Goal: Task Accomplishment & Management: Manage account settings

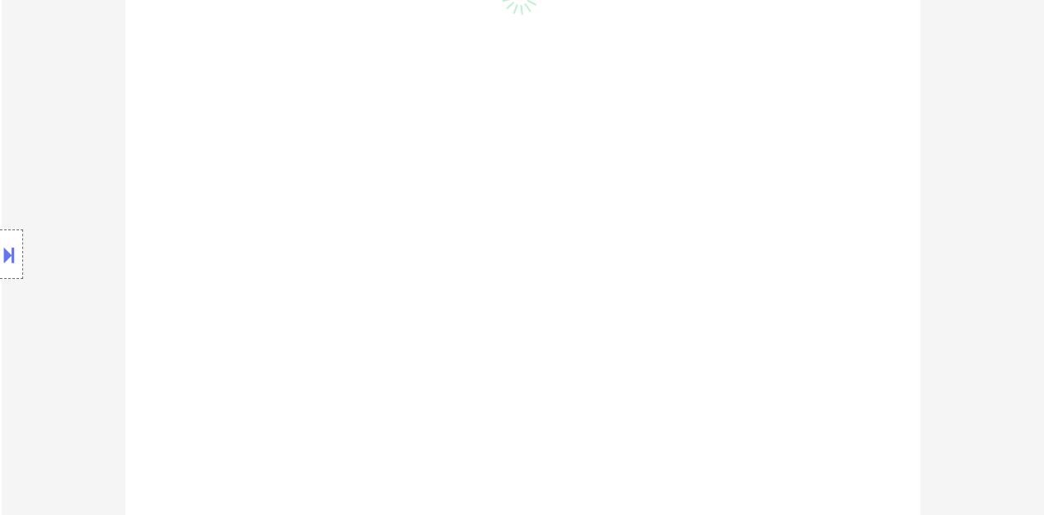
scroll to position [644, 0]
select select ""pending""
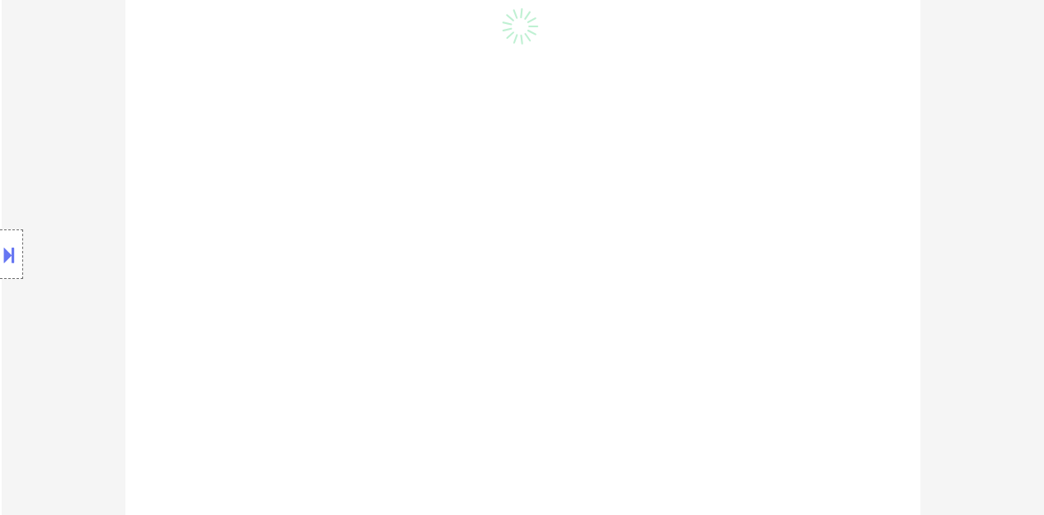
select select ""pending""
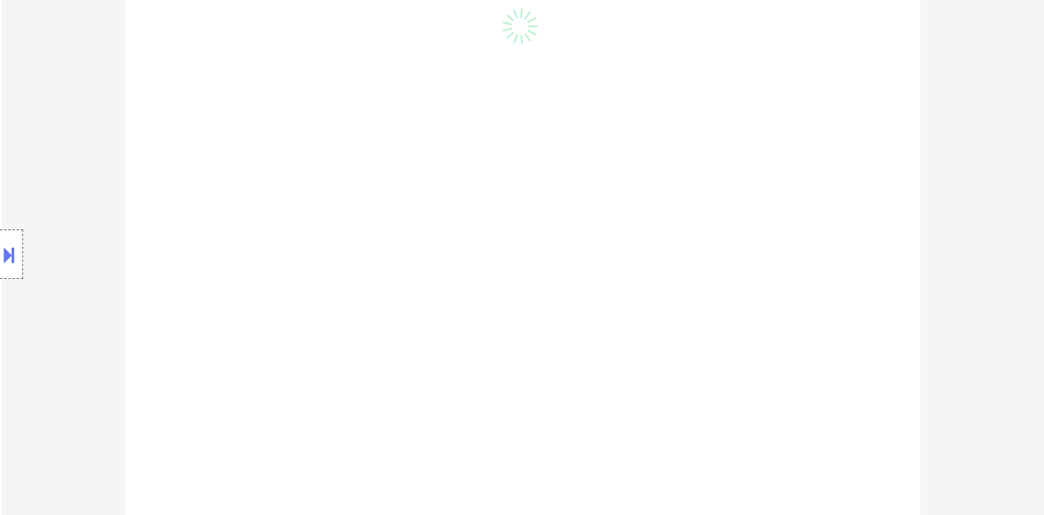
select select ""pending""
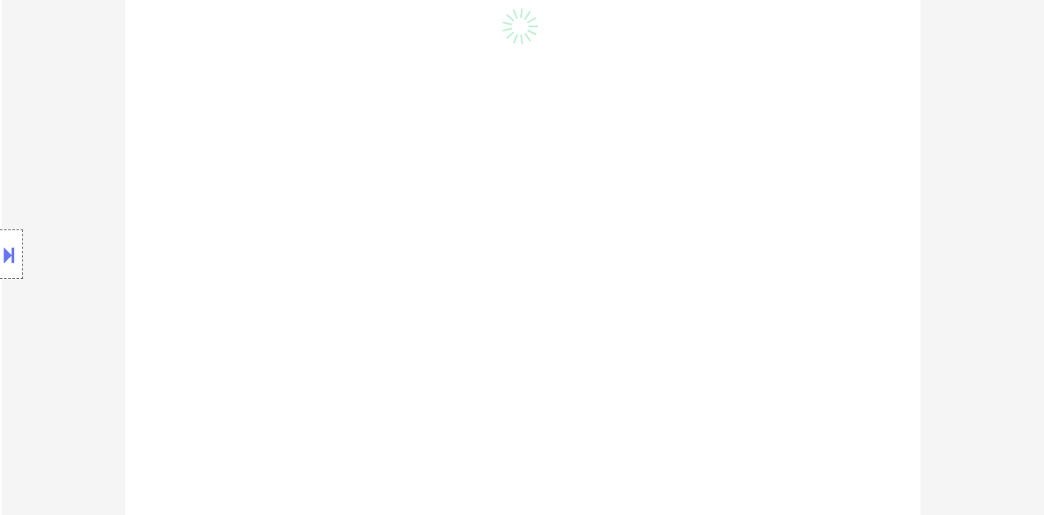
select select ""pending""
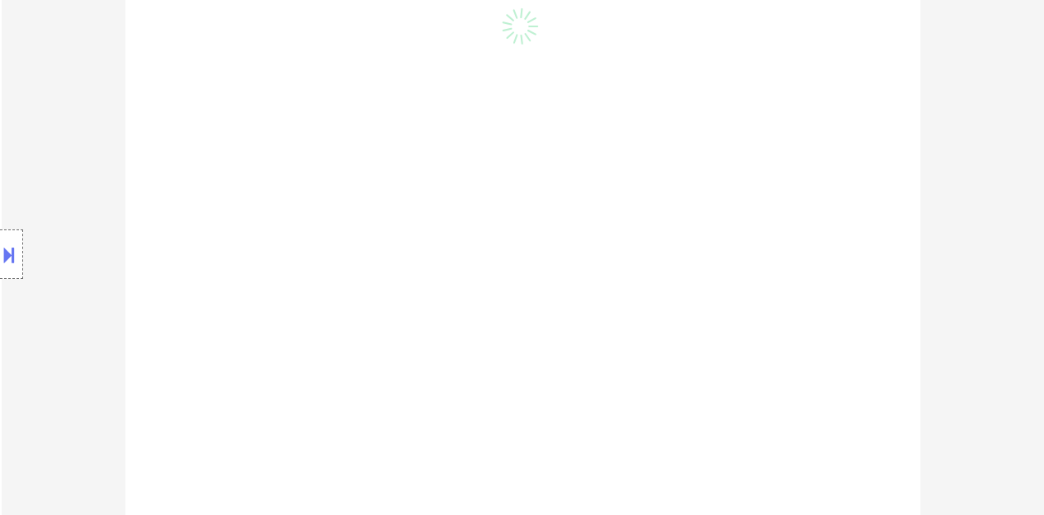
select select ""pending""
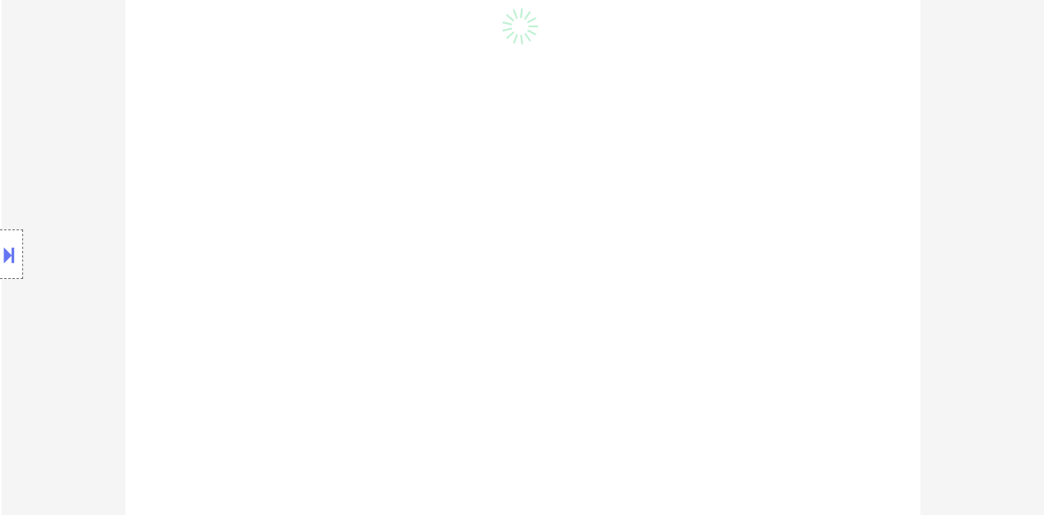
select select ""pending""
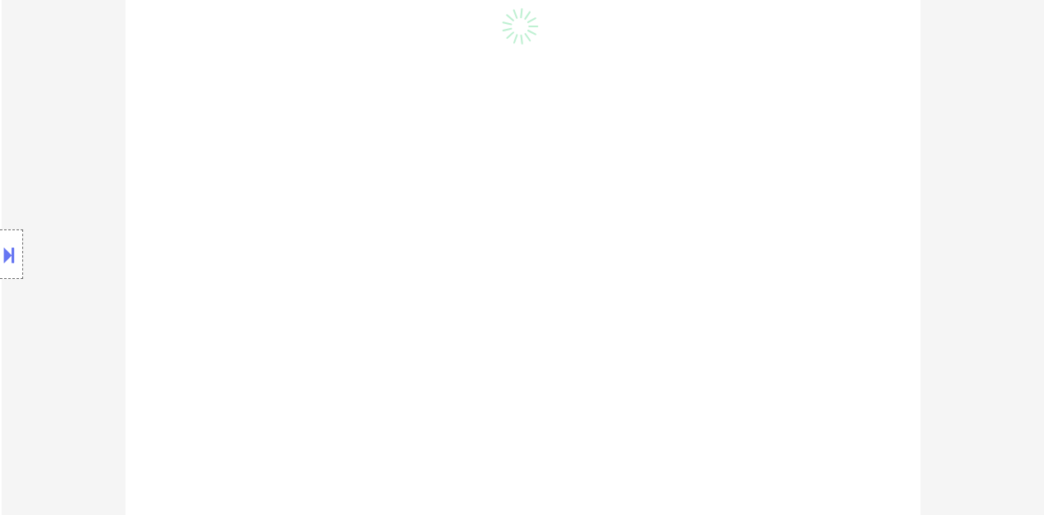
select select ""pending""
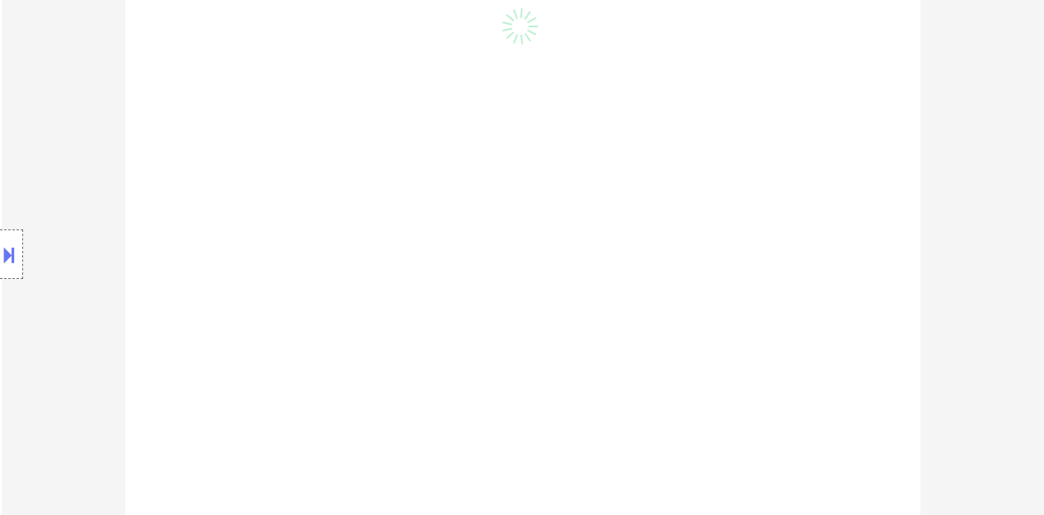
select select ""pending""
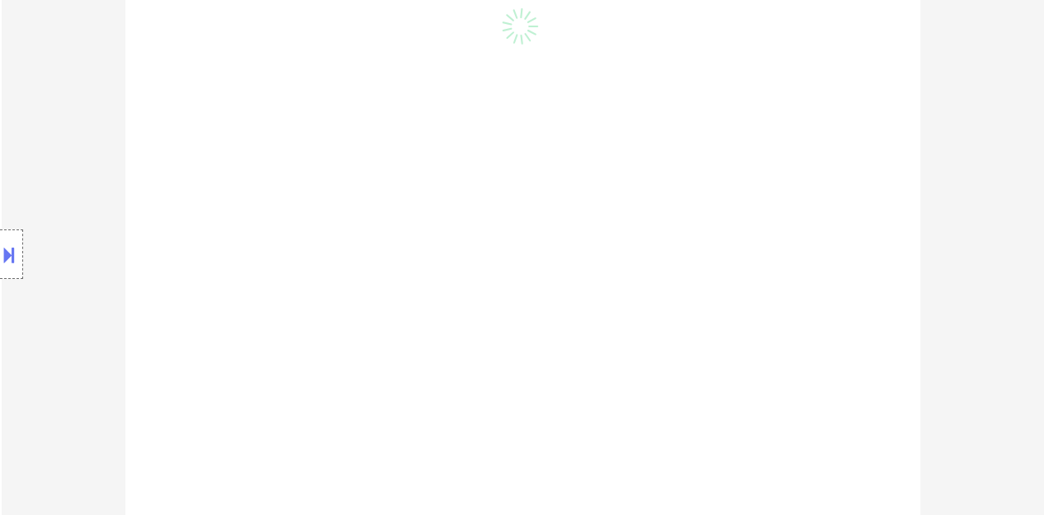
select select ""pending""
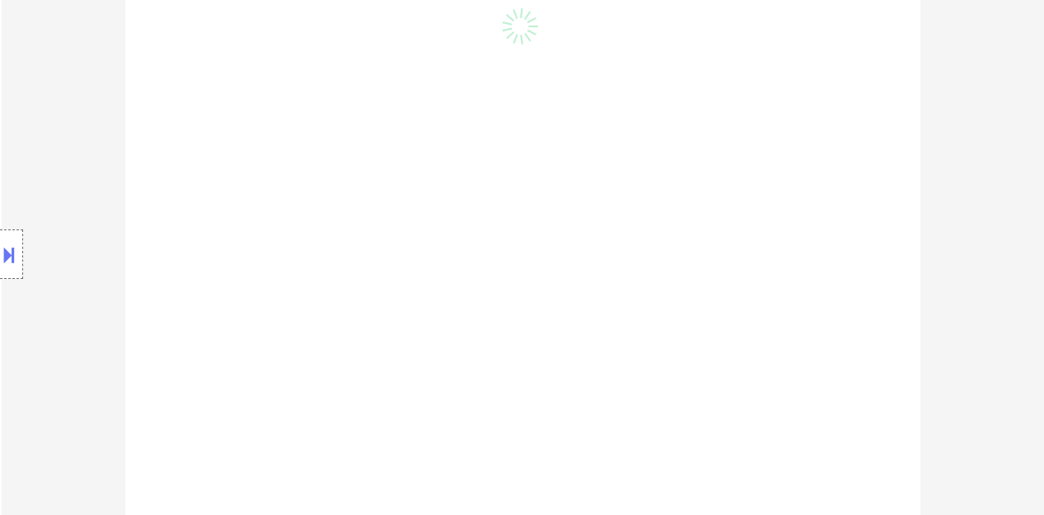
select select ""pending""
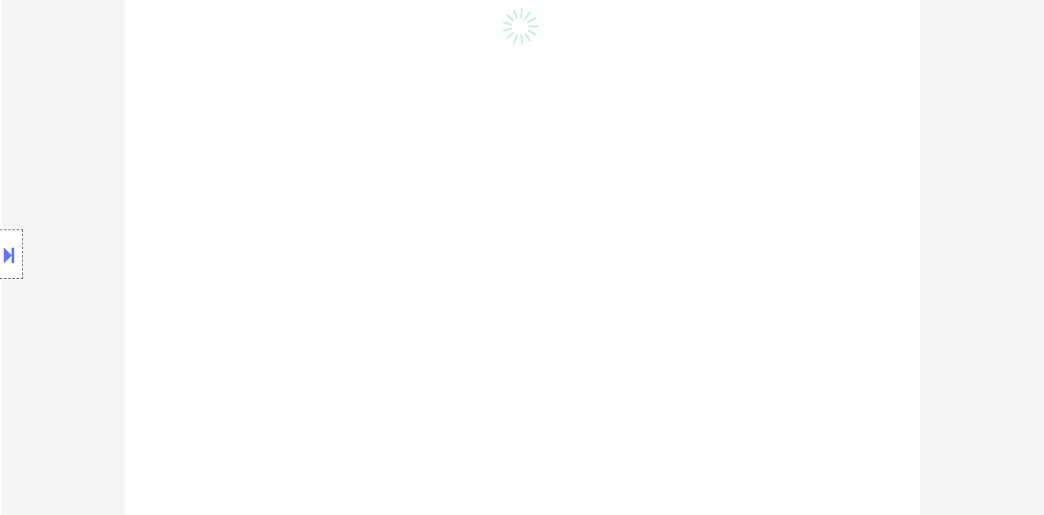
select select ""pending""
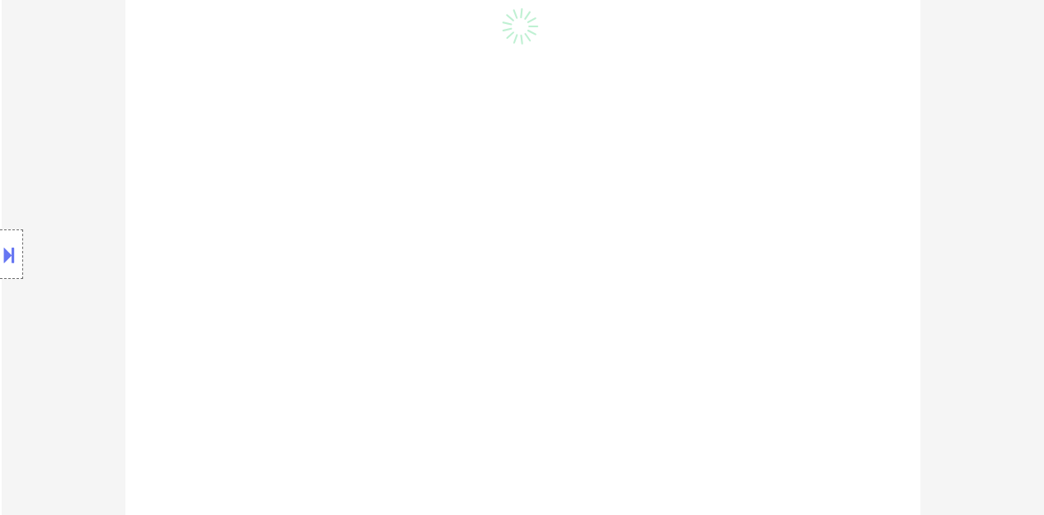
select select ""pending""
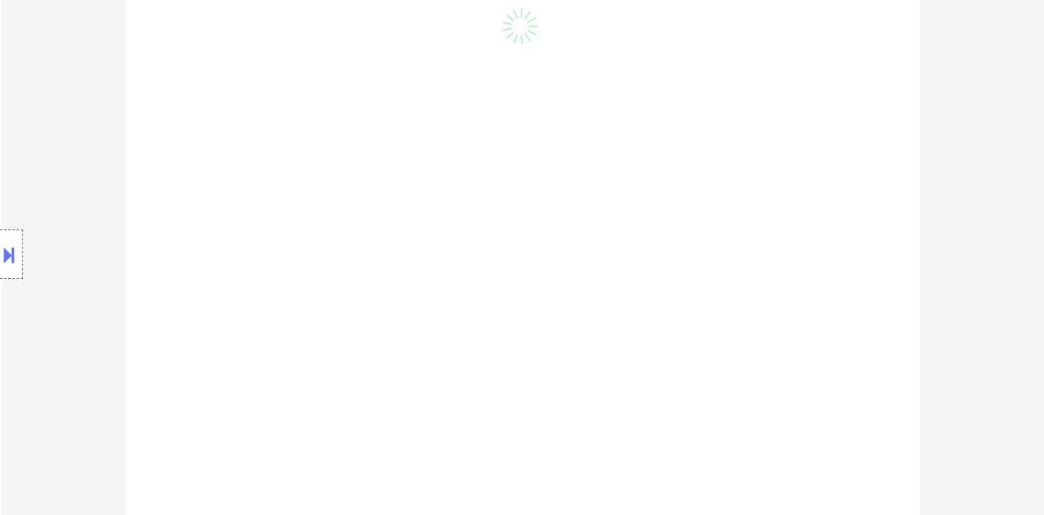
select select ""pending""
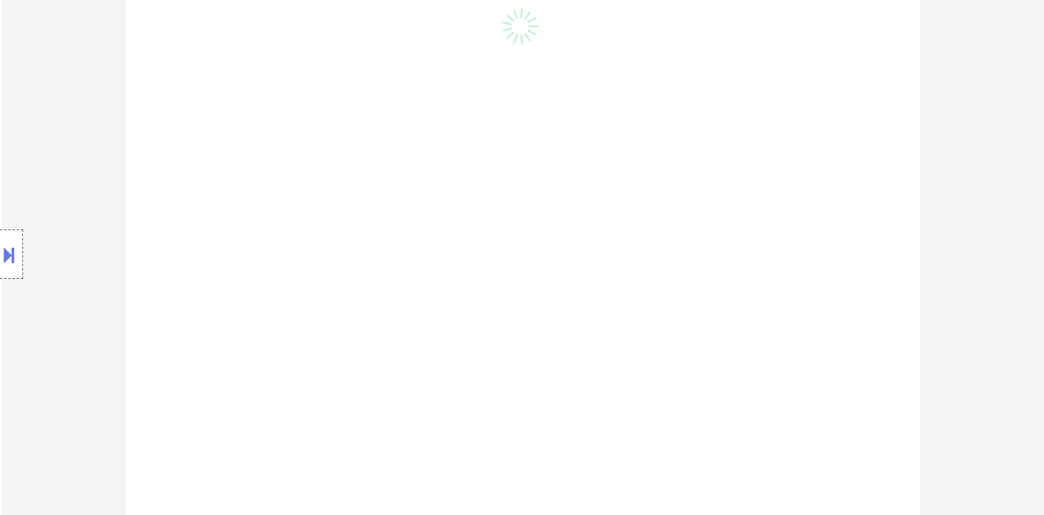
select select ""pending""
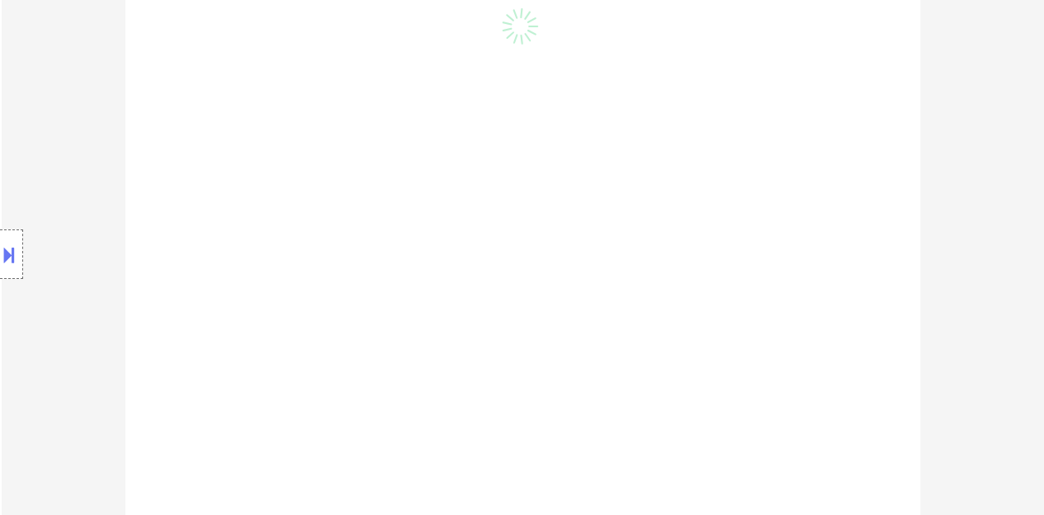
select select ""pending""
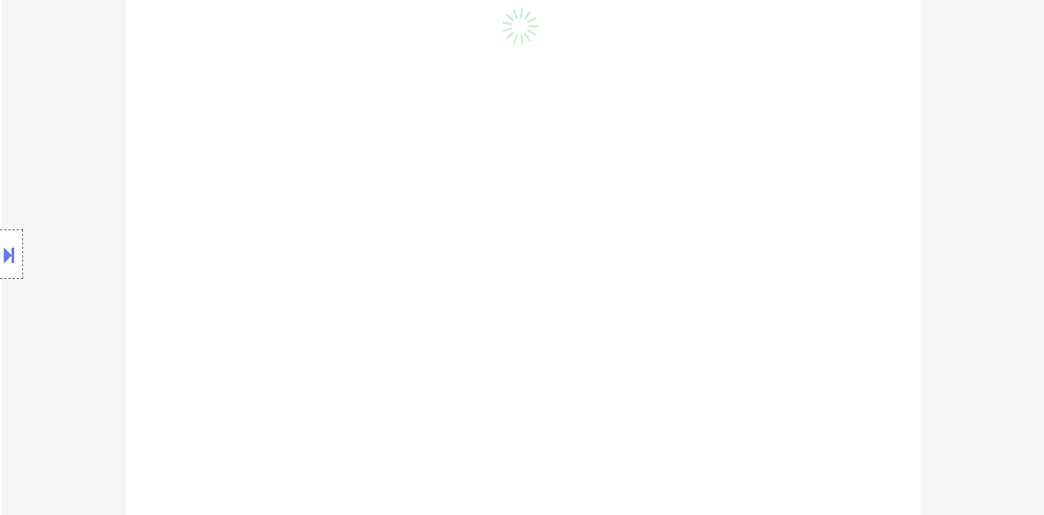
select select ""pending""
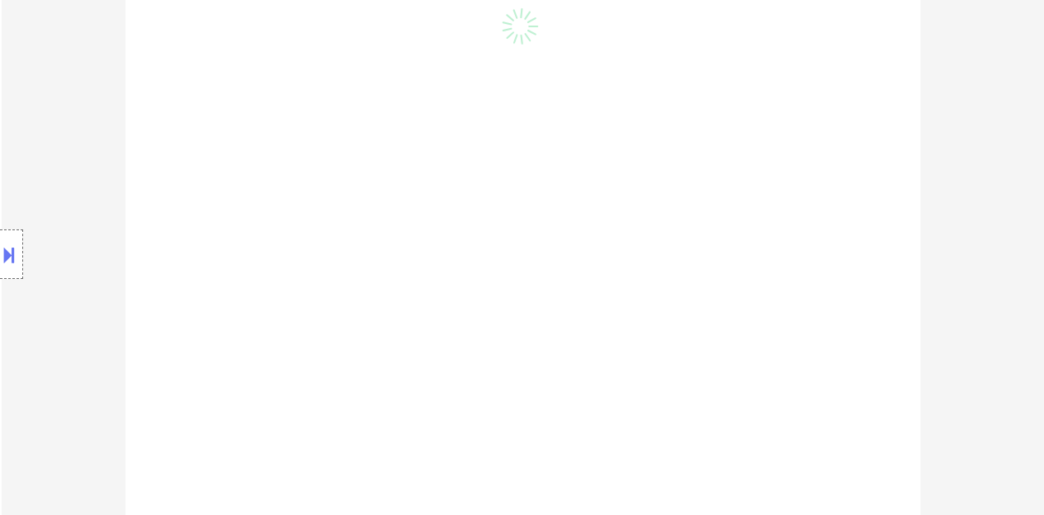
select select ""pending""
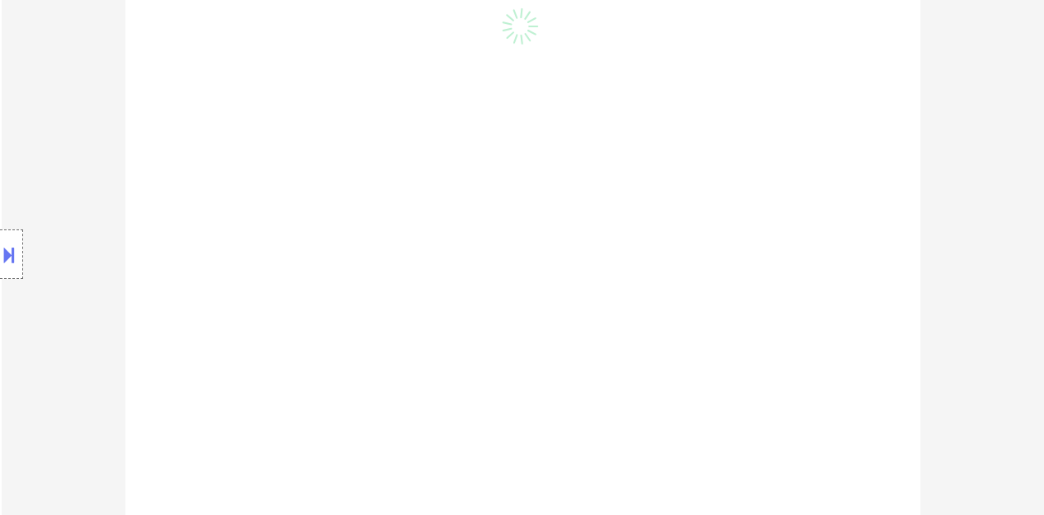
select select ""pending""
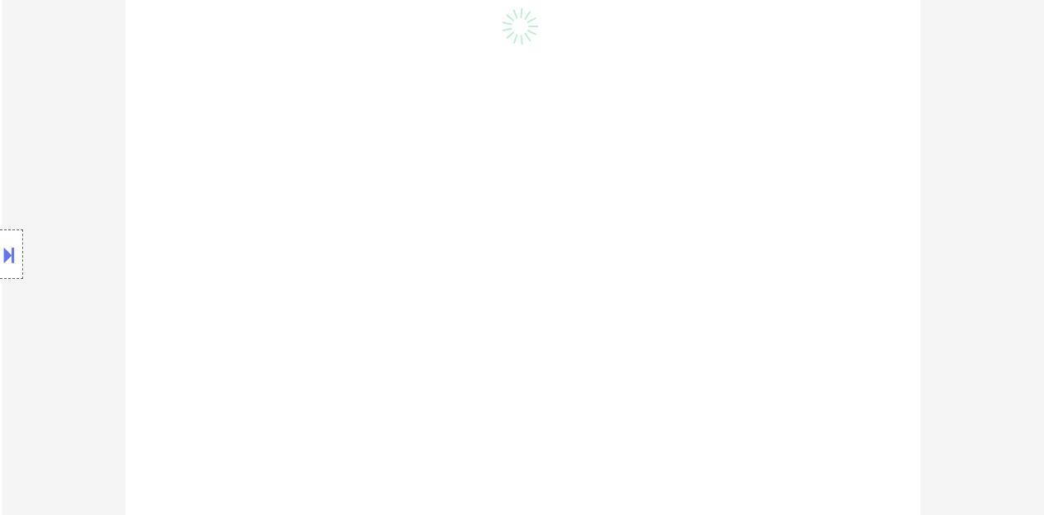
select select ""pending""
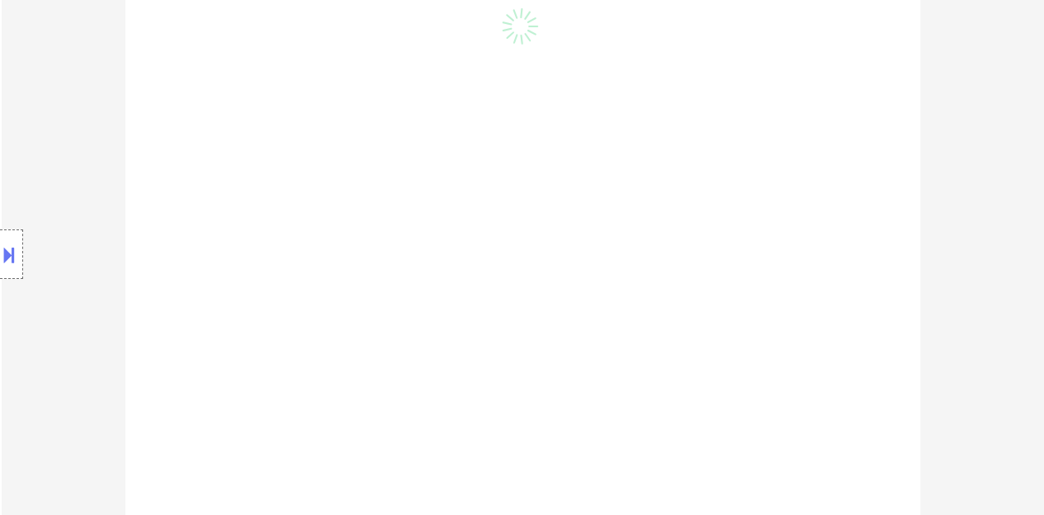
select select ""pending""
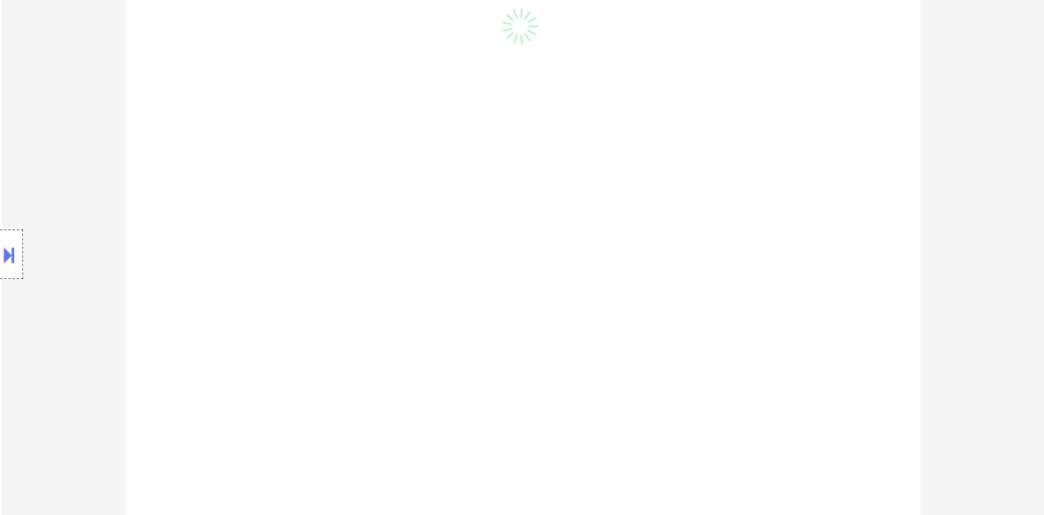
select select ""pending""
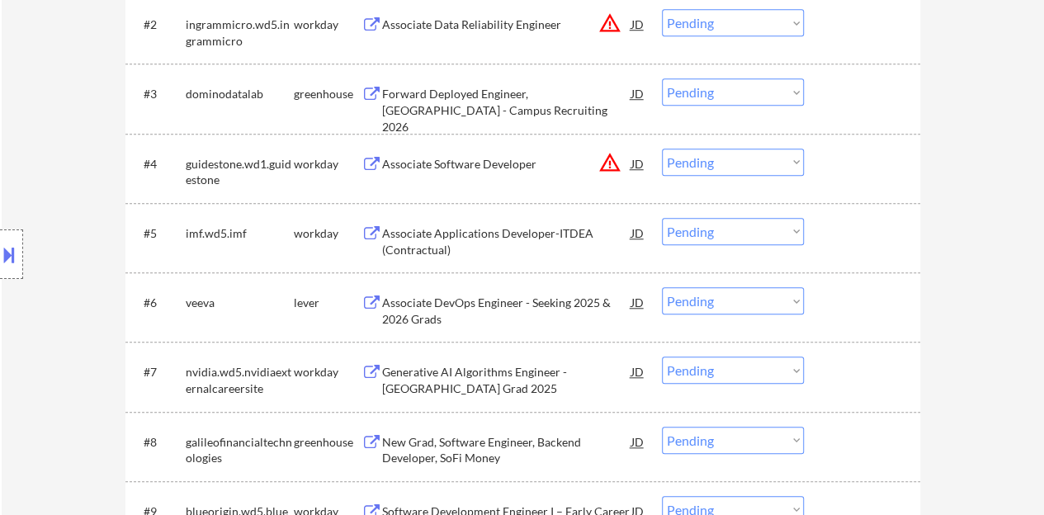
select select ""pending""
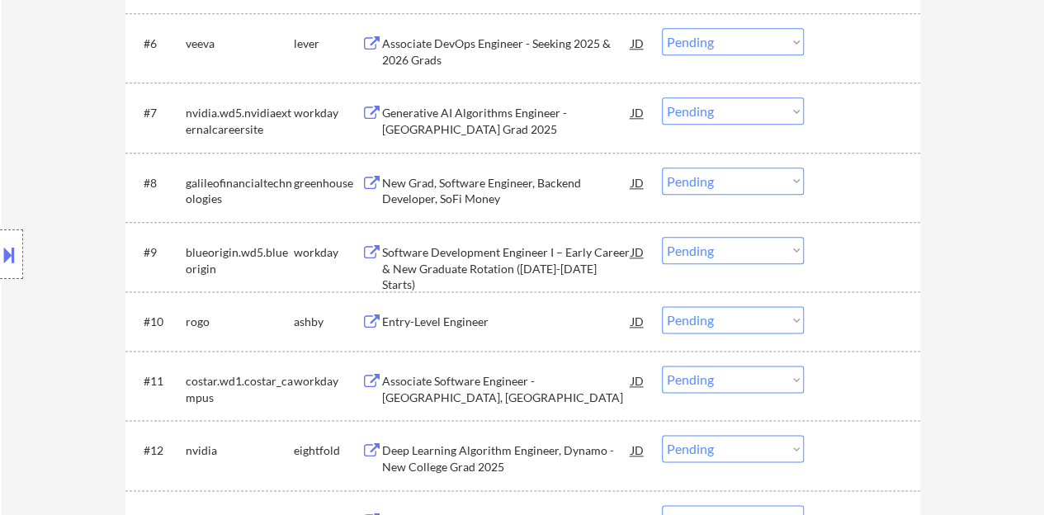
scroll to position [974, 0]
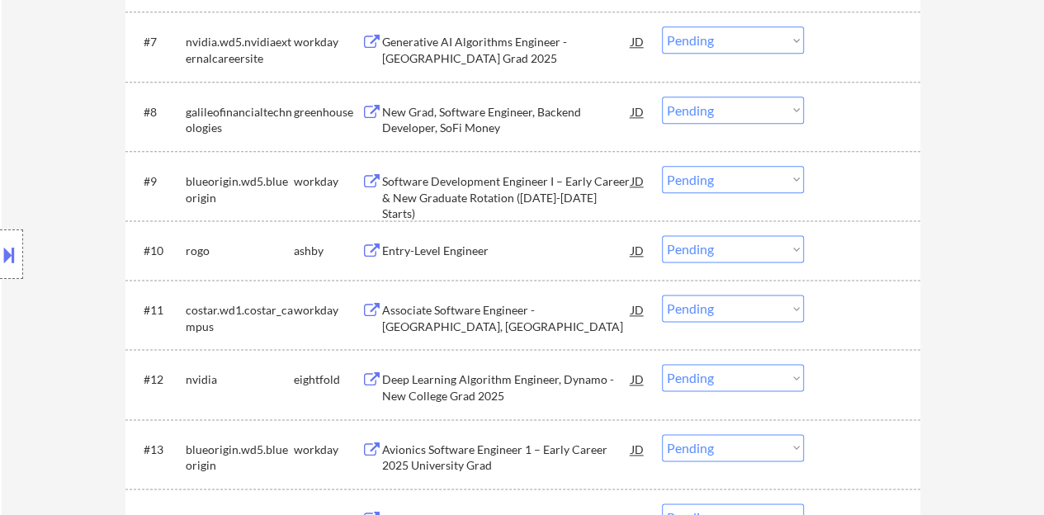
click at [718, 240] on select "Choose an option... Pending Applied Excluded (Questions) Excluded (Expired) Exc…" at bounding box center [733, 248] width 142 height 27
click at [662, 235] on select "Choose an option... Pending Applied Excluded (Questions) Excluded (Expired) Exc…" at bounding box center [733, 248] width 142 height 27
select select ""pending""
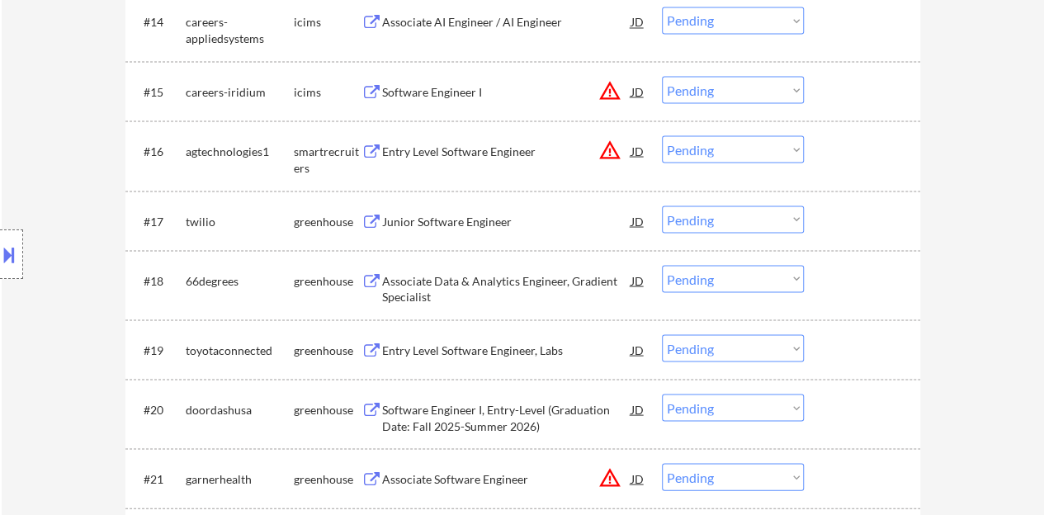
scroll to position [1469, 0]
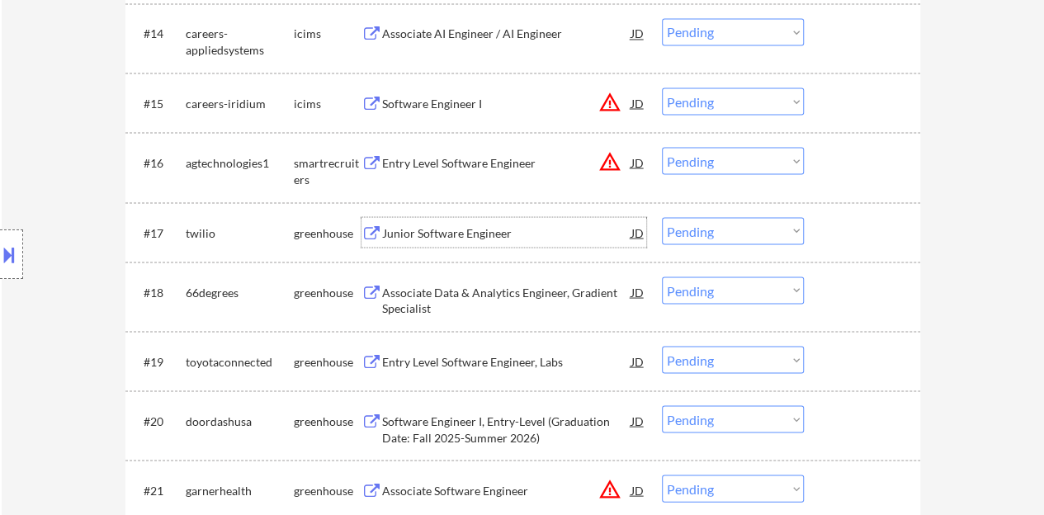
click at [459, 217] on div "Junior Software Engineer" at bounding box center [506, 232] width 249 height 30
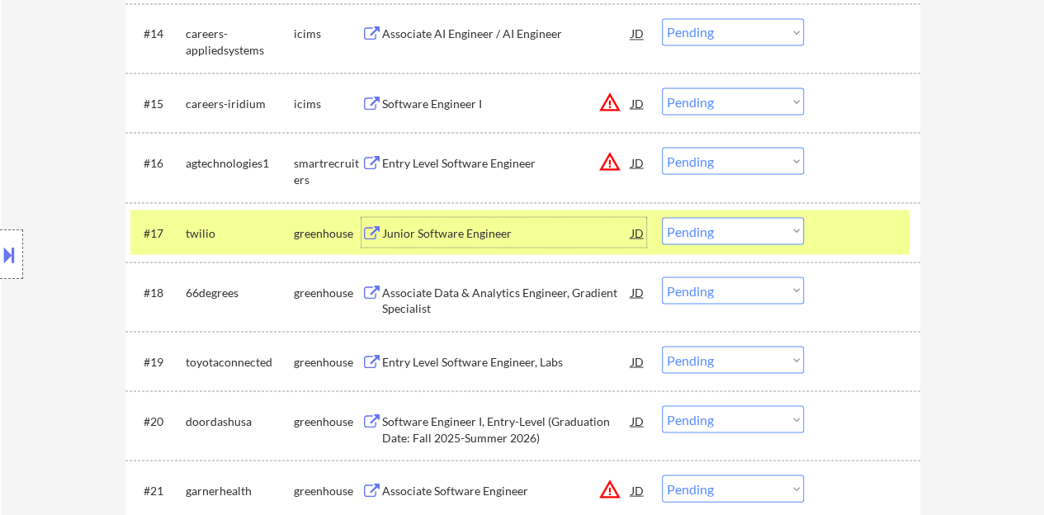
click at [683, 244] on select "Choose an option... Pending Applied Excluded (Questions) Excluded (Expired) Exc…" at bounding box center [733, 230] width 142 height 27
click at [662, 217] on select "Choose an option... Pending Applied Excluded (Questions) Excluded (Expired) Exc…" at bounding box center [733, 230] width 142 height 27
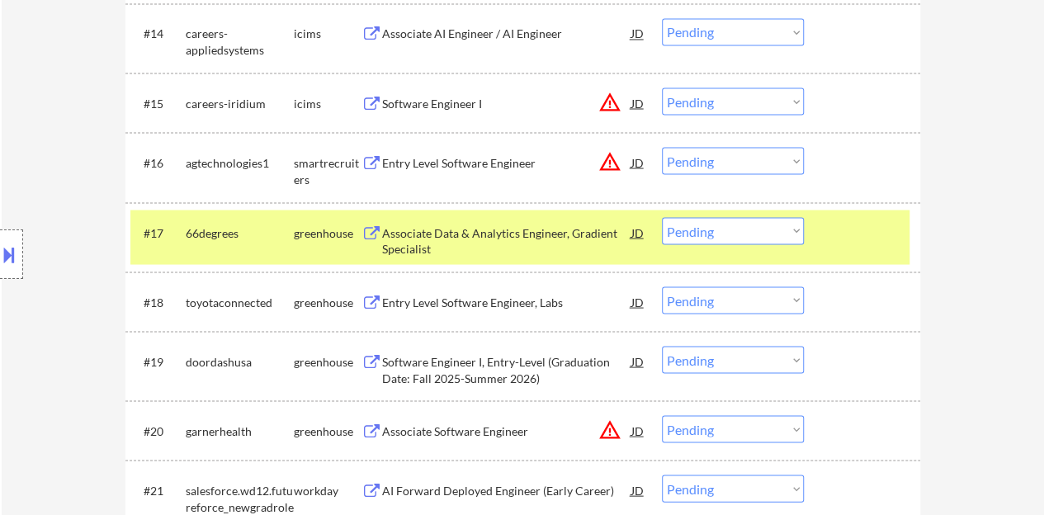
click at [515, 232] on div "Associate Data & Analytics Engineer, Gradient Specialist" at bounding box center [506, 241] width 249 height 32
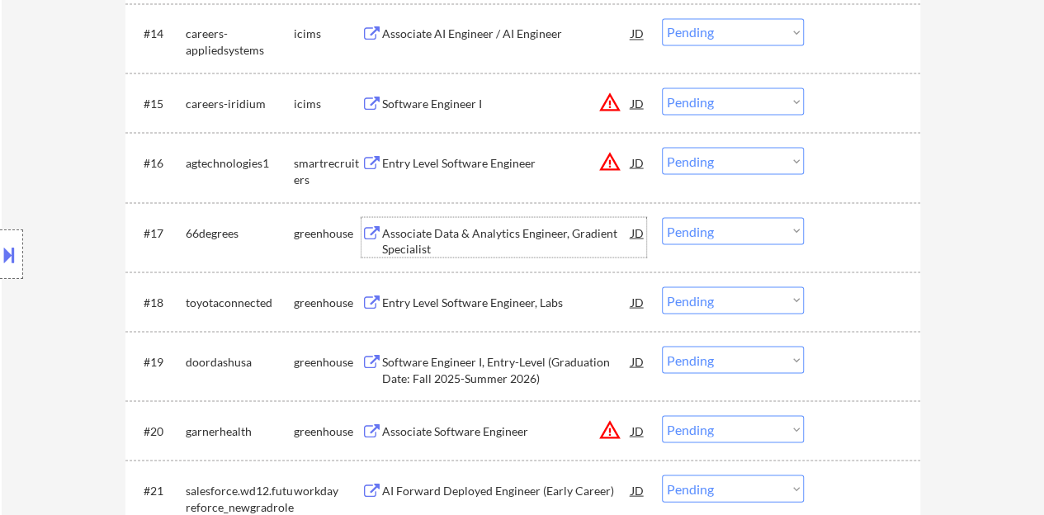
click at [860, 224] on div at bounding box center [864, 232] width 73 height 30
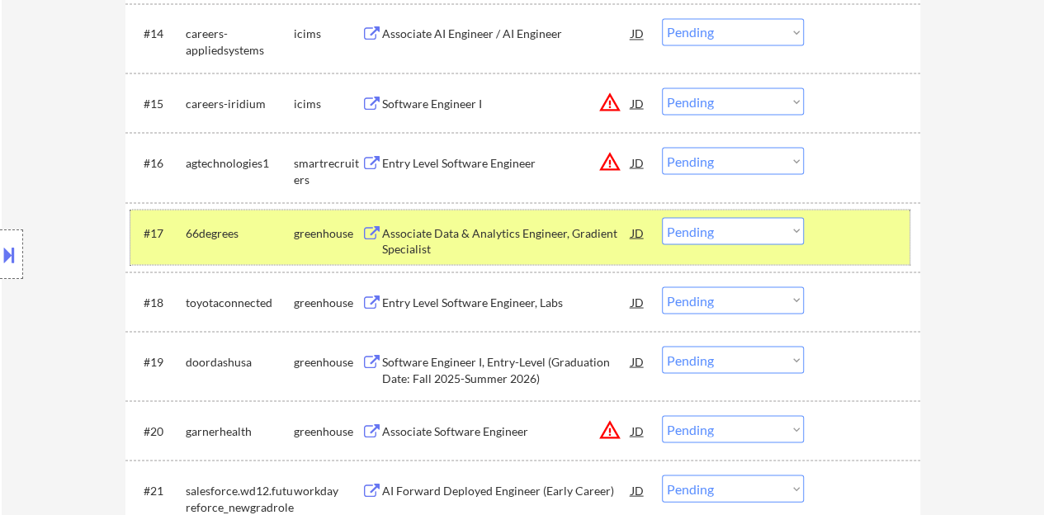
click at [754, 224] on select "Choose an option... Pending Applied Excluded (Questions) Excluded (Expired) Exc…" at bounding box center [733, 230] width 142 height 27
click at [662, 217] on select "Choose an option... Pending Applied Excluded (Questions) Excluded (Expired) Exc…" at bounding box center [733, 230] width 142 height 27
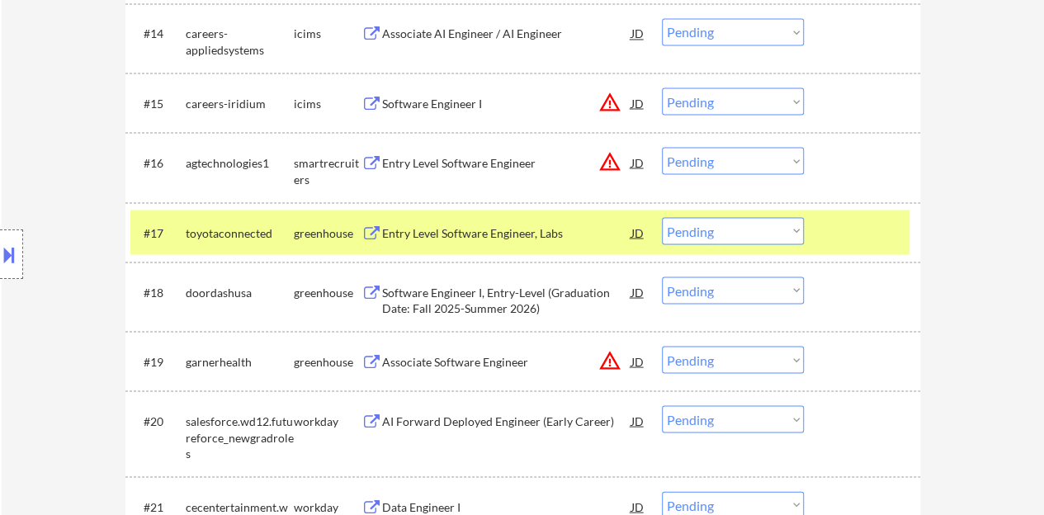
click at [547, 232] on div "Entry Level Software Engineer, Labs" at bounding box center [506, 233] width 249 height 17
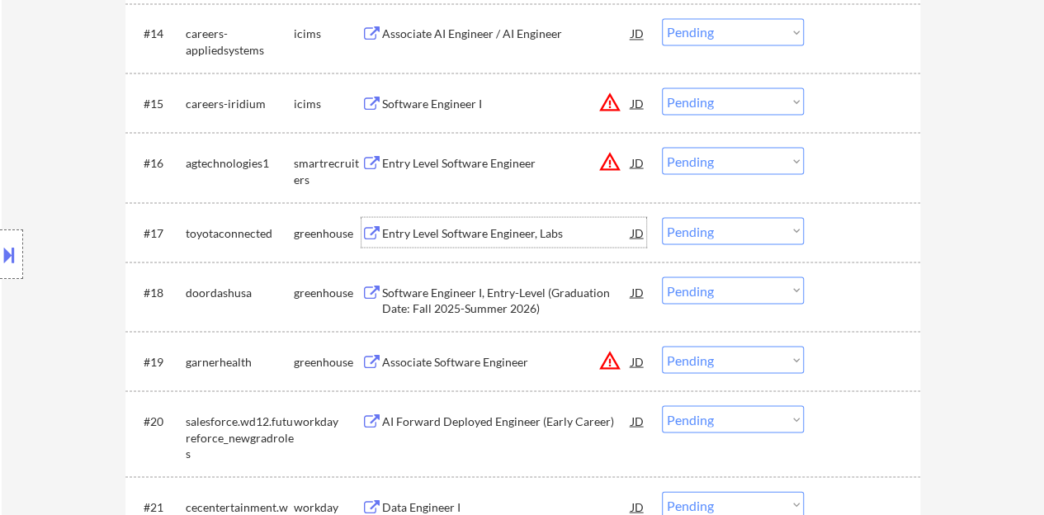
click at [887, 235] on div at bounding box center [864, 232] width 73 height 30
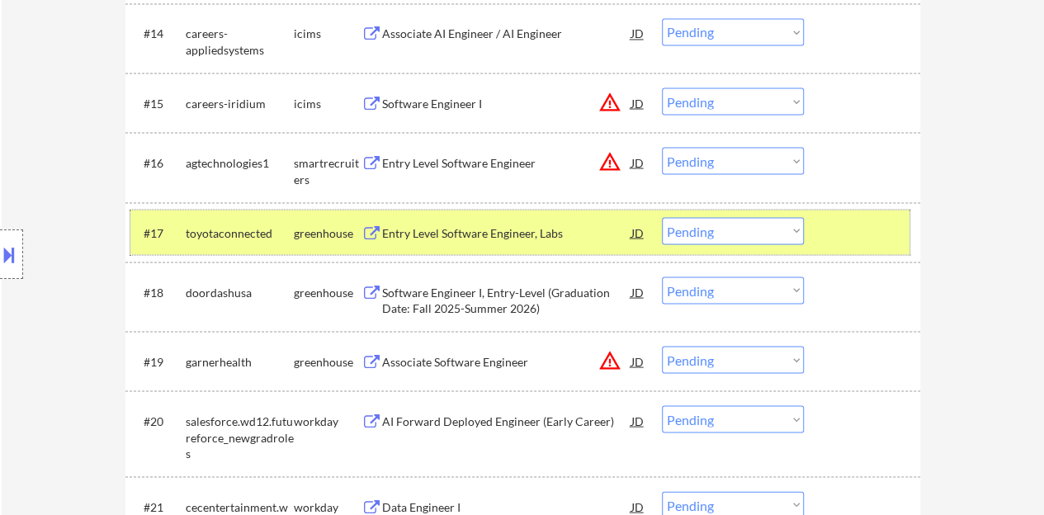
click at [791, 229] on select "Choose an option... Pending Applied Excluded (Questions) Excluded (Expired) Exc…" at bounding box center [733, 230] width 142 height 27
click at [662, 217] on select "Choose an option... Pending Applied Excluded (Questions) Excluded (Expired) Exc…" at bounding box center [733, 230] width 142 height 27
select select ""pending""
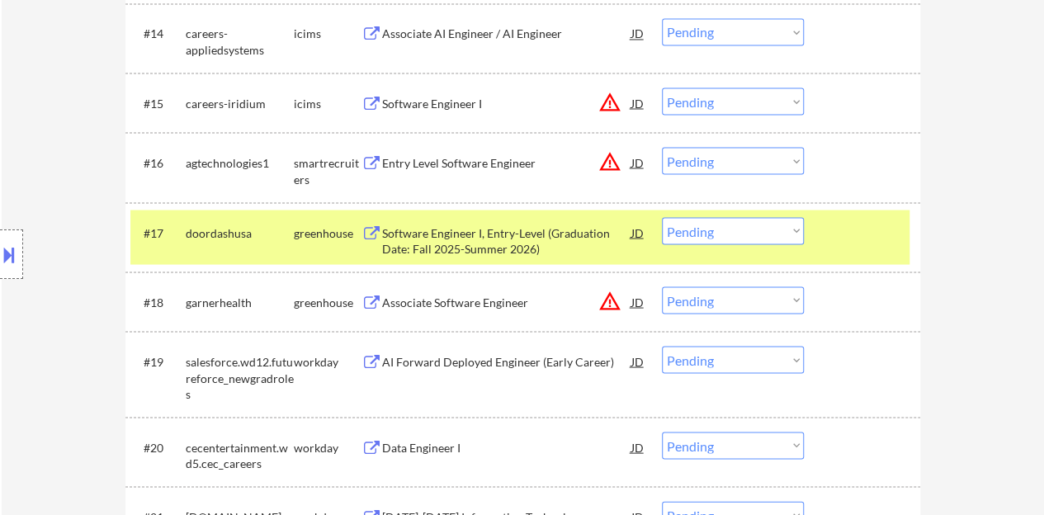
click at [833, 245] on div at bounding box center [864, 232] width 73 height 30
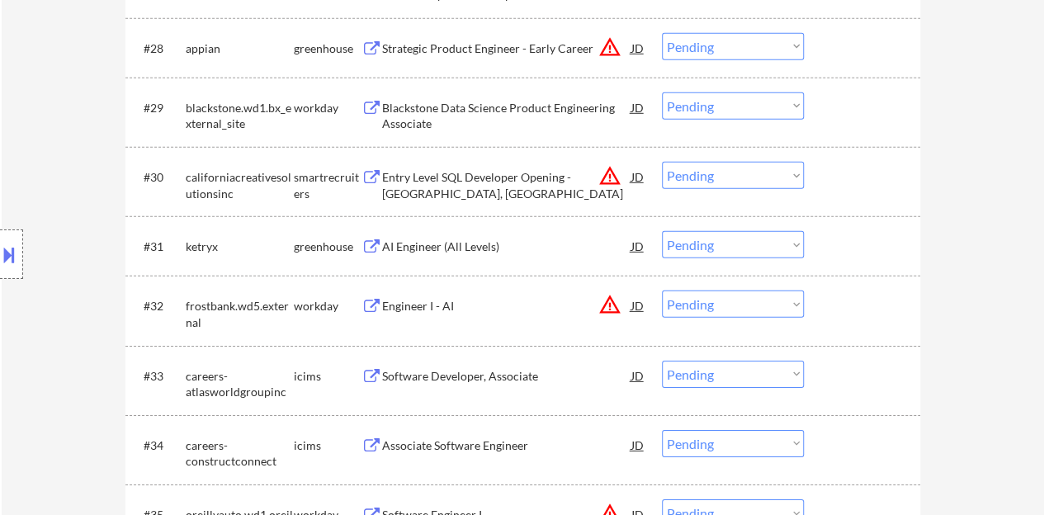
scroll to position [2460, 0]
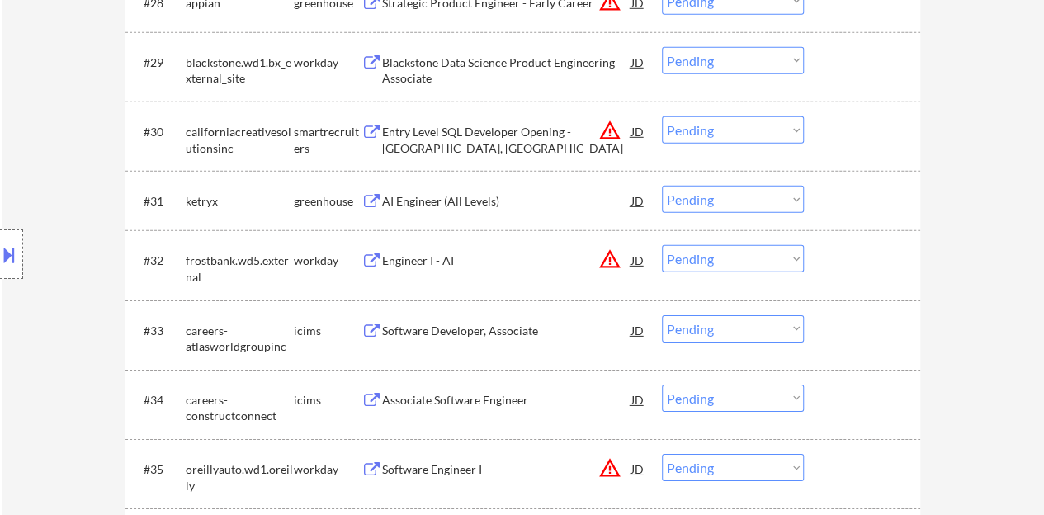
click at [468, 202] on div "AI Engineer (All Levels)" at bounding box center [506, 201] width 249 height 17
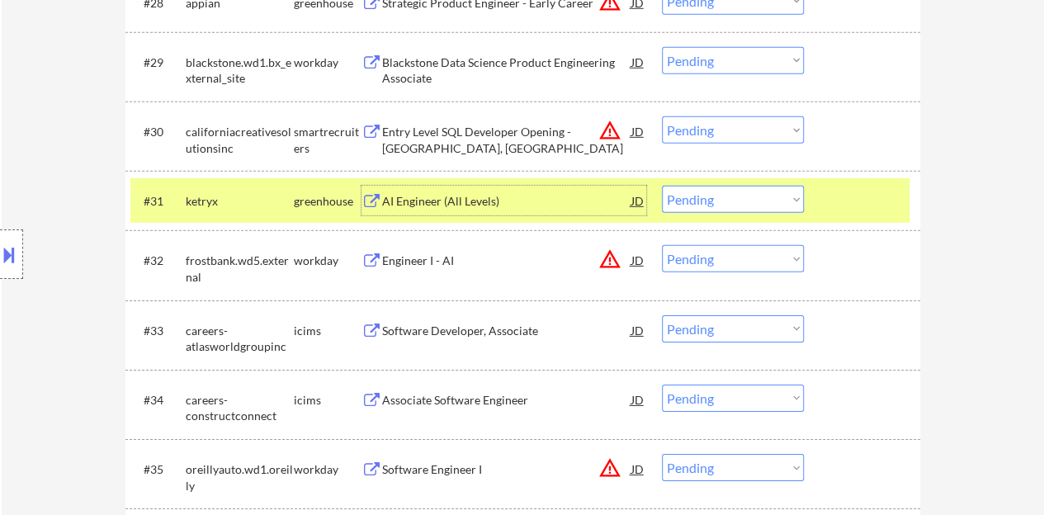
click at [766, 202] on select "Choose an option... Pending Applied Excluded (Questions) Excluded (Expired) Exc…" at bounding box center [733, 199] width 142 height 27
click at [662, 186] on select "Choose an option... Pending Applied Excluded (Questions) Excluded (Expired) Exc…" at bounding box center [733, 199] width 142 height 27
select select ""pending""
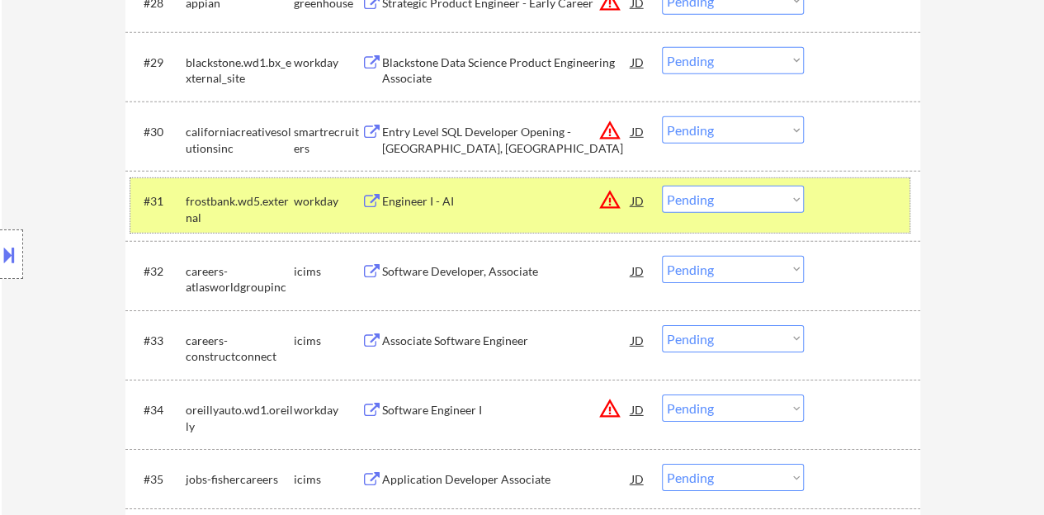
click at [868, 207] on div at bounding box center [864, 201] width 73 height 30
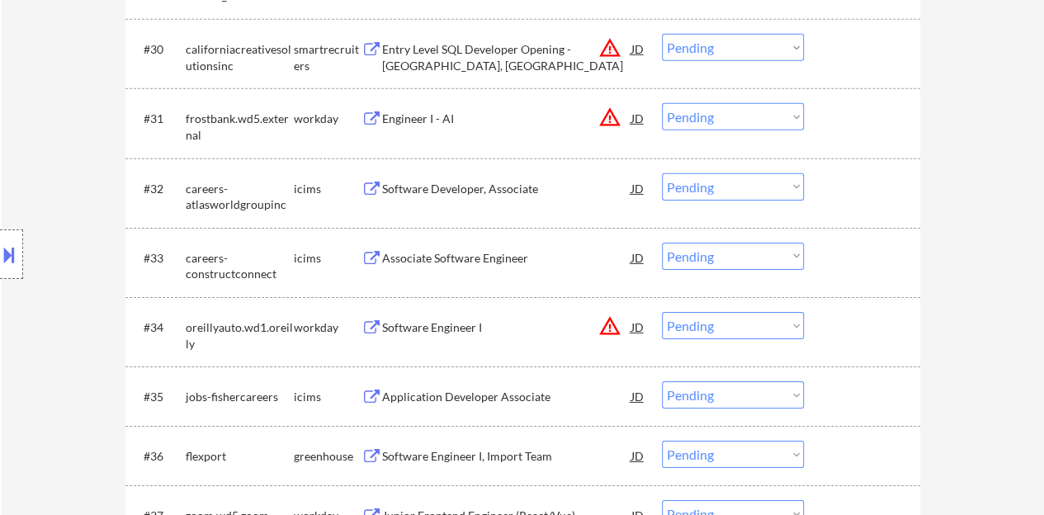
scroll to position [2708, 0]
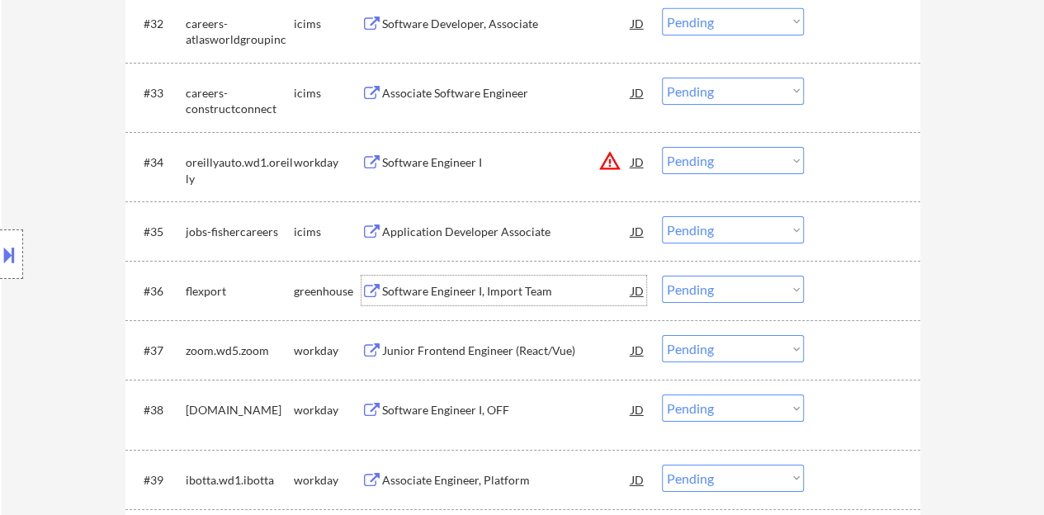
click at [524, 295] on div "Software Engineer I, Import Team" at bounding box center [506, 291] width 249 height 17
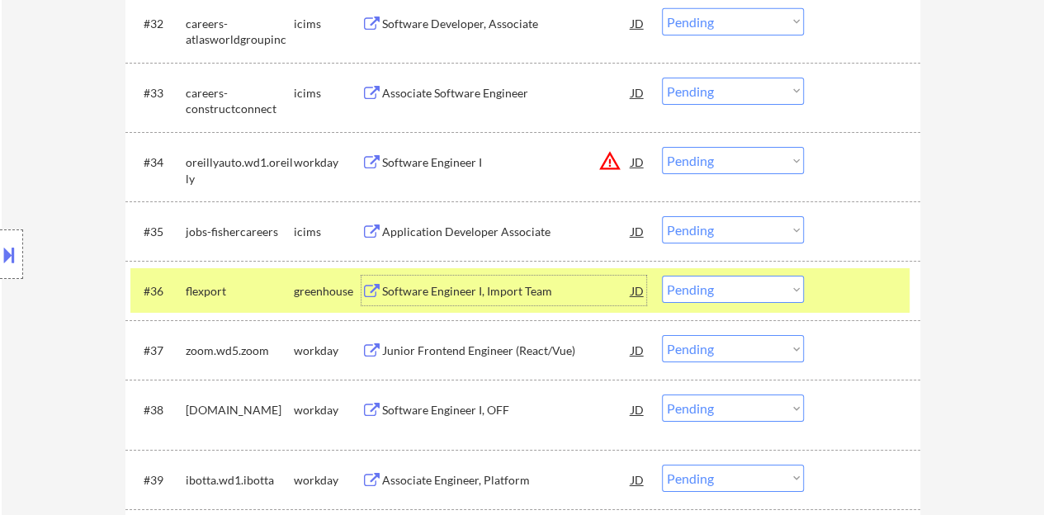
click at [771, 296] on select "Choose an option... Pending Applied Excluded (Questions) Excluded (Expired) Exc…" at bounding box center [733, 289] width 142 height 27
click at [662, 276] on select "Choose an option... Pending Applied Excluded (Questions) Excluded (Expired) Exc…" at bounding box center [733, 289] width 142 height 27
select select ""pending""
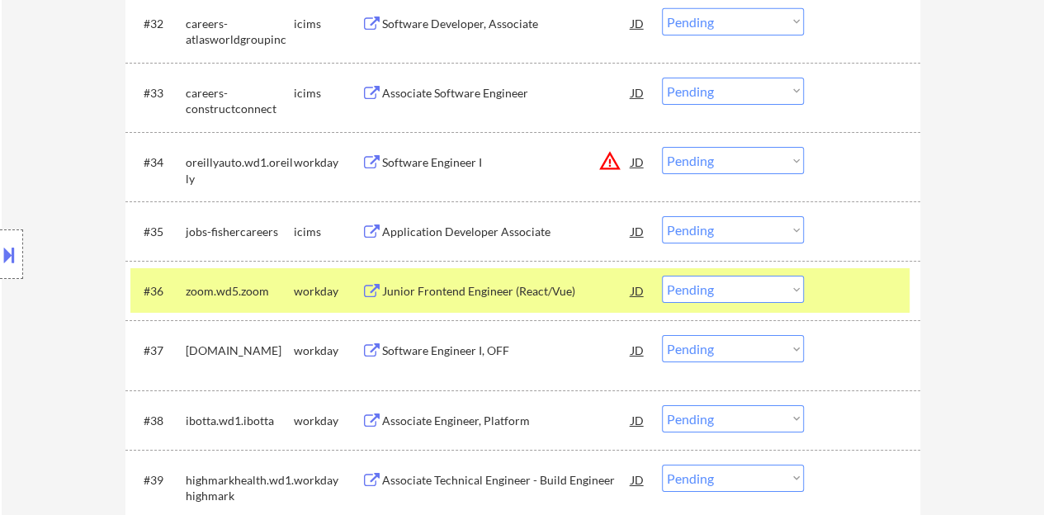
click at [895, 304] on div at bounding box center [864, 291] width 73 height 30
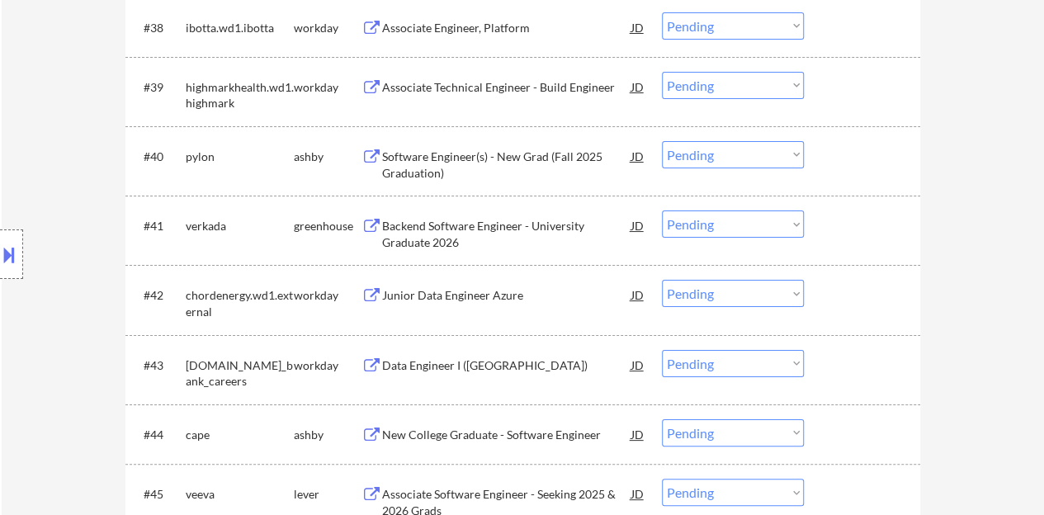
scroll to position [3120, 0]
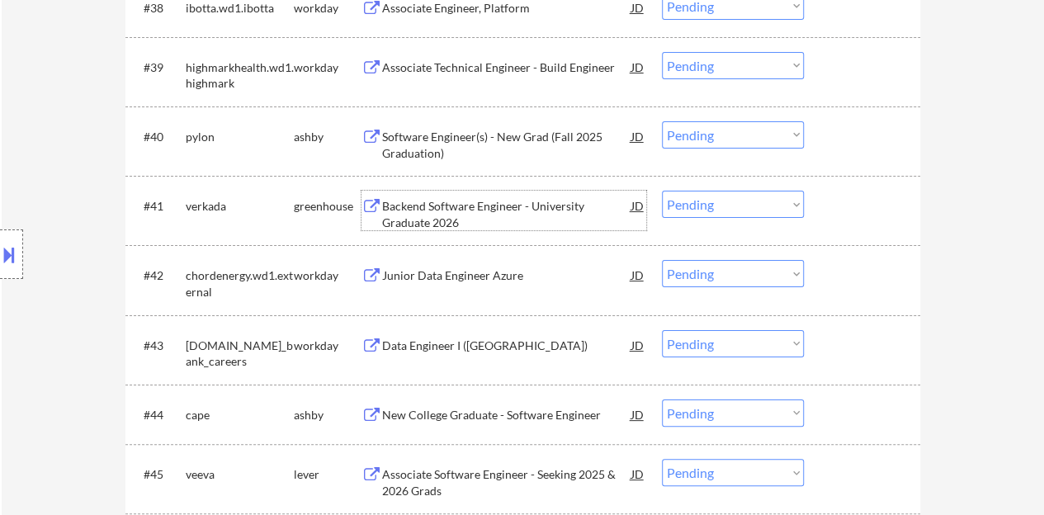
click at [402, 219] on div "Backend Software Engineer - University Graduate 2026" at bounding box center [506, 214] width 249 height 32
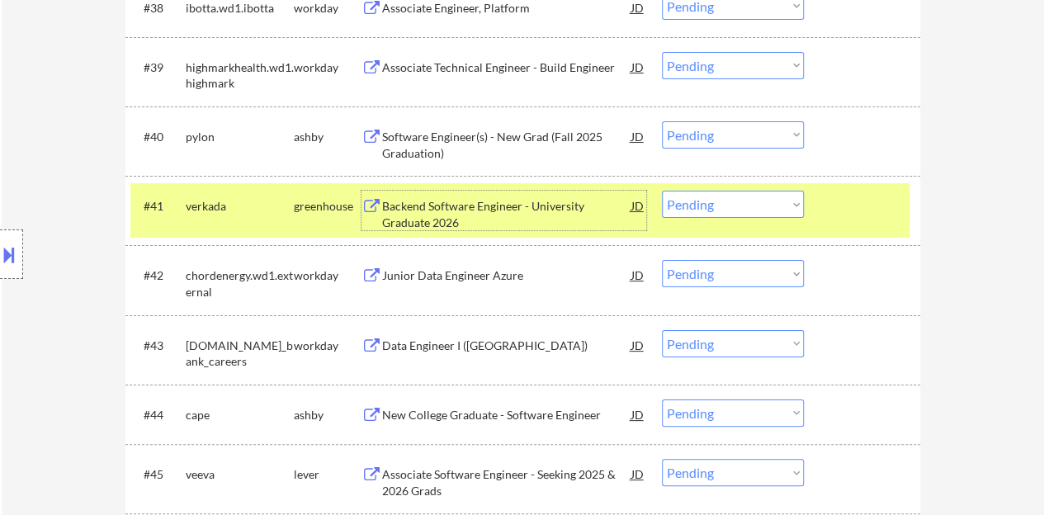
click at [774, 207] on select "Choose an option... Pending Applied Excluded (Questions) Excluded (Expired) Exc…" at bounding box center [733, 204] width 142 height 27
click at [662, 191] on select "Choose an option... Pending Applied Excluded (Questions) Excluded (Expired) Exc…" at bounding box center [733, 204] width 142 height 27
select select ""pending""
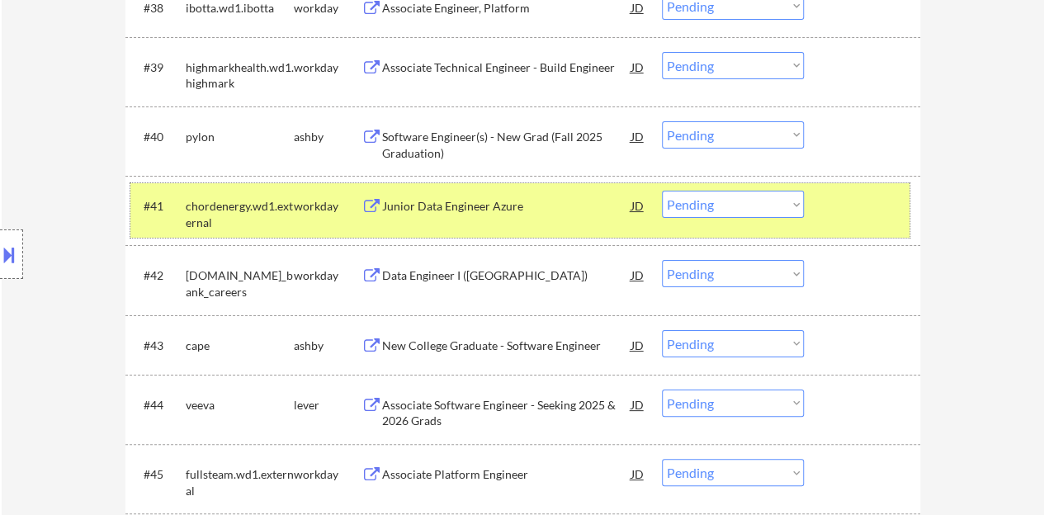
click at [843, 204] on div at bounding box center [864, 206] width 73 height 30
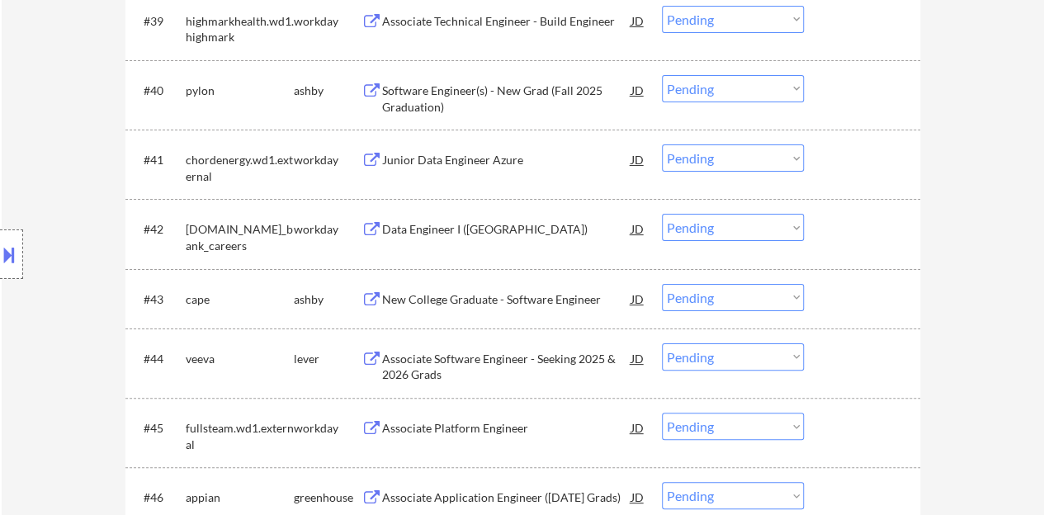
scroll to position [3203, 0]
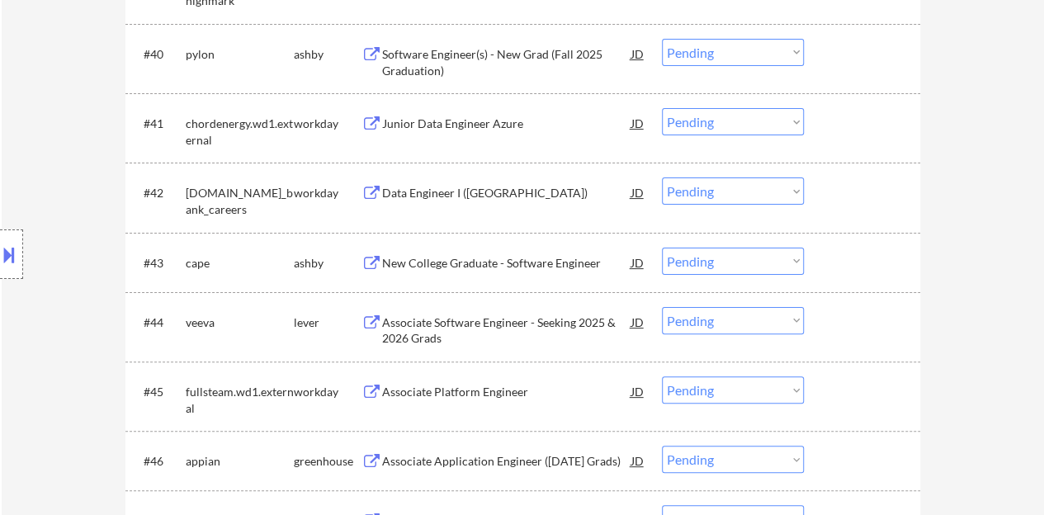
click at [539, 266] on div "New College Graduate - Software Engineer" at bounding box center [506, 263] width 249 height 17
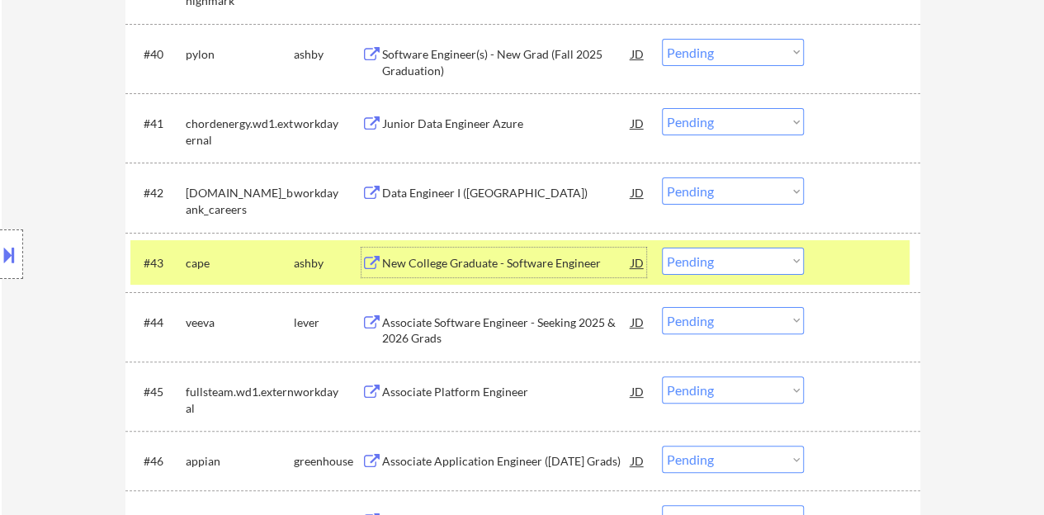
click at [737, 257] on select "Choose an option... Pending Applied Excluded (Questions) Excluded (Expired) Exc…" at bounding box center [733, 261] width 142 height 27
click at [662, 248] on select "Choose an option... Pending Applied Excluded (Questions) Excluded (Expired) Exc…" at bounding box center [733, 261] width 142 height 27
select select ""pending""
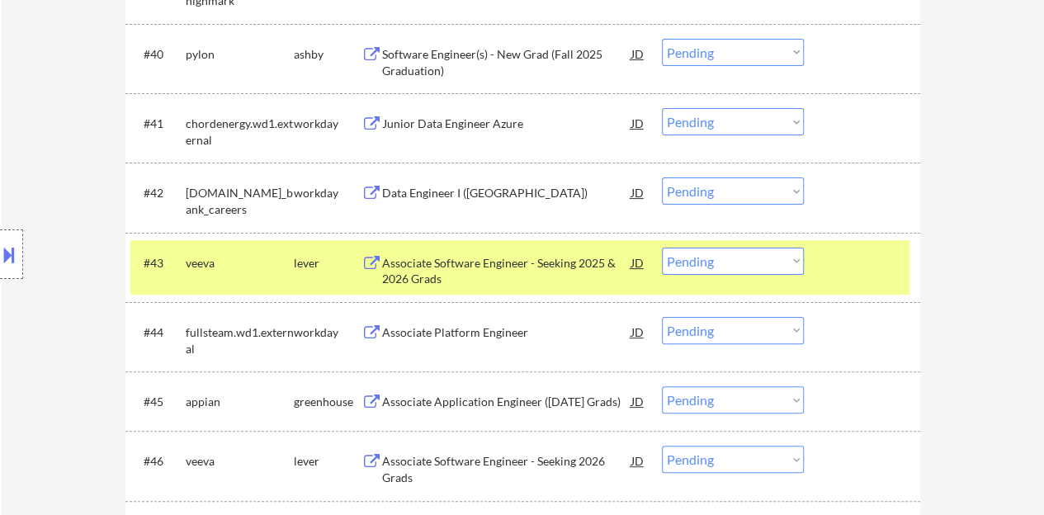
click at [841, 267] on div at bounding box center [864, 263] width 73 height 30
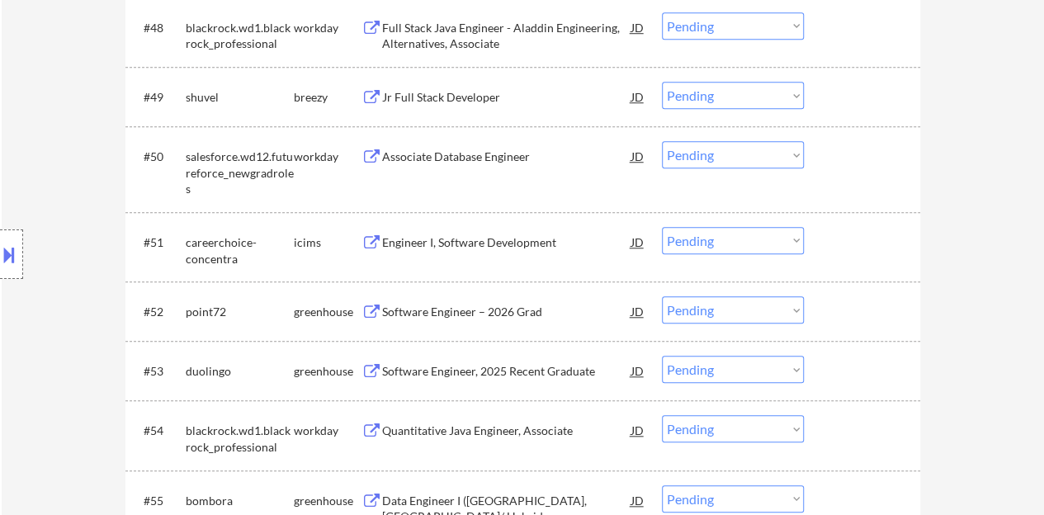
scroll to position [3863, 0]
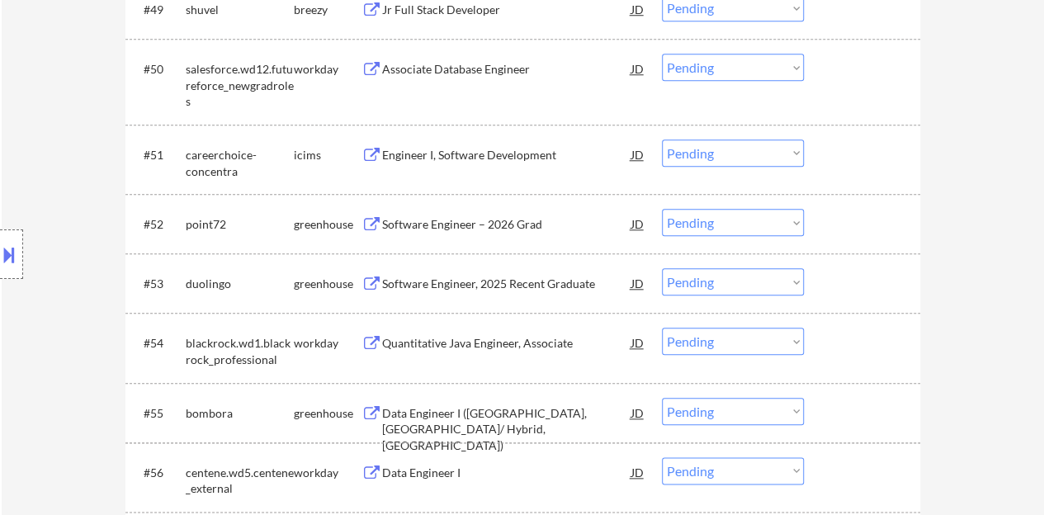
click at [464, 221] on div "Software Engineer – 2026 Grad" at bounding box center [506, 224] width 249 height 17
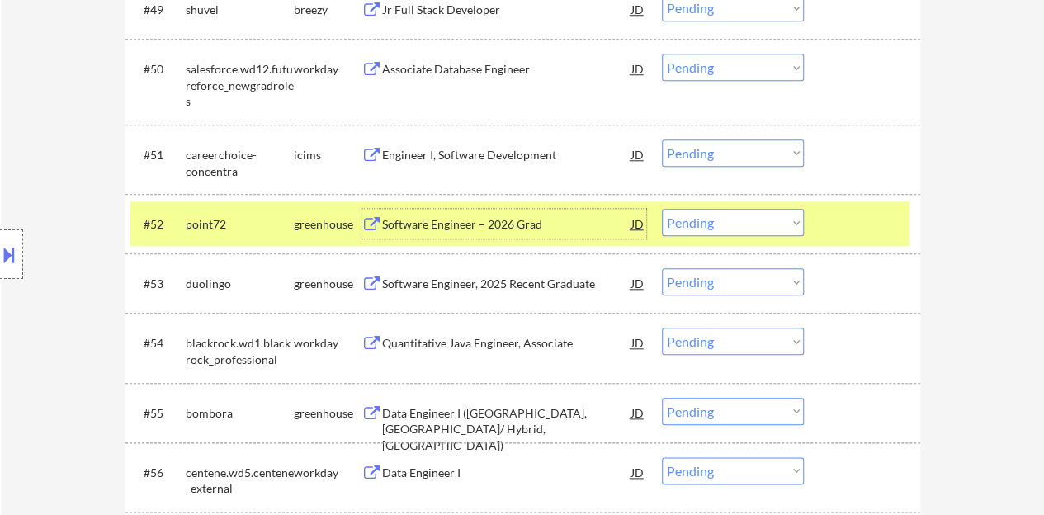
click at [691, 220] on select "Choose an option... Pending Applied Excluded (Questions) Excluded (Expired) Exc…" at bounding box center [733, 222] width 142 height 27
click at [662, 209] on select "Choose an option... Pending Applied Excluded (Questions) Excluded (Expired) Exc…" at bounding box center [733, 222] width 142 height 27
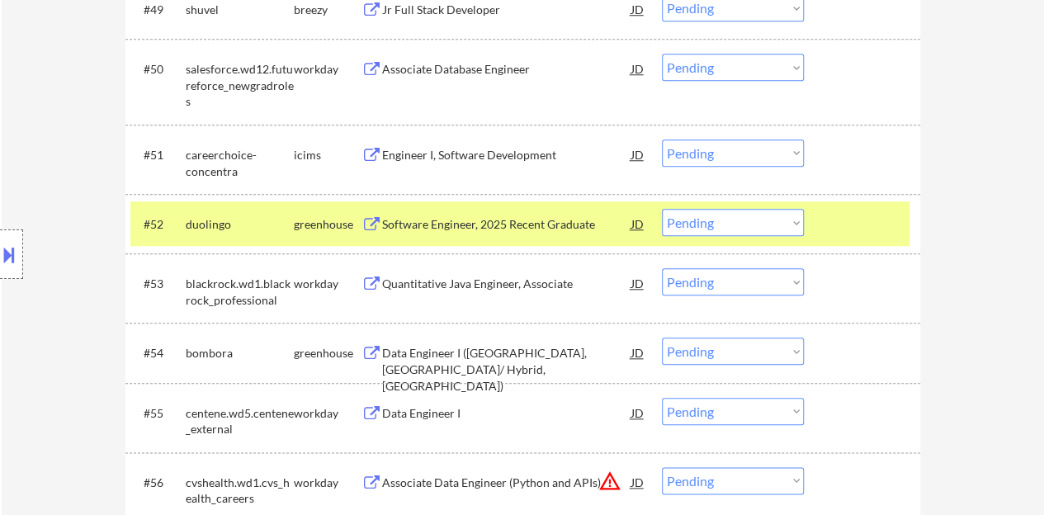
click at [518, 212] on div "Software Engineer, 2025 Recent Graduate" at bounding box center [506, 224] width 249 height 30
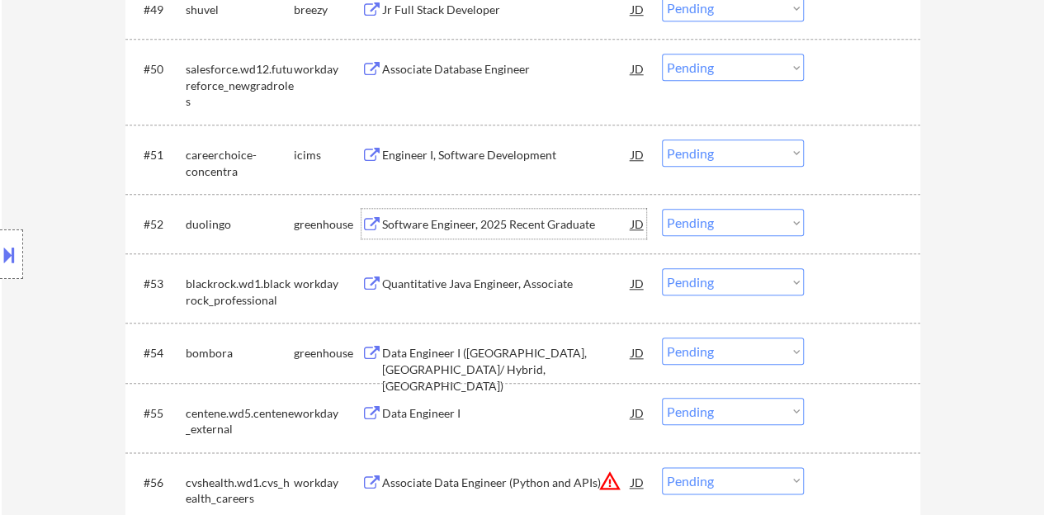
click at [725, 220] on select "Choose an option... Pending Applied Excluded (Questions) Excluded (Expired) Exc…" at bounding box center [733, 222] width 142 height 27
click at [856, 211] on div at bounding box center [864, 224] width 73 height 30
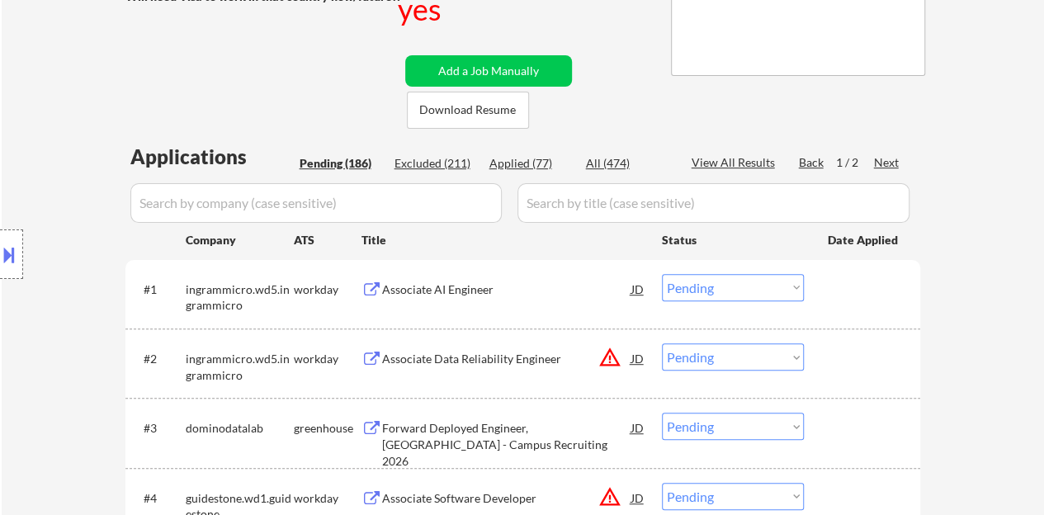
scroll to position [0, 0]
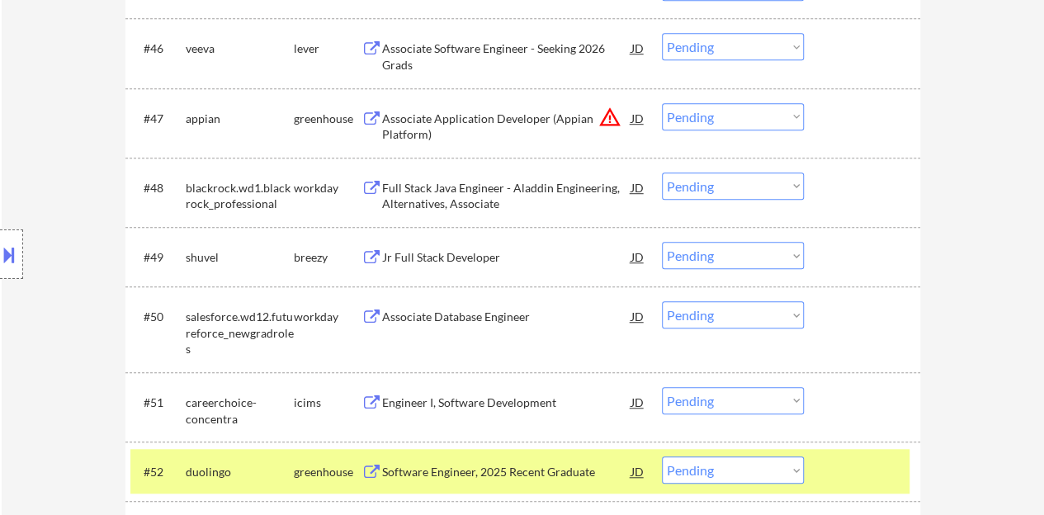
click at [991, 244] on div "← Return to /applysquad Mailslurp Inbox Job Search Builder [PERSON_NAME] User E…" at bounding box center [523, 112] width 1043 height 7325
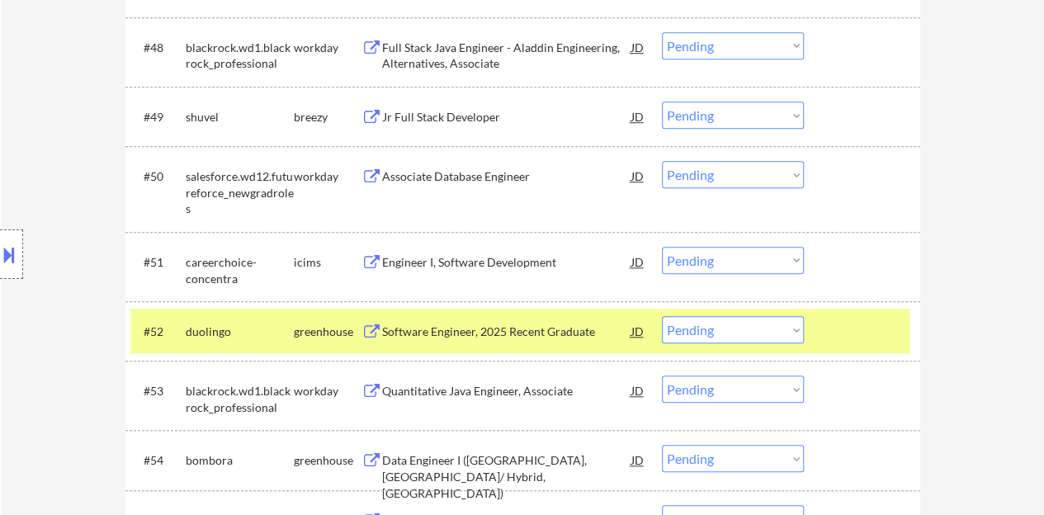
scroll to position [3781, 0]
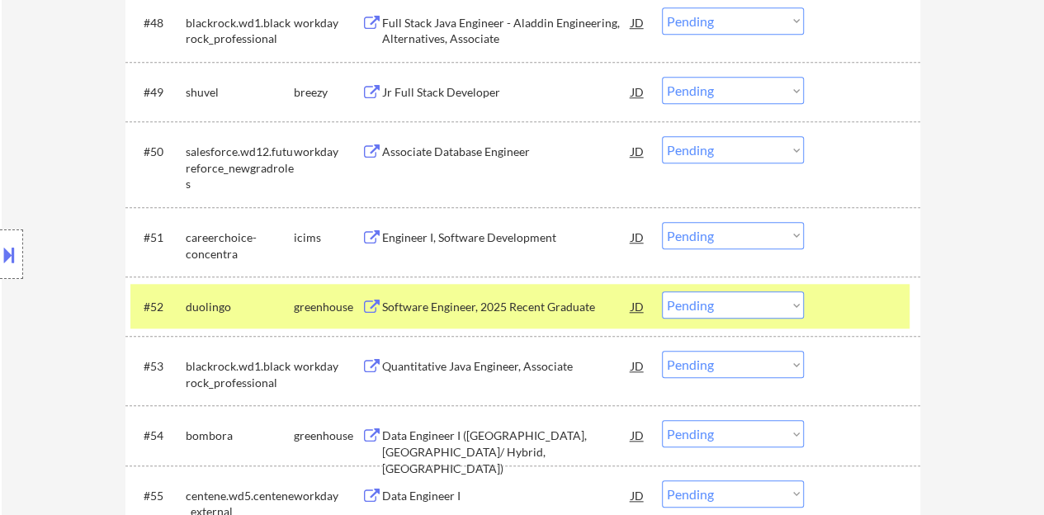
click at [759, 291] on select "Choose an option... Pending Applied Excluded (Questions) Excluded (Expired) Exc…" at bounding box center [733, 304] width 142 height 27
click at [662, 291] on select "Choose an option... Pending Applied Excluded (Questions) Excluded (Expired) Exc…" at bounding box center [733, 304] width 142 height 27
select select ""pending""
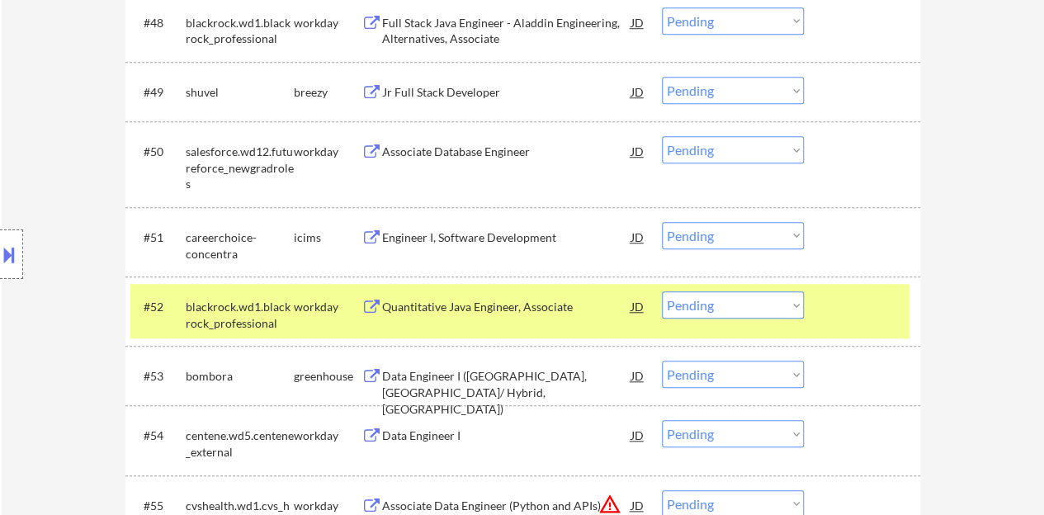
click at [835, 301] on div at bounding box center [864, 306] width 73 height 30
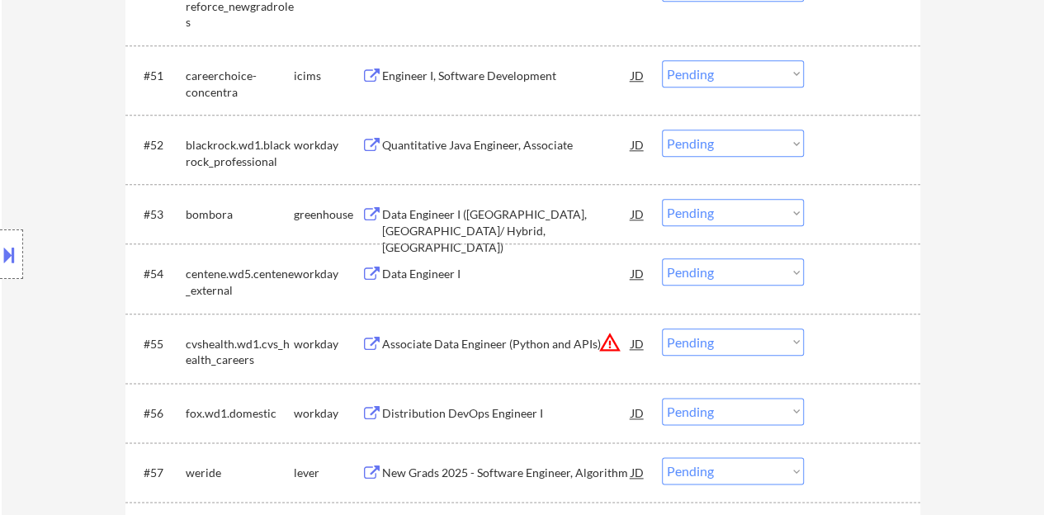
scroll to position [3946, 0]
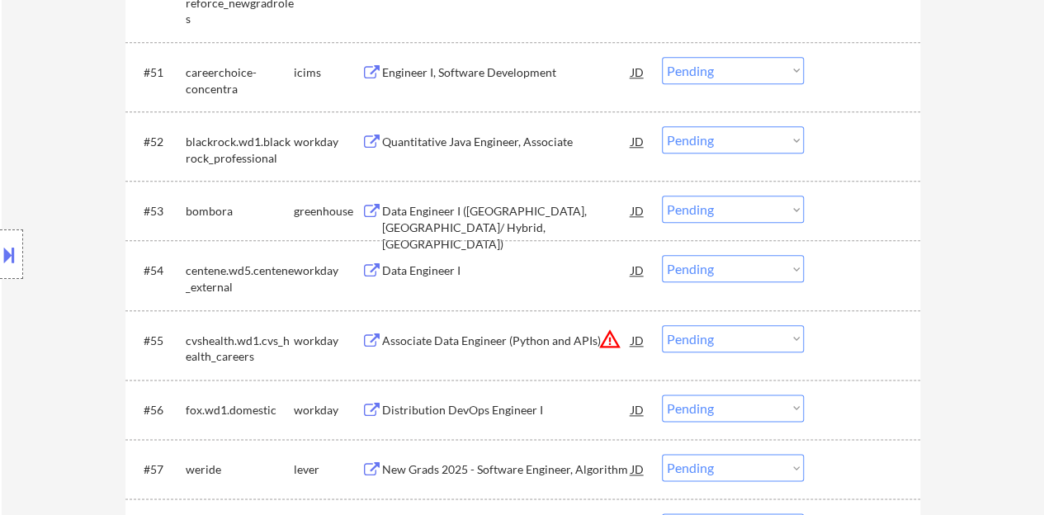
click at [542, 201] on div "Data Engineer I ([GEOGRAPHIC_DATA], [GEOGRAPHIC_DATA]/ Hybrid, [GEOGRAPHIC_DATA…" at bounding box center [506, 211] width 249 height 30
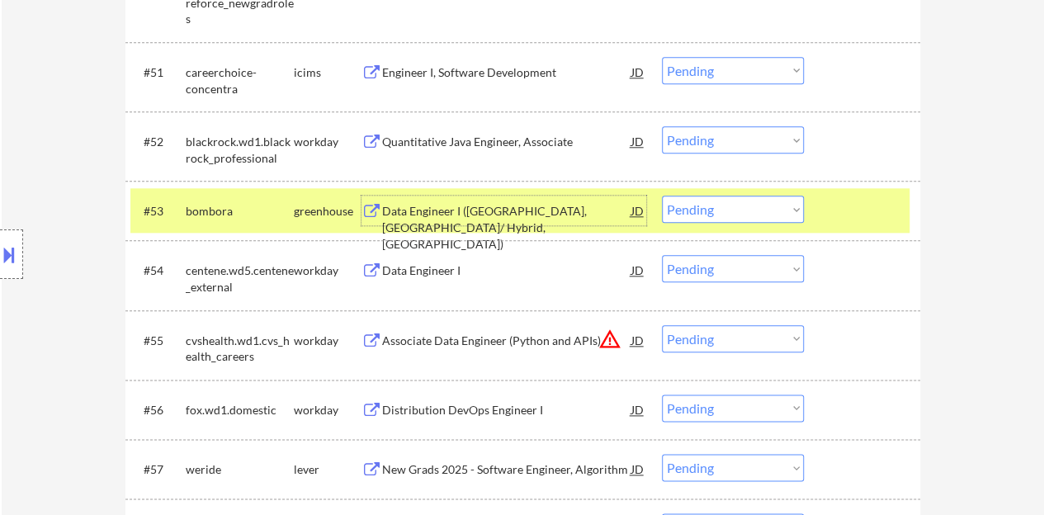
click at [708, 202] on select "Choose an option... Pending Applied Excluded (Questions) Excluded (Expired) Exc…" at bounding box center [733, 209] width 142 height 27
click at [662, 196] on select "Choose an option... Pending Applied Excluded (Questions) Excluded (Expired) Exc…" at bounding box center [733, 209] width 142 height 27
drag, startPoint x: 3, startPoint y: 250, endPoint x: 96, endPoint y: 211, distance: 100.3
click at [3, 250] on button at bounding box center [9, 254] width 18 height 27
select select ""pending""
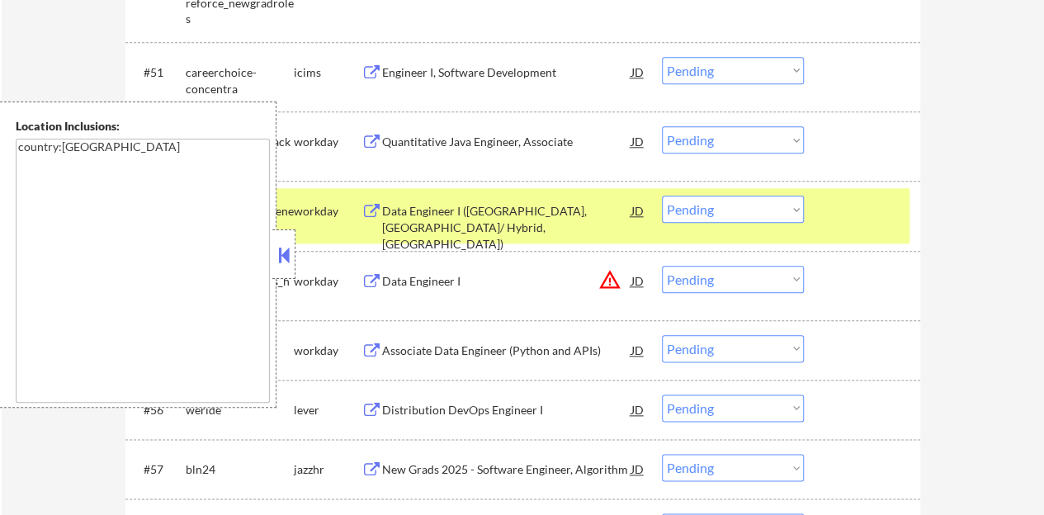
click at [285, 252] on button at bounding box center [284, 255] width 18 height 25
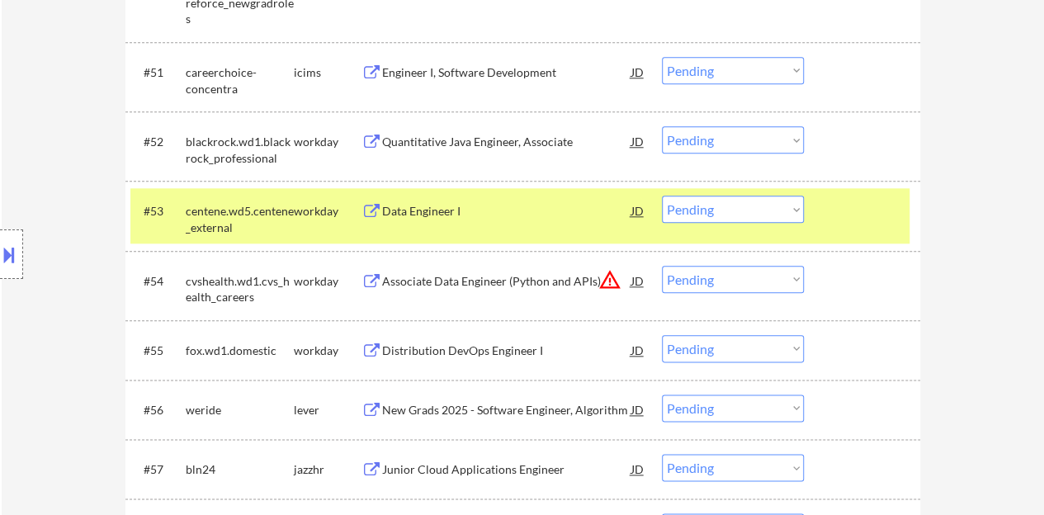
click at [871, 230] on div "#53 centene.wd5.centene_external workday Data Engineer I JD warning_amber Choos…" at bounding box center [519, 215] width 779 height 54
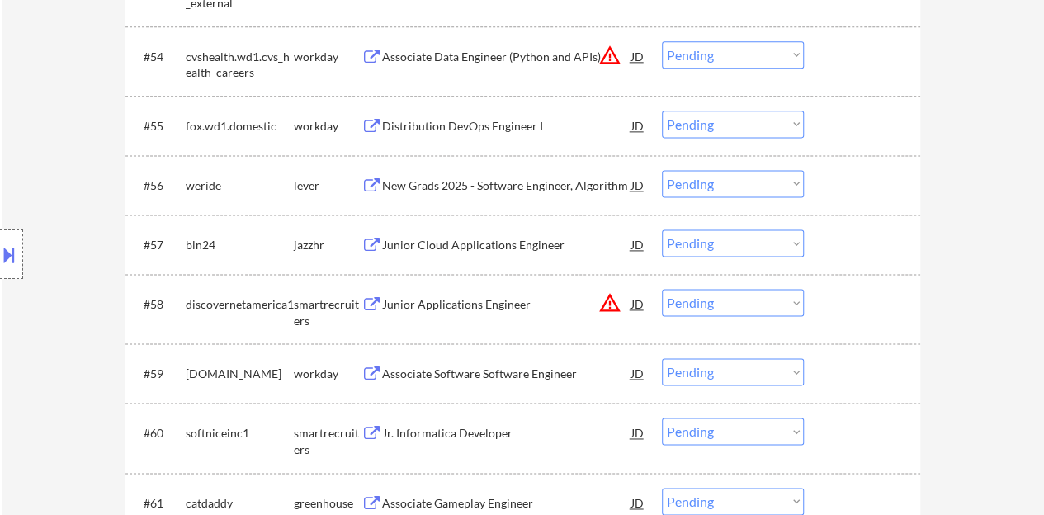
scroll to position [4193, 0]
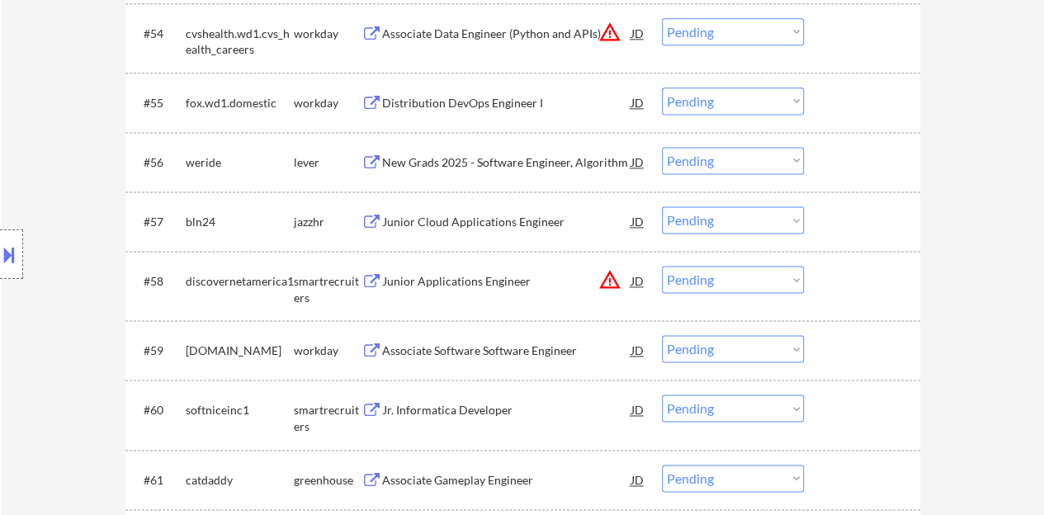
click at [484, 229] on div "Junior Cloud Applications Engineer" at bounding box center [506, 221] width 249 height 30
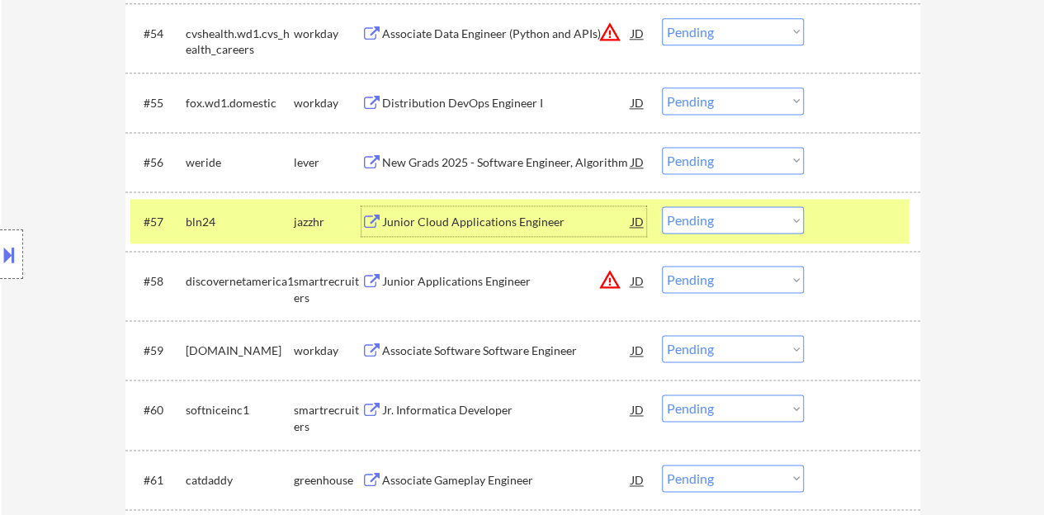
click at [733, 220] on select "Choose an option... Pending Applied Excluded (Questions) Excluded (Expired) Exc…" at bounding box center [733, 219] width 142 height 27
click at [662, 206] on select "Choose an option... Pending Applied Excluded (Questions) Excluded (Expired) Exc…" at bounding box center [733, 219] width 142 height 27
select select ""pending""
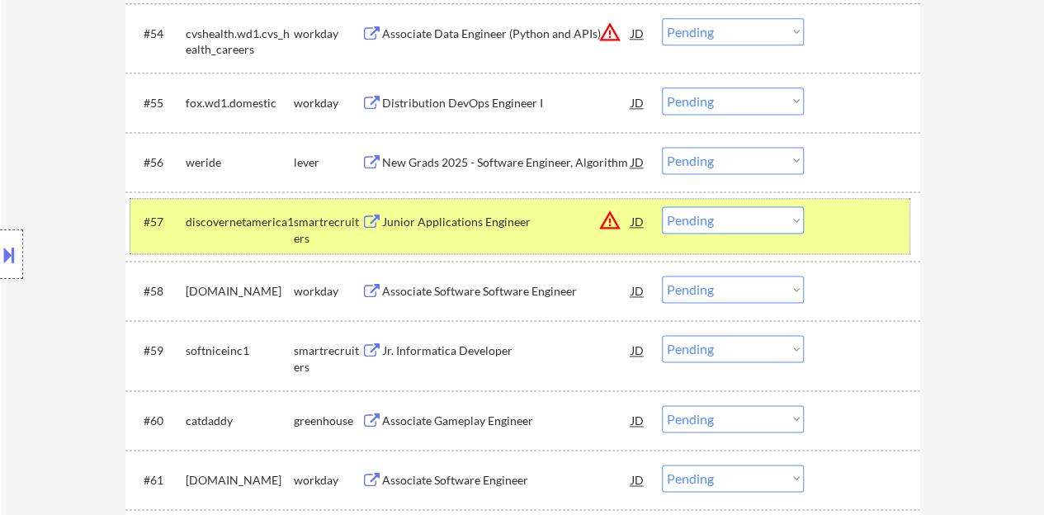
click at [888, 219] on div at bounding box center [864, 221] width 73 height 30
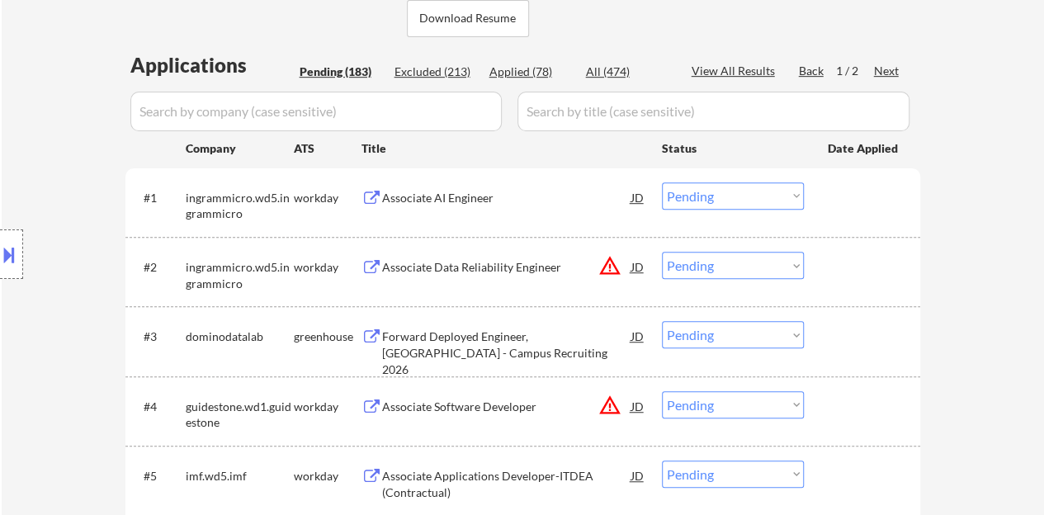
scroll to position [158, 0]
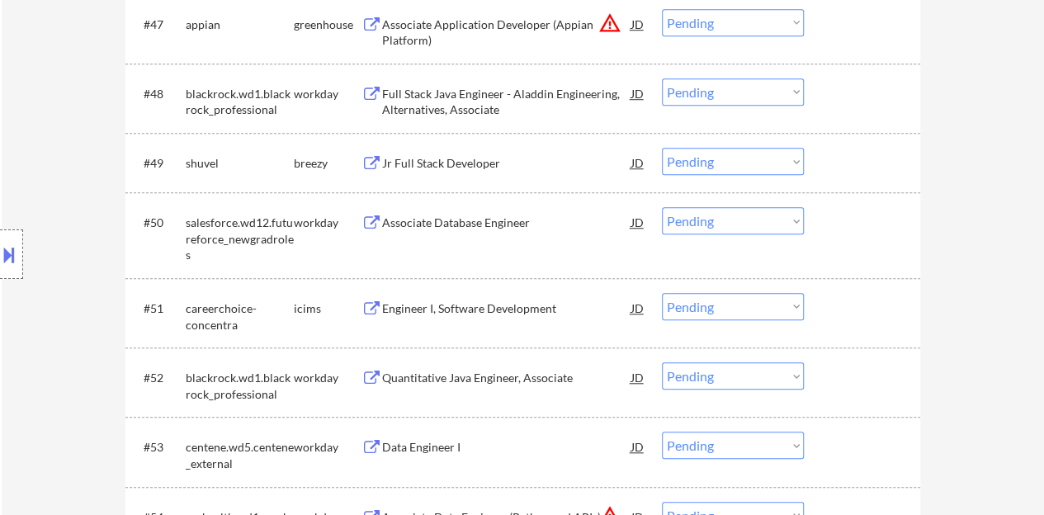
scroll to position [3654, 0]
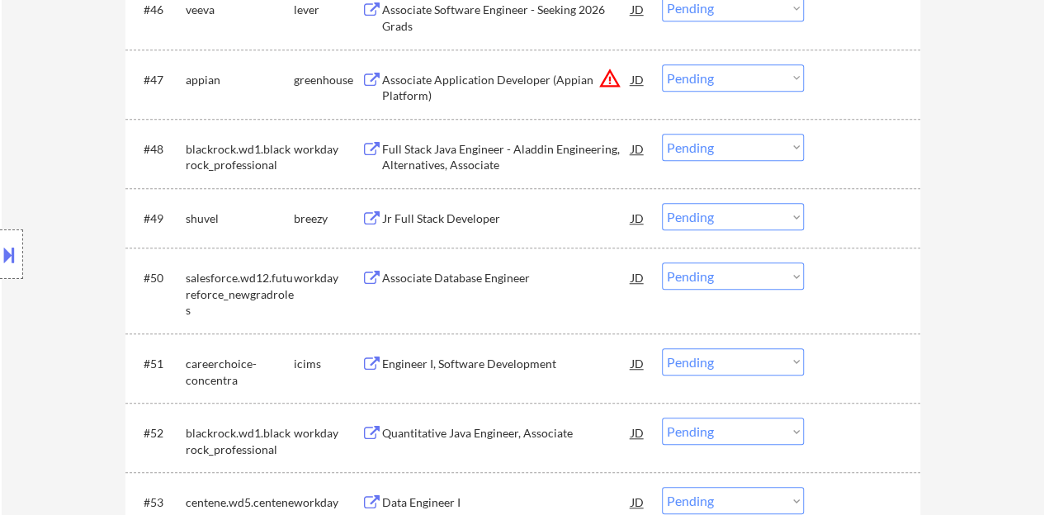
click at [422, 222] on div "Jr Full Stack Developer" at bounding box center [506, 218] width 249 height 17
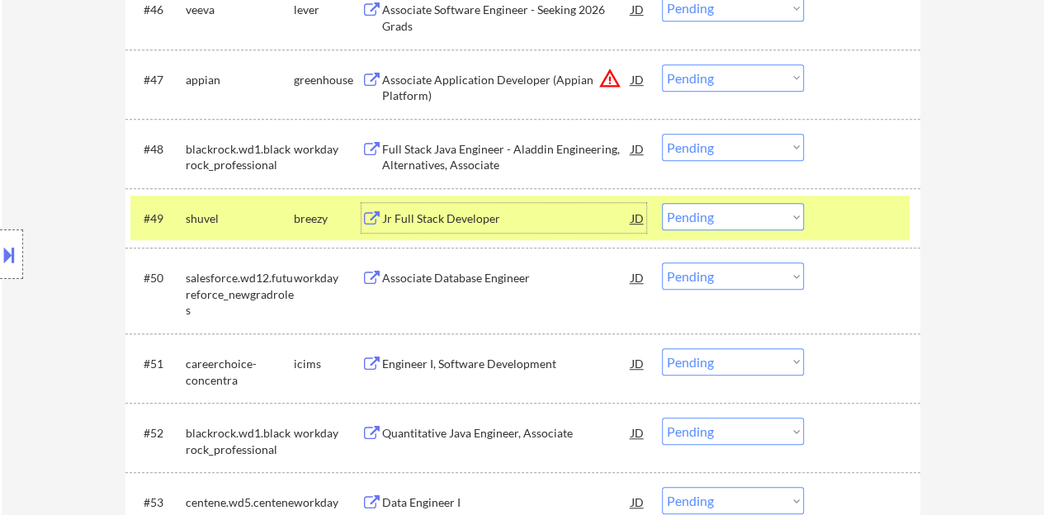
click at [776, 215] on select "Choose an option... Pending Applied Excluded (Questions) Excluded (Expired) Exc…" at bounding box center [733, 216] width 142 height 27
click at [662, 203] on select "Choose an option... Pending Applied Excluded (Questions) Excluded (Expired) Exc…" at bounding box center [733, 216] width 142 height 27
select select ""pending""
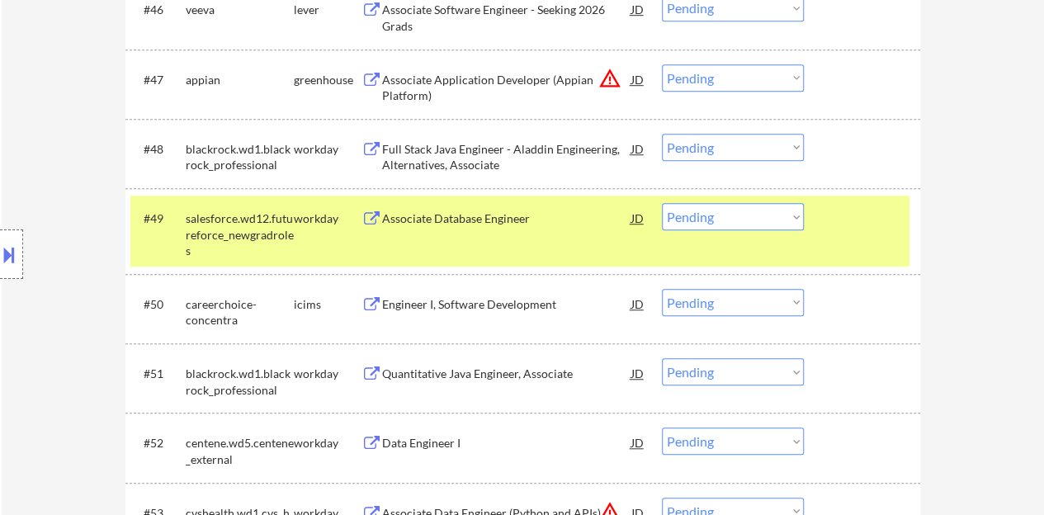
click at [851, 226] on div at bounding box center [864, 218] width 73 height 30
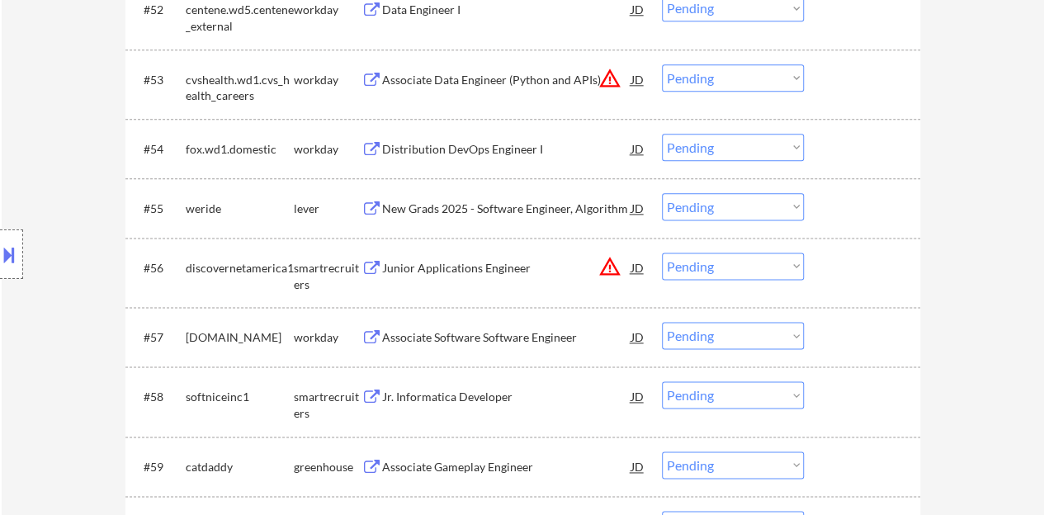
scroll to position [4067, 0]
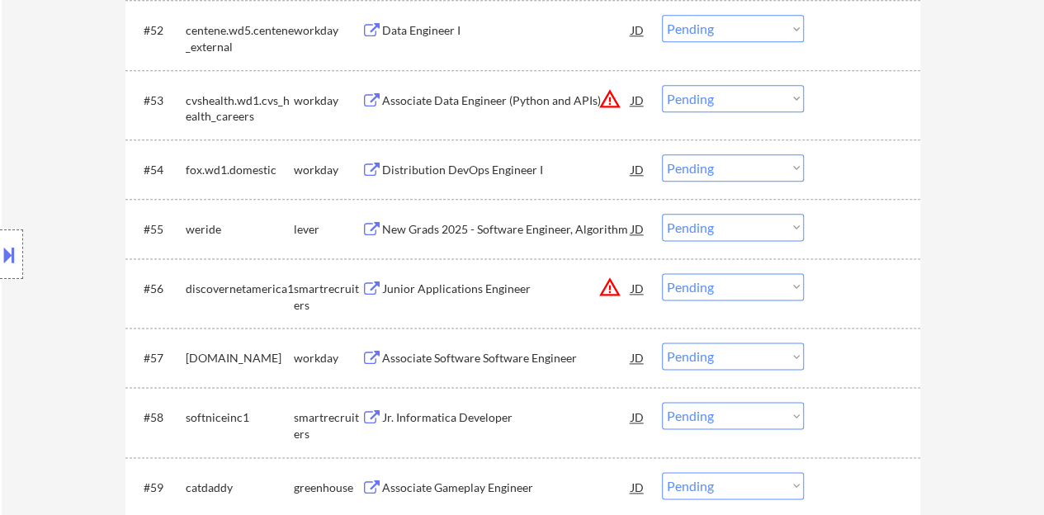
click at [484, 295] on div "Junior Applications Engineer" at bounding box center [506, 289] width 249 height 17
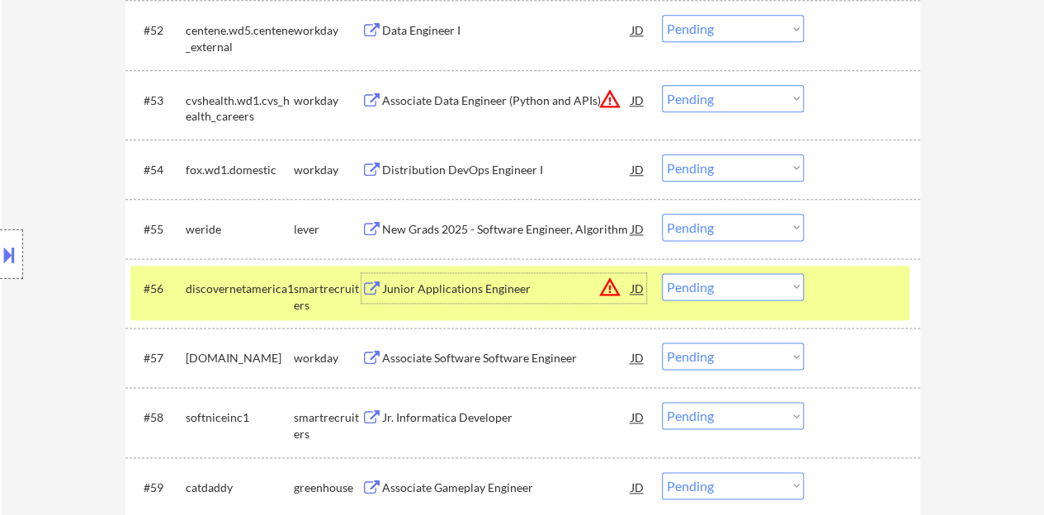
click at [759, 275] on select "Choose an option... Pending Applied Excluded (Questions) Excluded (Expired) Exc…" at bounding box center [733, 286] width 142 height 27
click at [662, 273] on select "Choose an option... Pending Applied Excluded (Questions) Excluded (Expired) Exc…" at bounding box center [733, 286] width 142 height 27
select select ""pending""
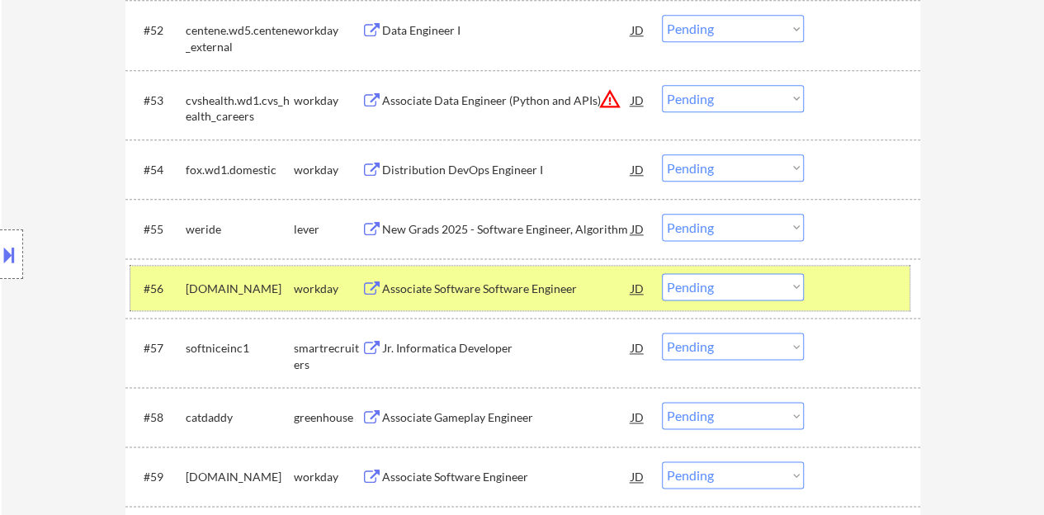
click at [867, 289] on div at bounding box center [864, 288] width 73 height 30
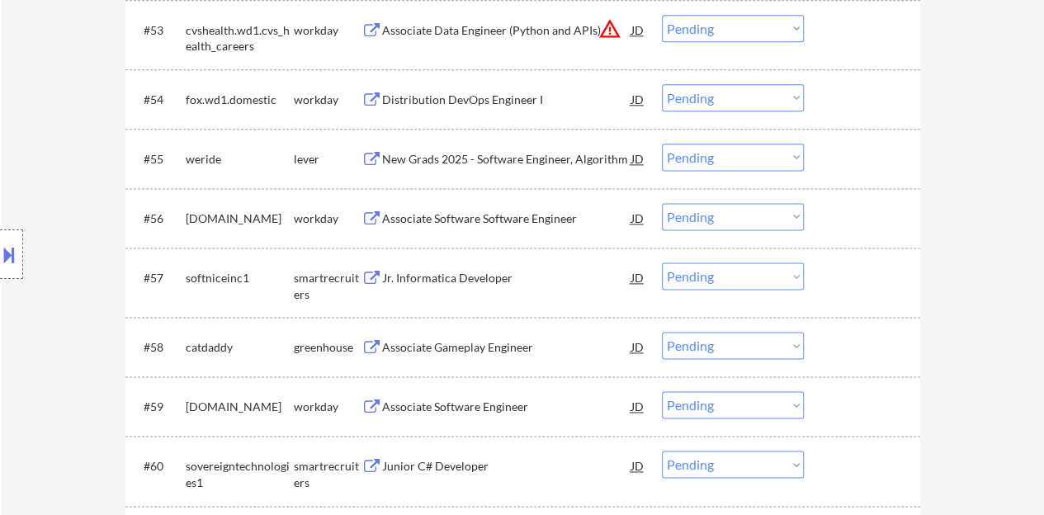
scroll to position [4150, 0]
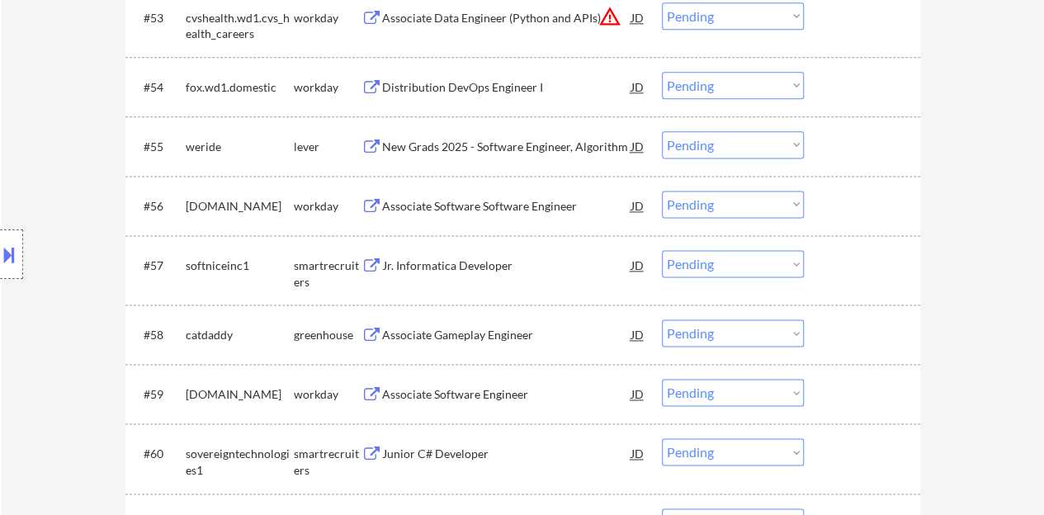
click at [489, 272] on div "Jr. Informatica Developer" at bounding box center [506, 266] width 249 height 17
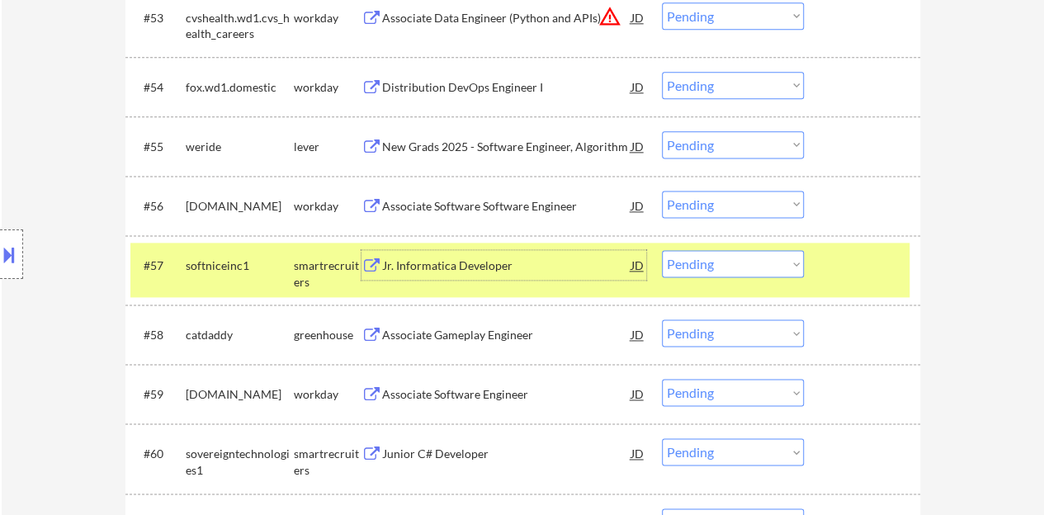
click at [768, 276] on select "Choose an option... Pending Applied Excluded (Questions) Excluded (Expired) Exc…" at bounding box center [733, 263] width 142 height 27
click at [662, 250] on select "Choose an option... Pending Applied Excluded (Questions) Excluded (Expired) Exc…" at bounding box center [733, 263] width 142 height 27
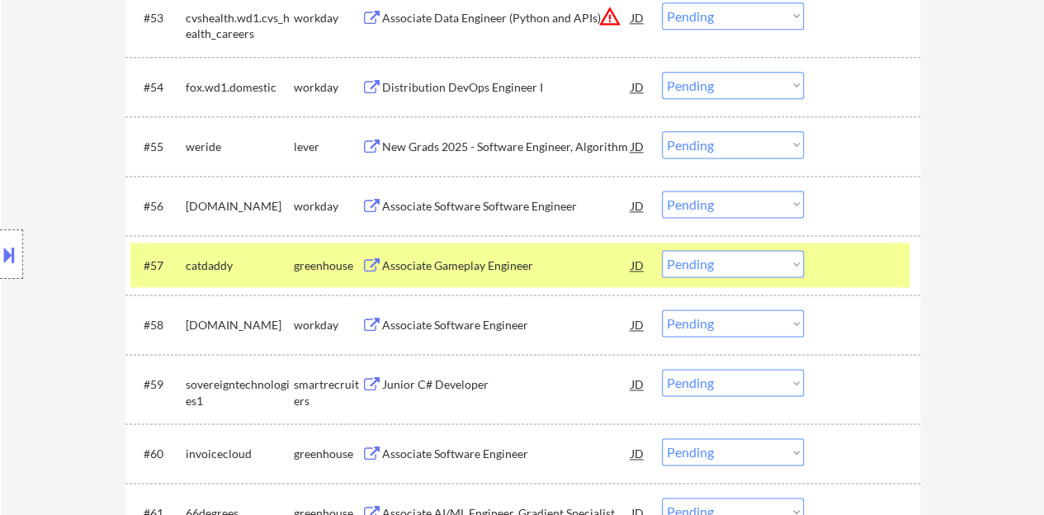
click at [499, 266] on div "Associate Gameplay Engineer" at bounding box center [506, 266] width 249 height 17
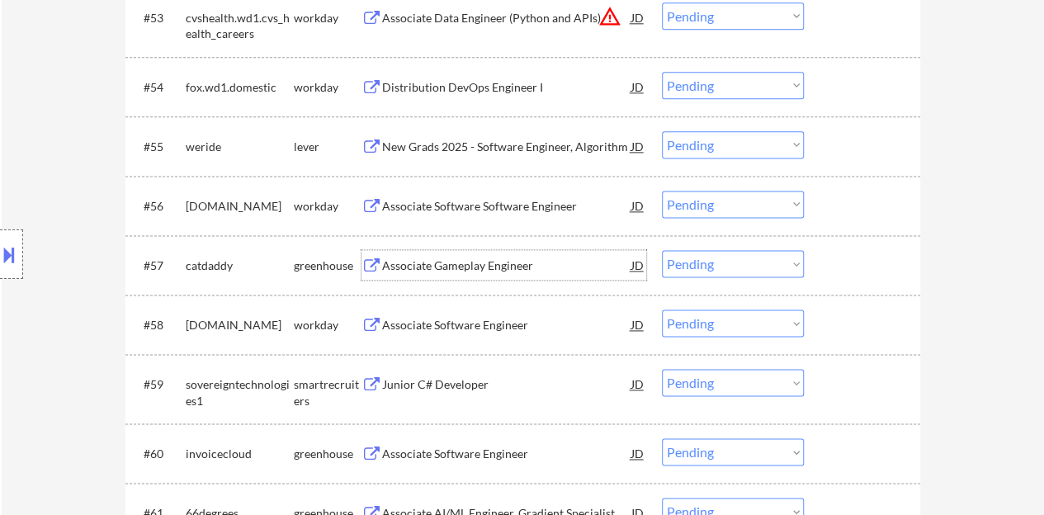
click at [862, 264] on div at bounding box center [864, 265] width 73 height 30
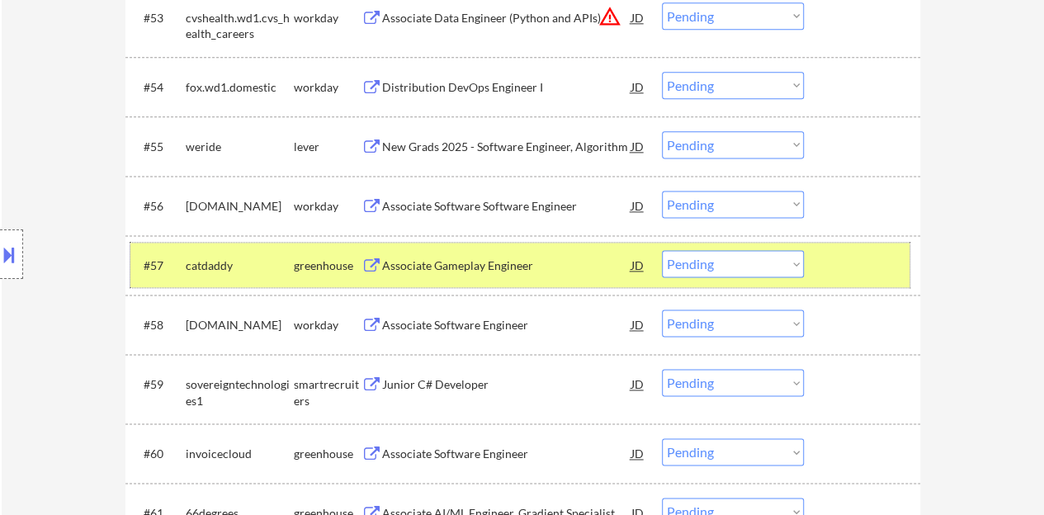
click at [792, 272] on select "Choose an option... Pending Applied Excluded (Questions) Excluded (Expired) Exc…" at bounding box center [733, 263] width 142 height 27
click at [662, 250] on select "Choose an option... Pending Applied Excluded (Questions) Excluded (Expired) Exc…" at bounding box center [733, 263] width 142 height 27
select select ""pending""
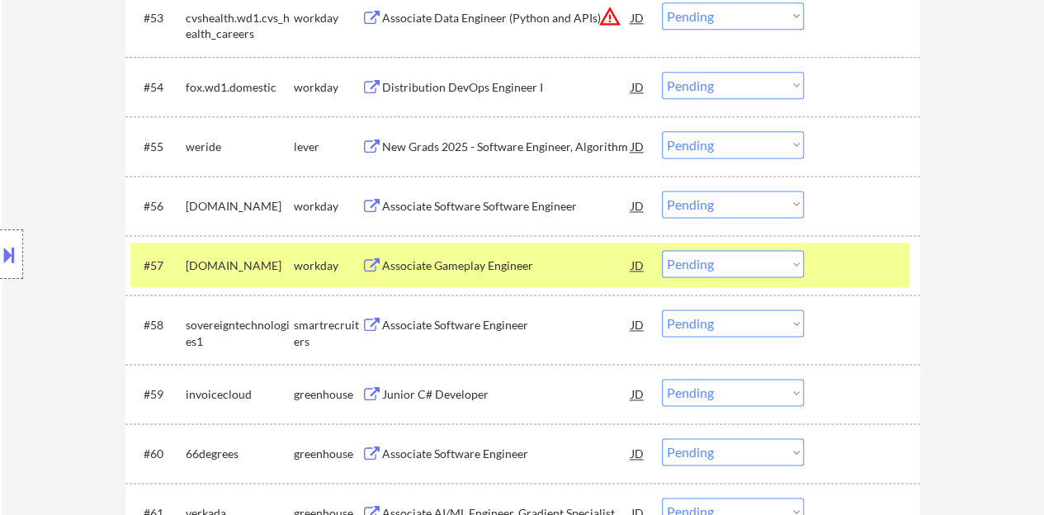
click at [877, 270] on div at bounding box center [864, 265] width 73 height 30
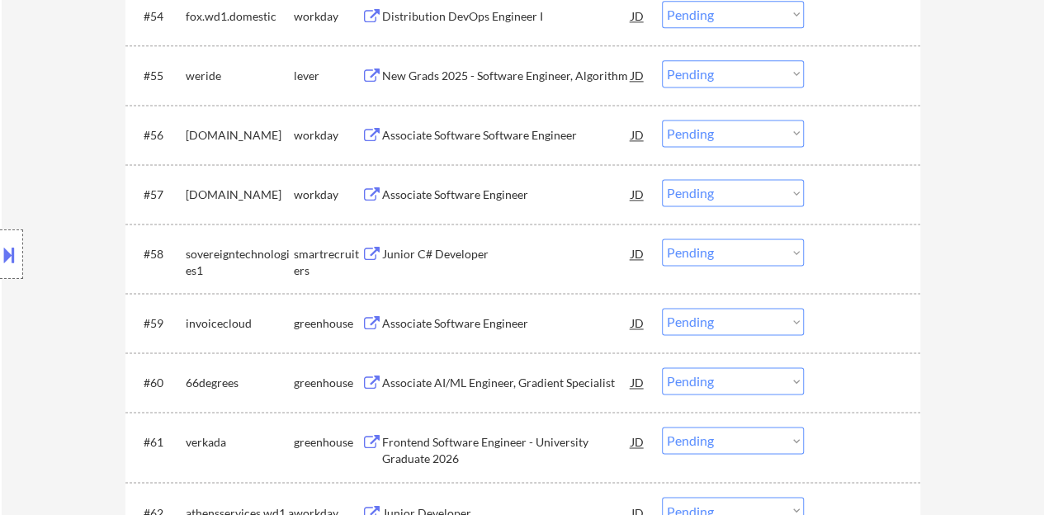
scroll to position [4232, 0]
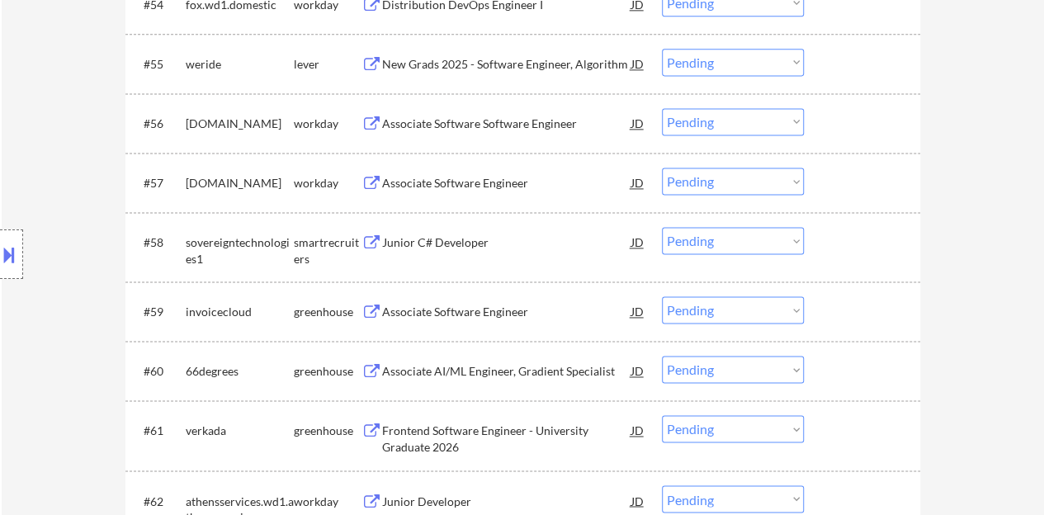
click at [456, 245] on div "Junior C# Developer" at bounding box center [506, 242] width 249 height 17
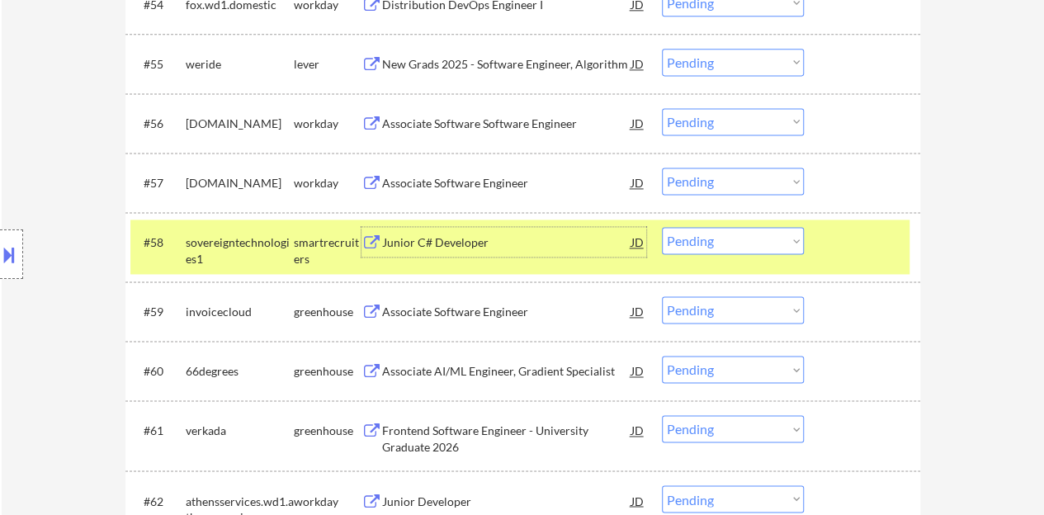
click at [677, 235] on select "Choose an option... Pending Applied Excluded (Questions) Excluded (Expired) Exc…" at bounding box center [733, 240] width 142 height 27
click at [662, 227] on select "Choose an option... Pending Applied Excluded (Questions) Excluded (Expired) Exc…" at bounding box center [733, 240] width 142 height 27
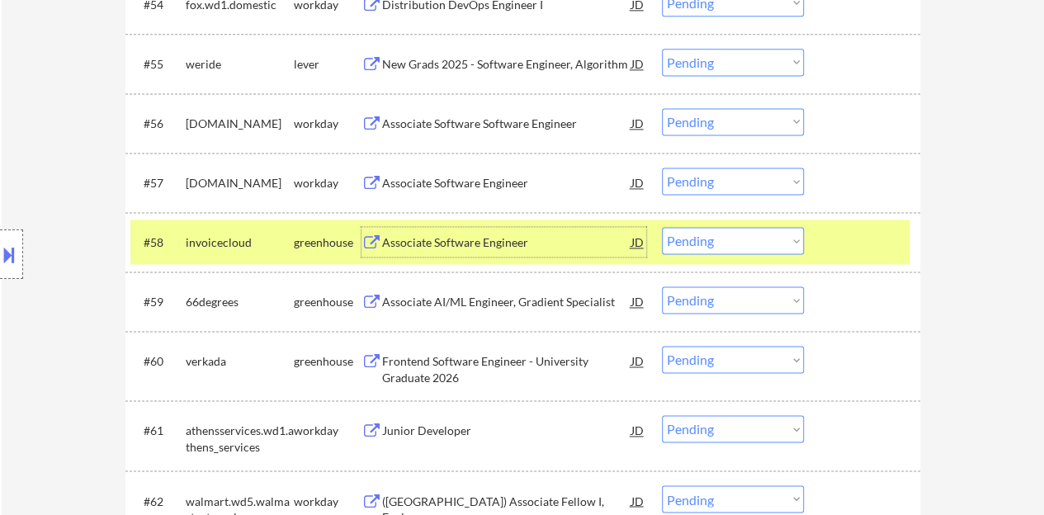
click at [479, 230] on div "Associate Software Engineer" at bounding box center [506, 242] width 249 height 30
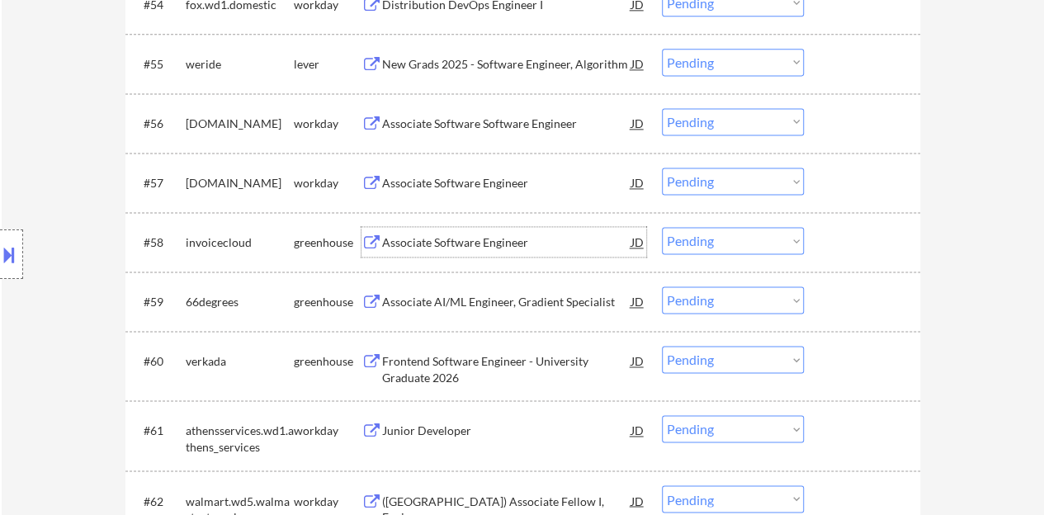
click at [829, 234] on div at bounding box center [864, 242] width 73 height 30
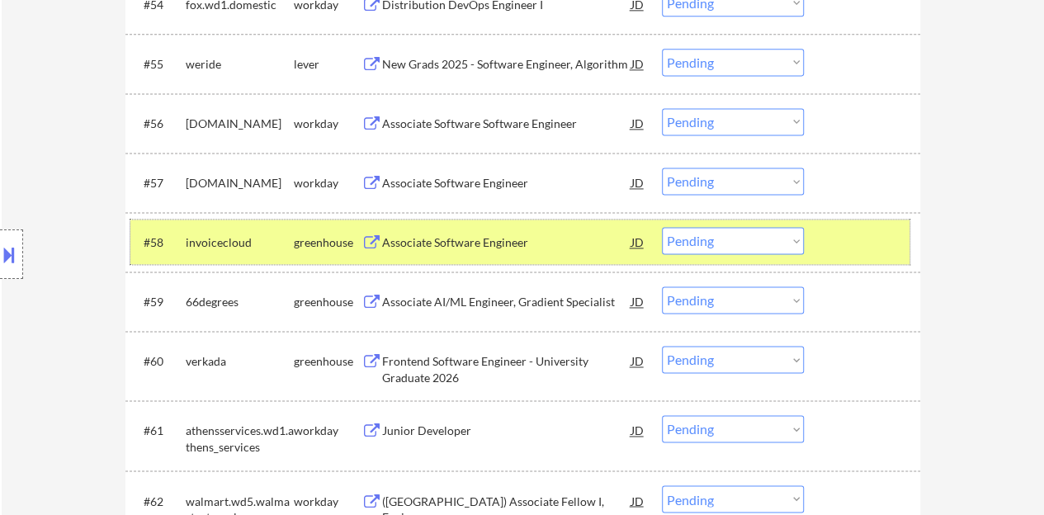
click at [723, 243] on select "Choose an option... Pending Applied Excluded (Questions) Excluded (Expired) Exc…" at bounding box center [733, 240] width 142 height 27
click at [662, 227] on select "Choose an option... Pending Applied Excluded (Questions) Excluded (Expired) Exc…" at bounding box center [733, 240] width 142 height 27
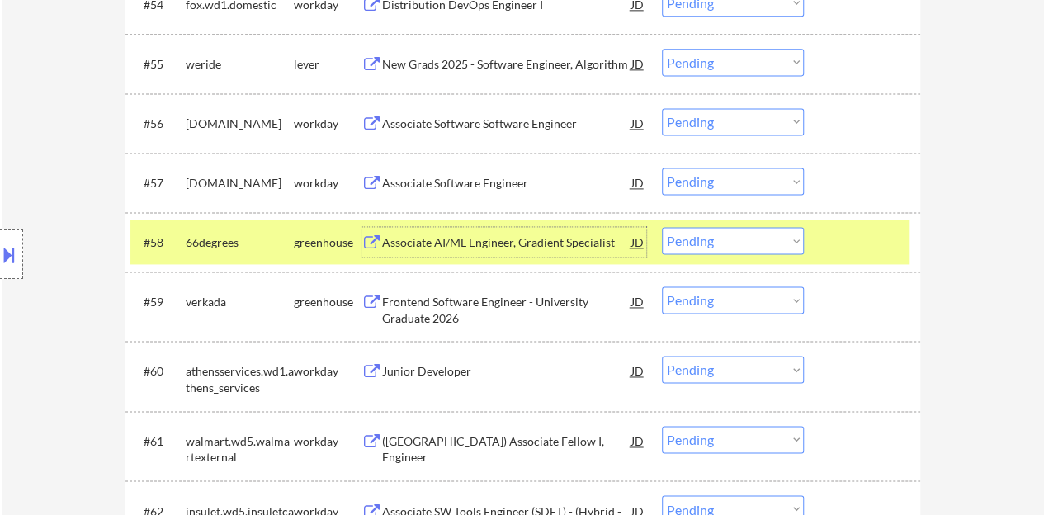
click at [540, 237] on div "Associate AI/ML Engineer, Gradient Specialist" at bounding box center [506, 242] width 249 height 17
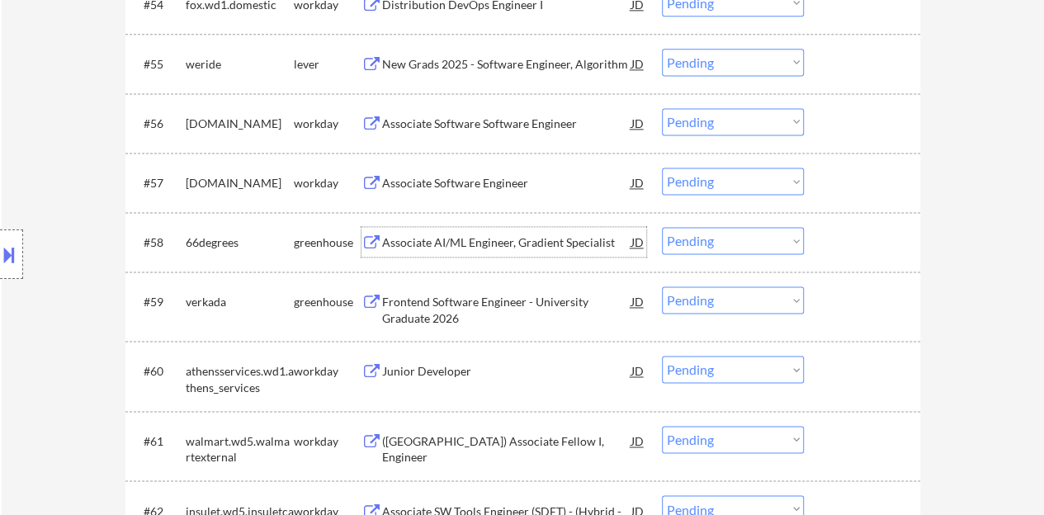
click at [865, 241] on div at bounding box center [864, 242] width 73 height 30
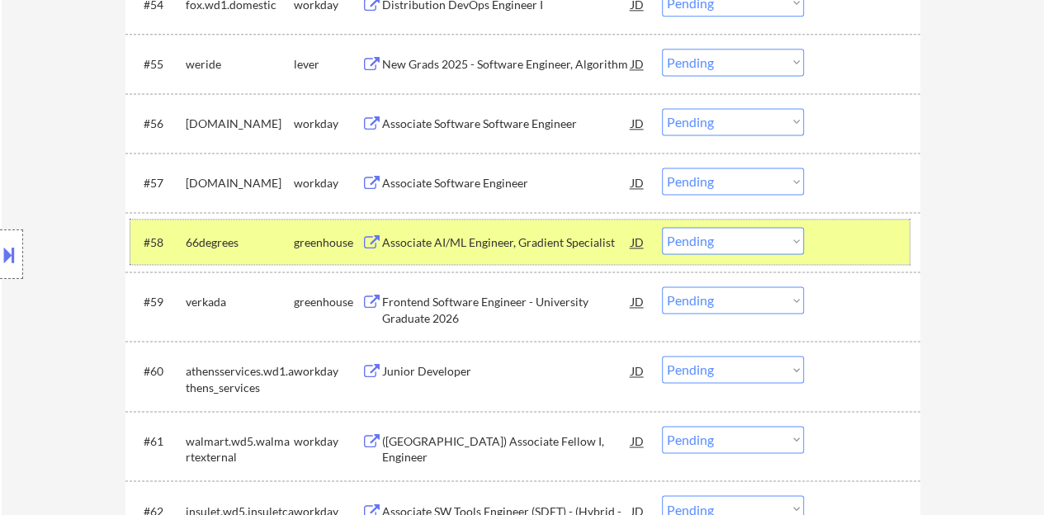
click at [799, 237] on select "Choose an option... Pending Applied Excluded (Questions) Excluded (Expired) Exc…" at bounding box center [733, 240] width 142 height 27
click at [662, 227] on select "Choose an option... Pending Applied Excluded (Questions) Excluded (Expired) Exc…" at bounding box center [733, 240] width 142 height 27
select select ""pending""
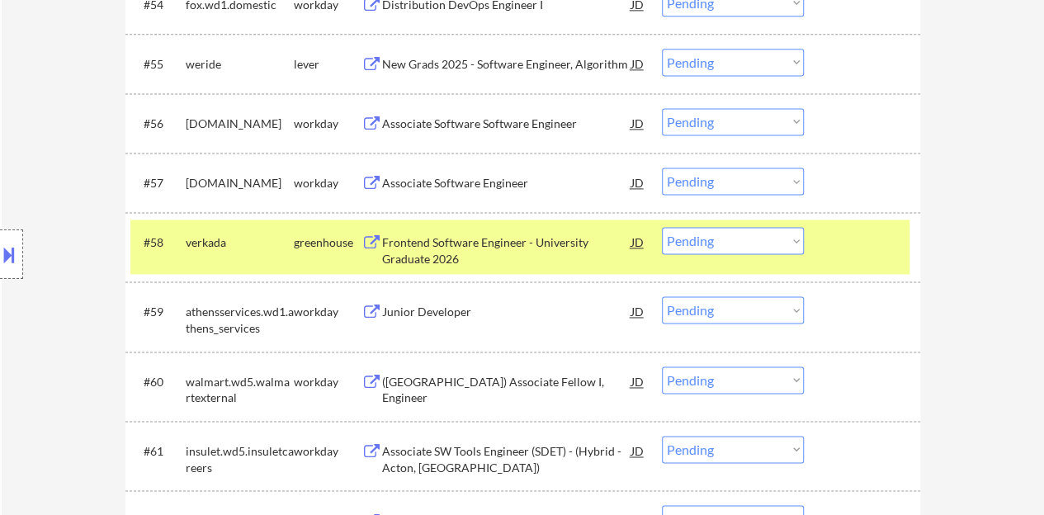
click at [520, 244] on div "Frontend Software Engineer - University Graduate 2026" at bounding box center [506, 250] width 249 height 32
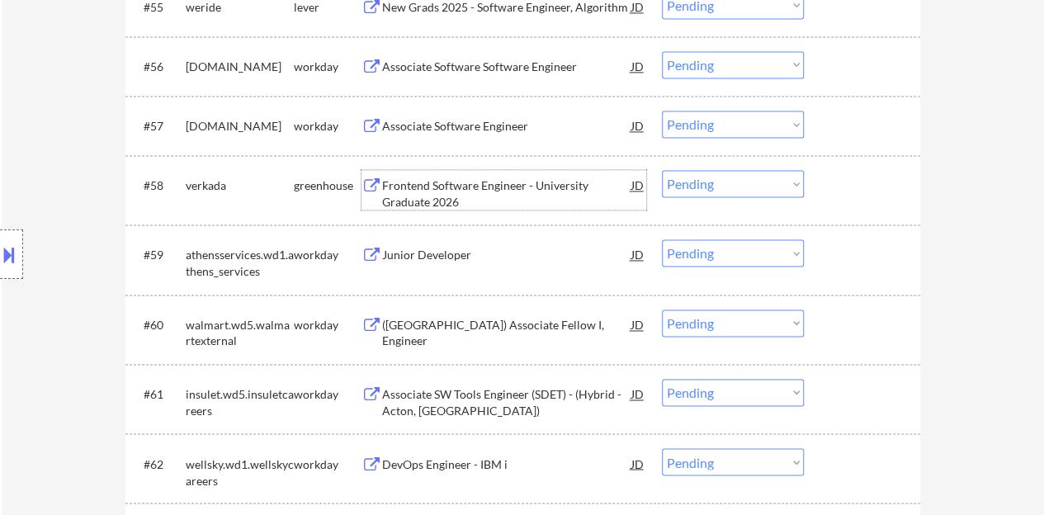
scroll to position [4315, 0]
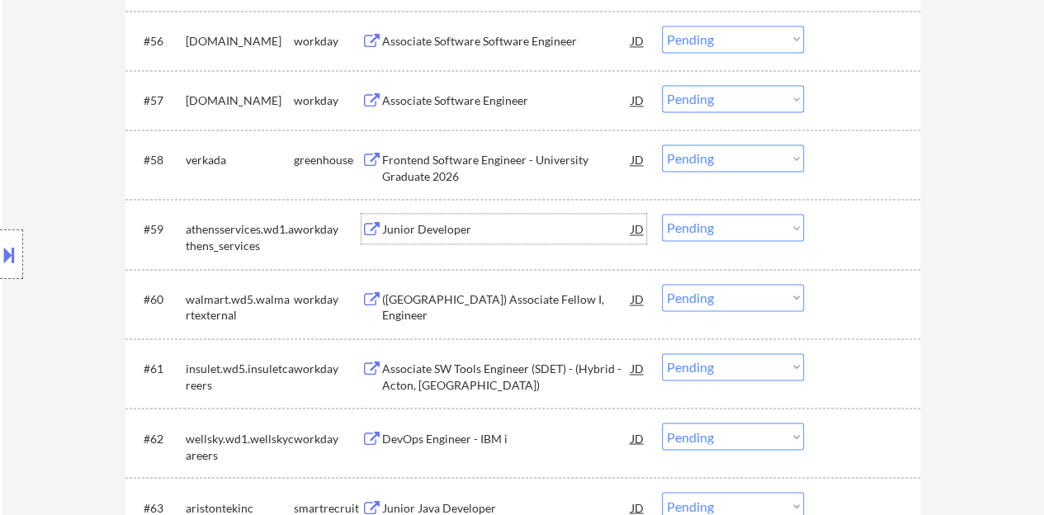
click at [413, 229] on div "Junior Developer" at bounding box center [506, 229] width 249 height 17
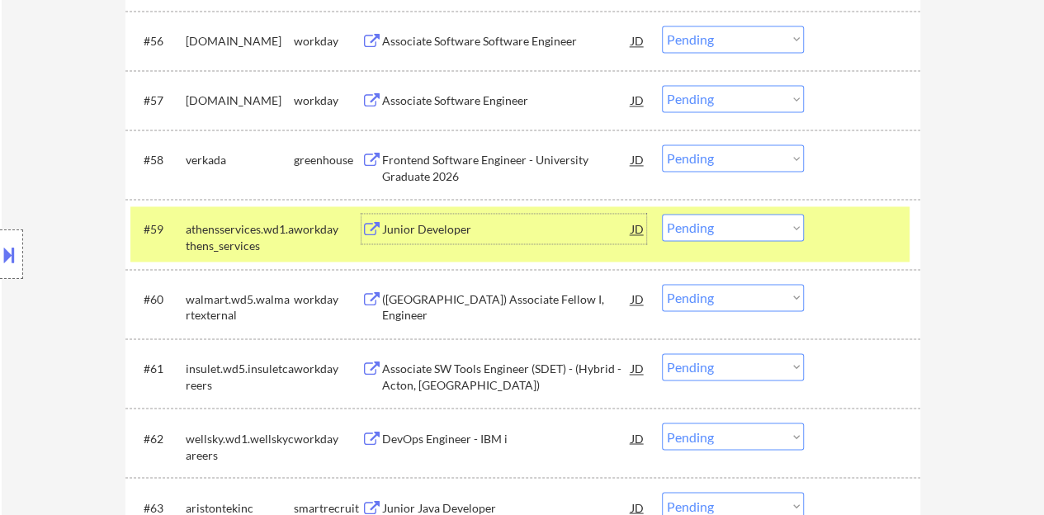
click at [692, 244] on div "#59 athensservices.wd1.athens_services workday Junior Developer JD warning_ambe…" at bounding box center [519, 233] width 779 height 54
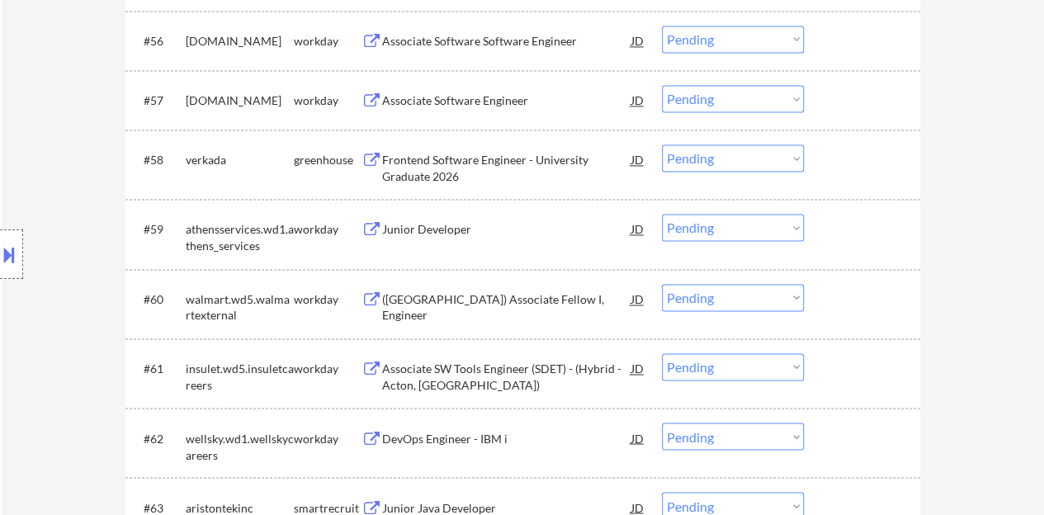
click at [691, 229] on select "Choose an option... Pending Applied Excluded (Questions) Excluded (Expired) Exc…" at bounding box center [733, 227] width 142 height 27
click at [662, 214] on select "Choose an option... Pending Applied Excluded (Questions) Excluded (Expired) Exc…" at bounding box center [733, 227] width 142 height 27
select select ""pending""
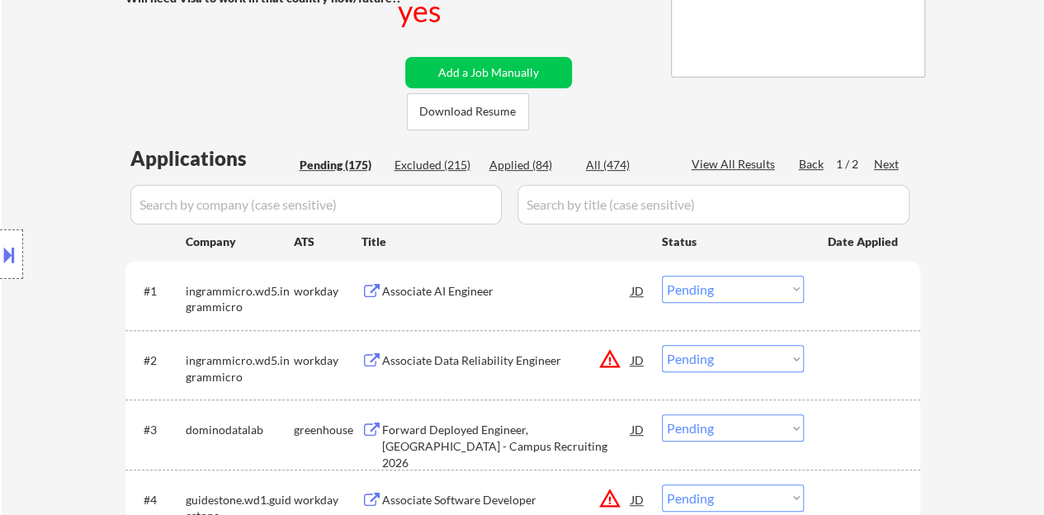
scroll to position [130, 0]
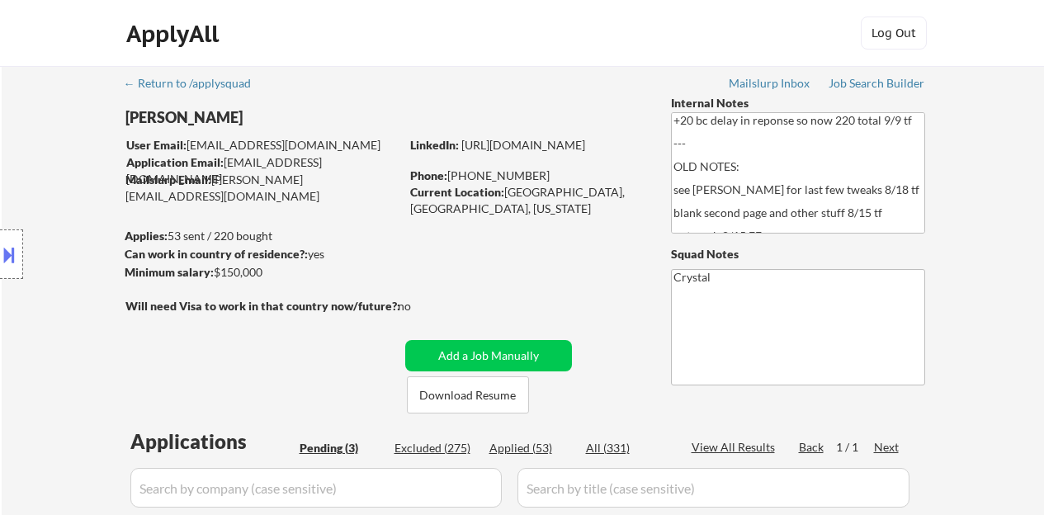
select select ""pending""
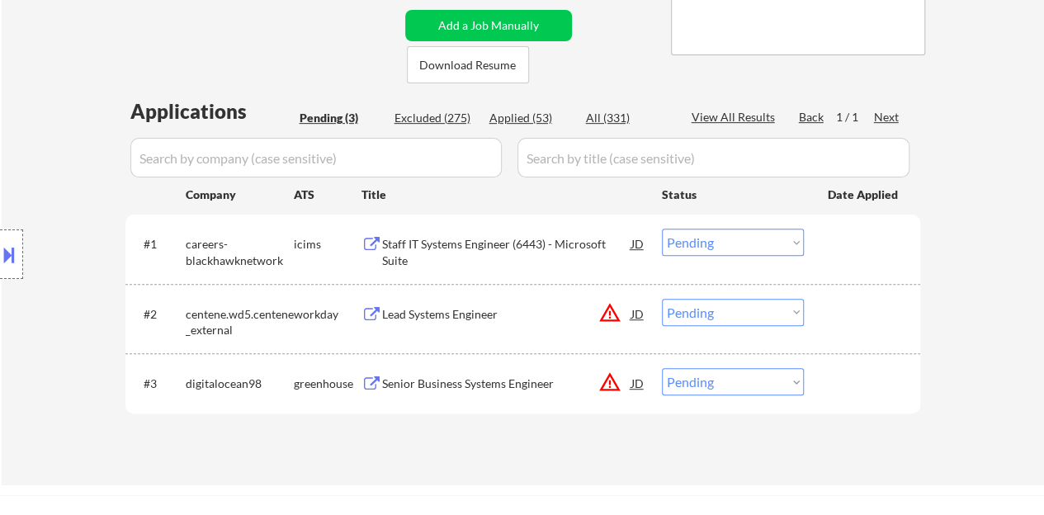
click at [17, 248] on button at bounding box center [9, 254] width 18 height 27
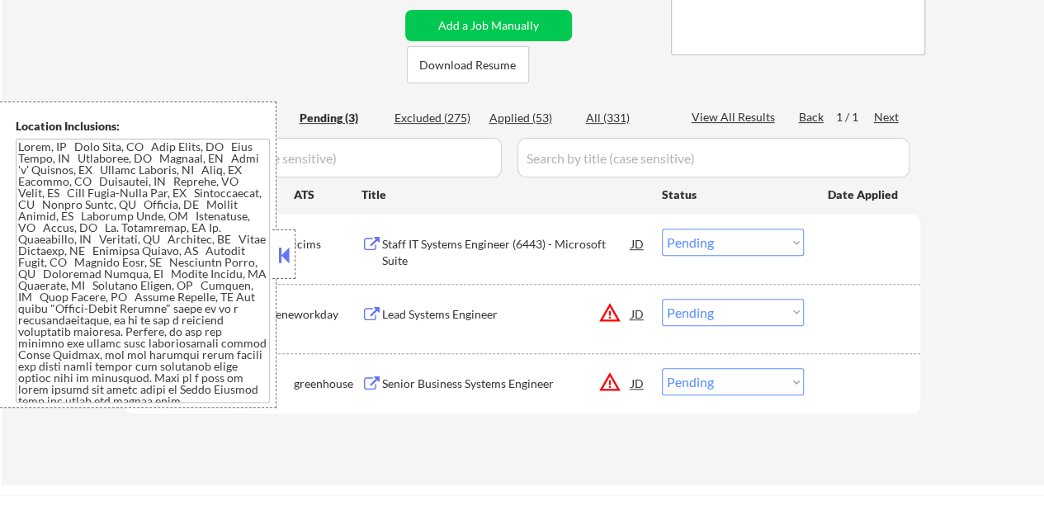
scroll to position [225, 0]
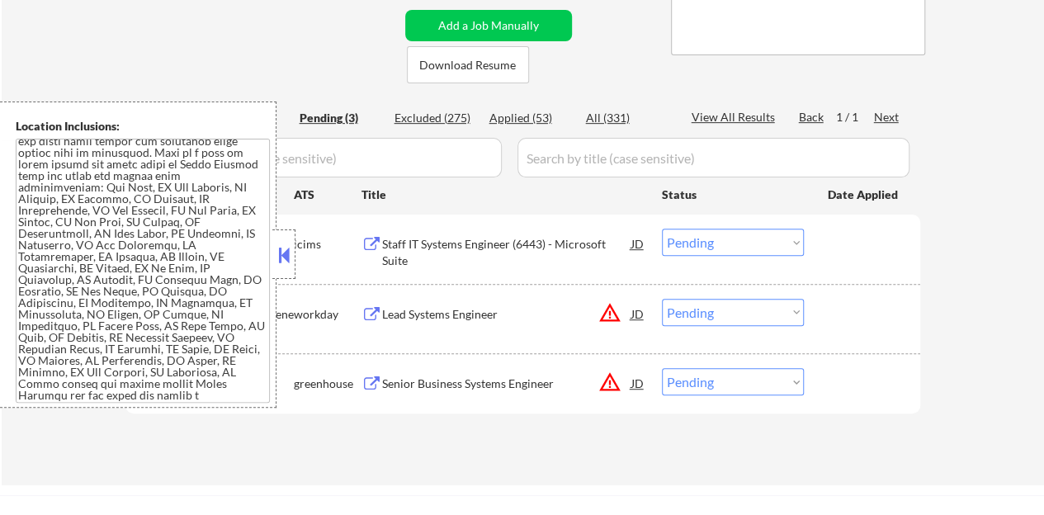
click at [279, 252] on button at bounding box center [284, 255] width 18 height 25
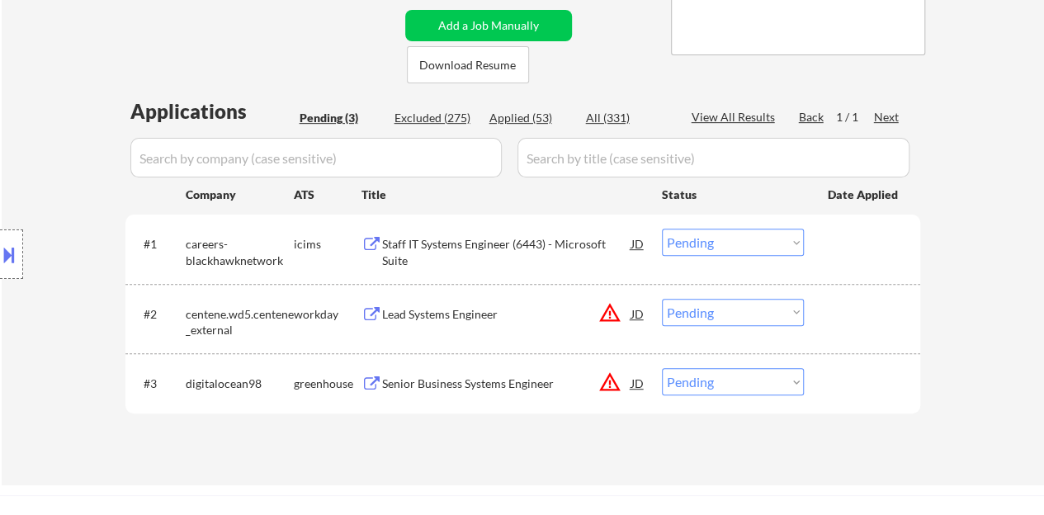
click at [641, 385] on div "JD" at bounding box center [638, 383] width 17 height 30
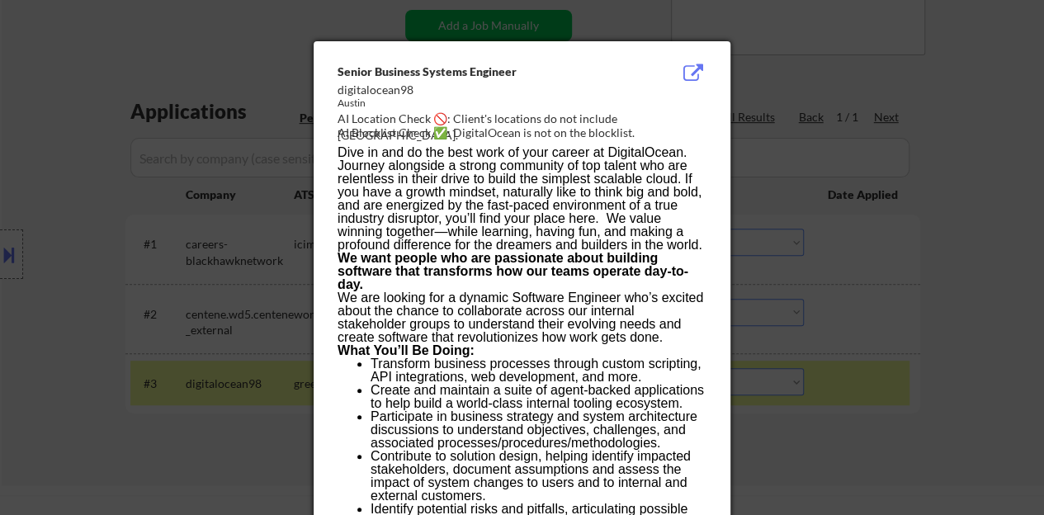
click at [257, 290] on div at bounding box center [522, 257] width 1044 height 515
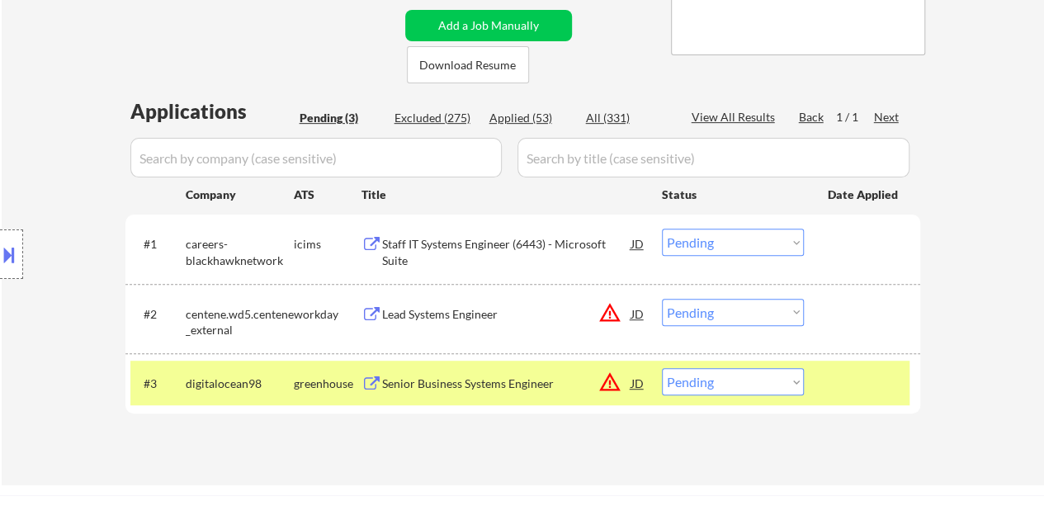
click at [0, 239] on div at bounding box center [11, 254] width 23 height 50
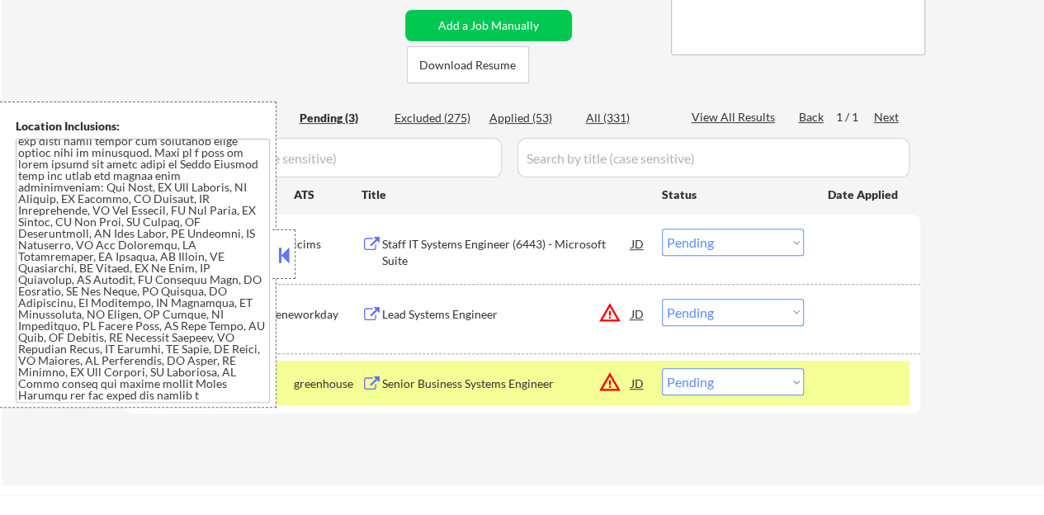
click at [284, 252] on button at bounding box center [284, 255] width 18 height 25
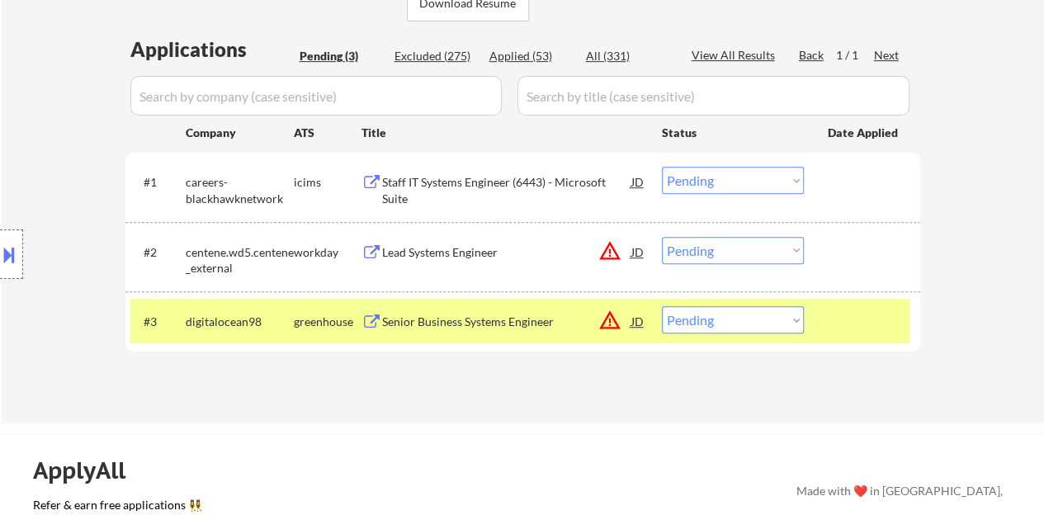
scroll to position [413, 0]
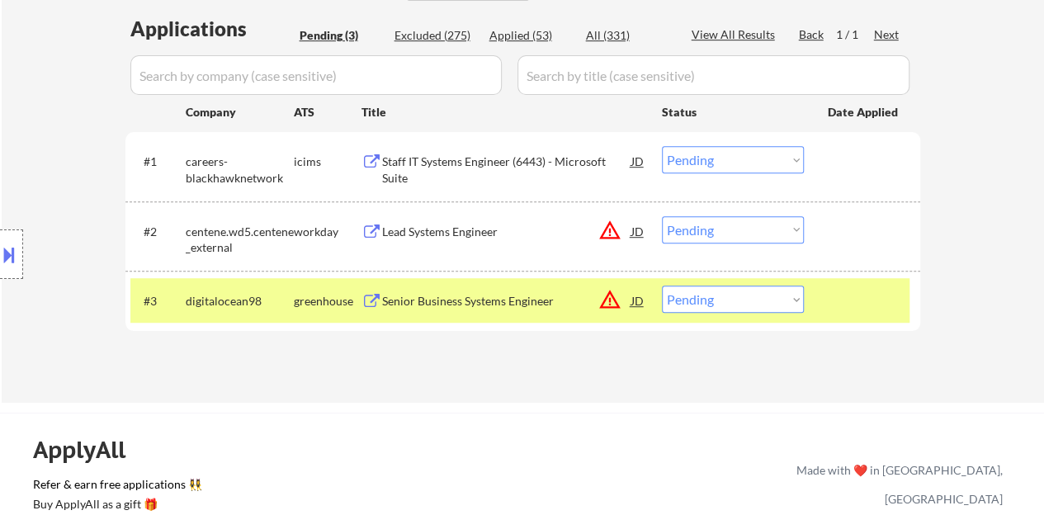
click at [504, 305] on div "Senior Business Systems Engineer" at bounding box center [506, 301] width 249 height 17
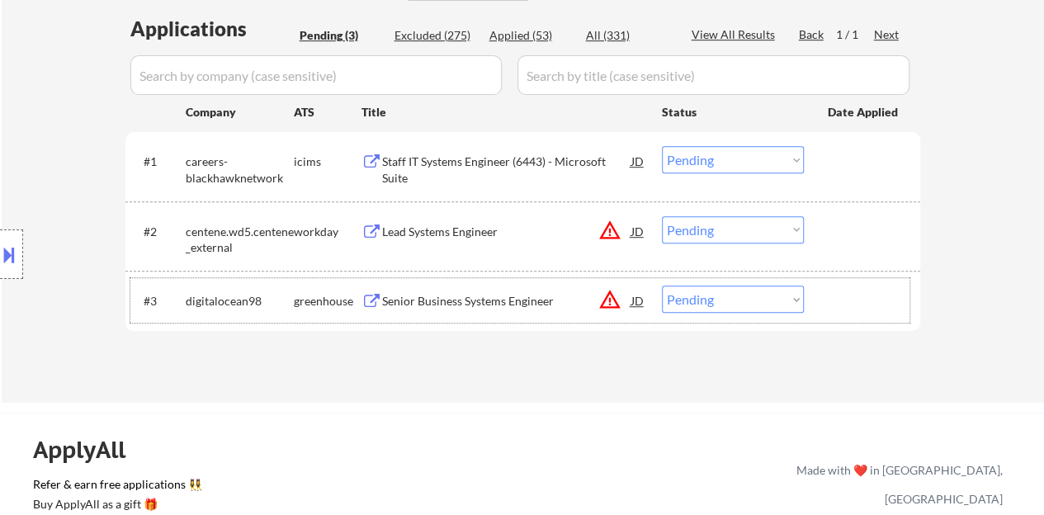
click at [818, 291] on div "#3 digitalocean98 greenhouse Senior Business Systems Engineer JD warning_amber …" at bounding box center [519, 300] width 779 height 45
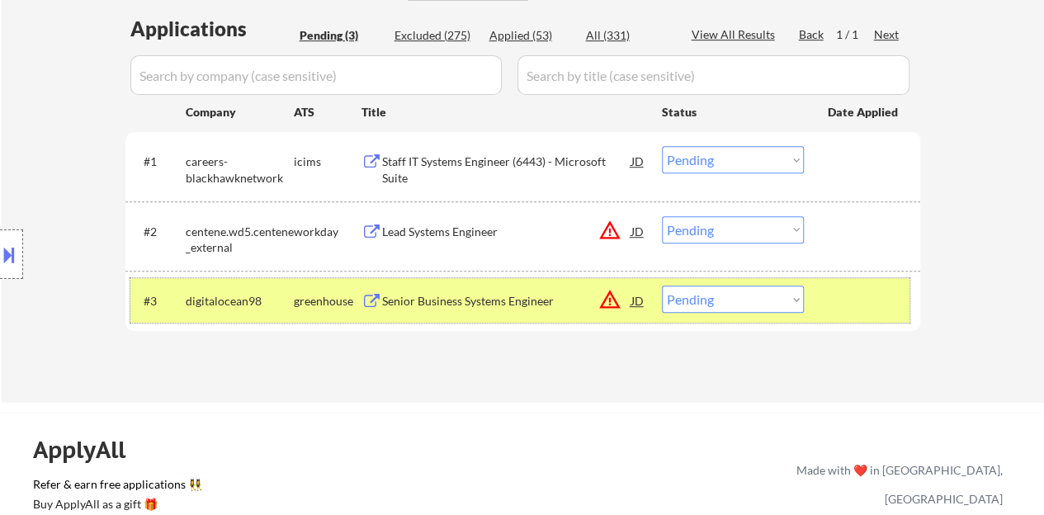
click at [754, 299] on select "Choose an option... Pending Applied Excluded (Questions) Excluded (Expired) Exc…" at bounding box center [733, 299] width 142 height 27
select select ""excluded__salary_""
click at [662, 286] on select "Choose an option... Pending Applied Excluded (Questions) Excluded (Expired) Exc…" at bounding box center [733, 299] width 142 height 27
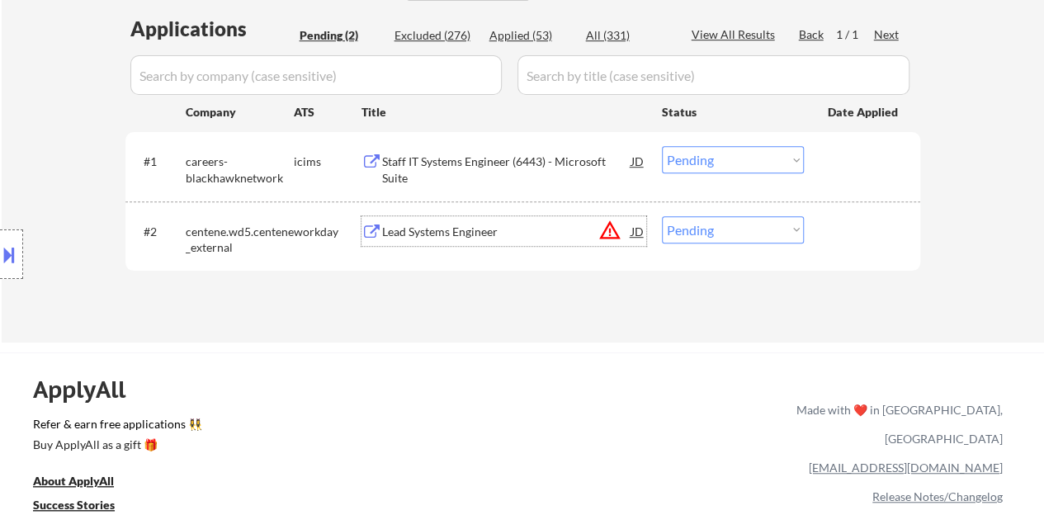
click at [480, 224] on div "Lead Systems Engineer" at bounding box center [506, 232] width 249 height 17
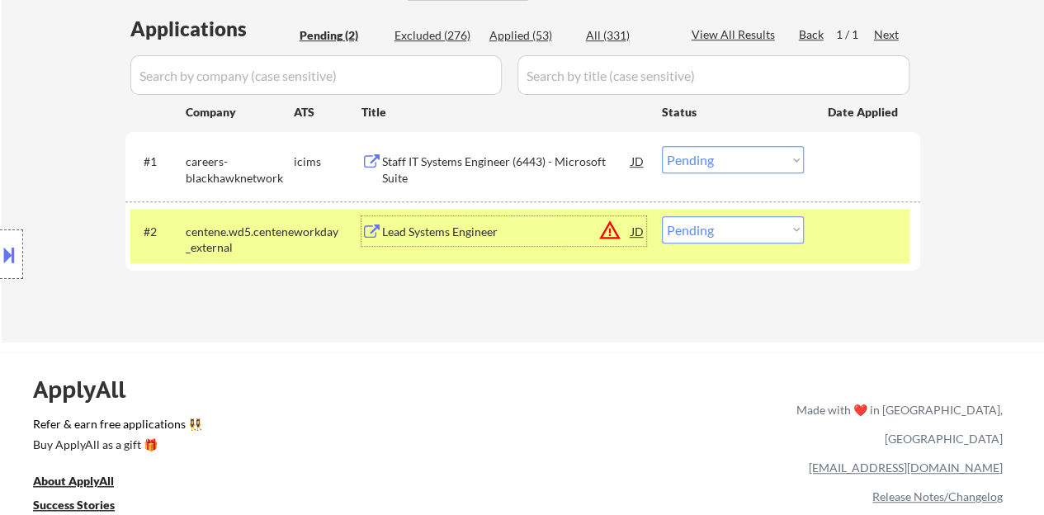
click at [704, 239] on select "Choose an option... Pending Applied Excluded (Questions) Excluded (Expired) Exc…" at bounding box center [733, 229] width 142 height 27
select select ""excluded__other_""
click at [662, 216] on select "Choose an option... Pending Applied Excluded (Questions) Excluded (Expired) Exc…" at bounding box center [733, 229] width 142 height 27
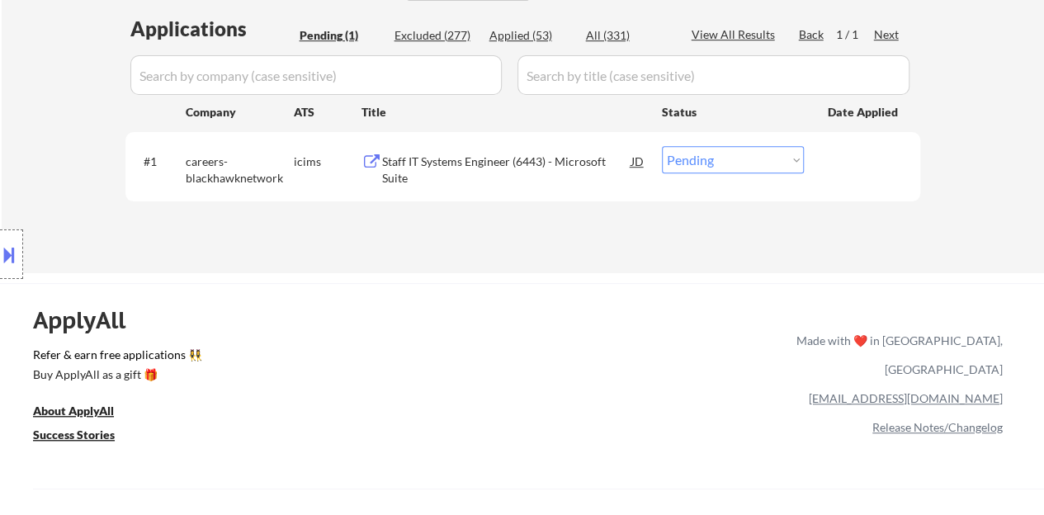
click at [521, 144] on div "#1 careers-blackhawknetwork icims Staff IT Systems Engineer (6443) - Microsoft …" at bounding box center [519, 166] width 779 height 54
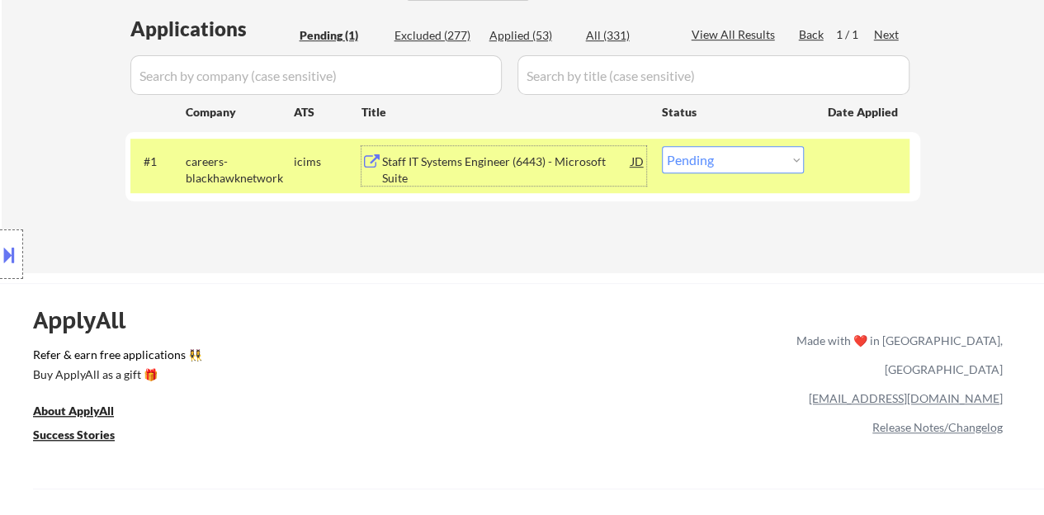
click at [515, 157] on div "Staff IT Systems Engineer (6443) - Microsoft Suite" at bounding box center [506, 170] width 249 height 32
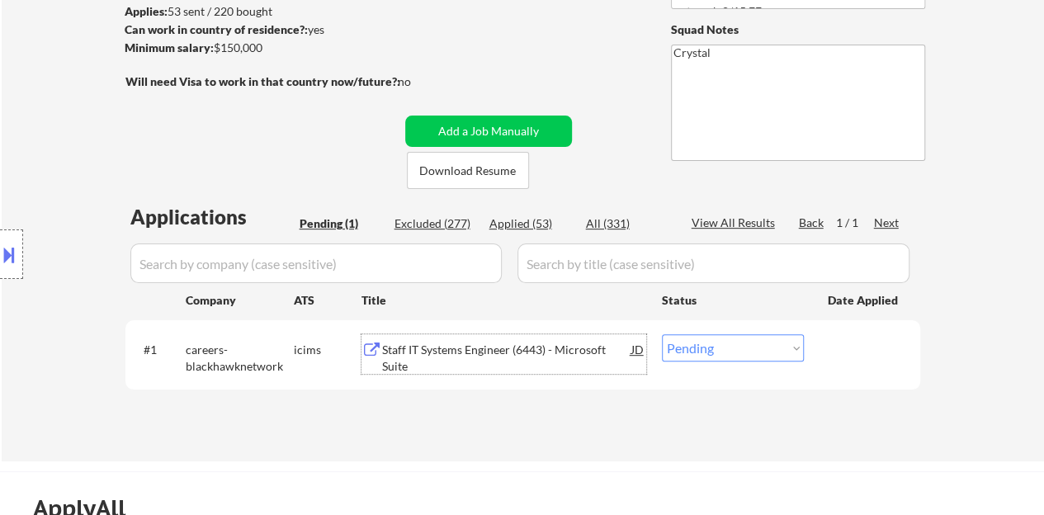
scroll to position [248, 0]
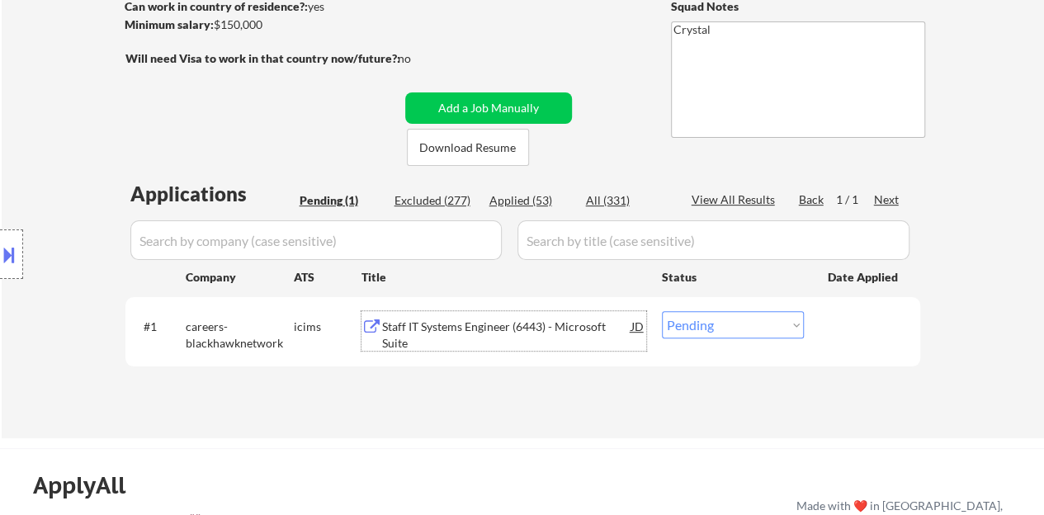
click at [744, 329] on select "Choose an option... Pending Applied Excluded (Questions) Excluded (Expired) Exc…" at bounding box center [733, 324] width 142 height 27
select select ""applied""
click at [662, 311] on select "Choose an option... Pending Applied Excluded (Questions) Excluded (Expired) Exc…" at bounding box center [733, 324] width 142 height 27
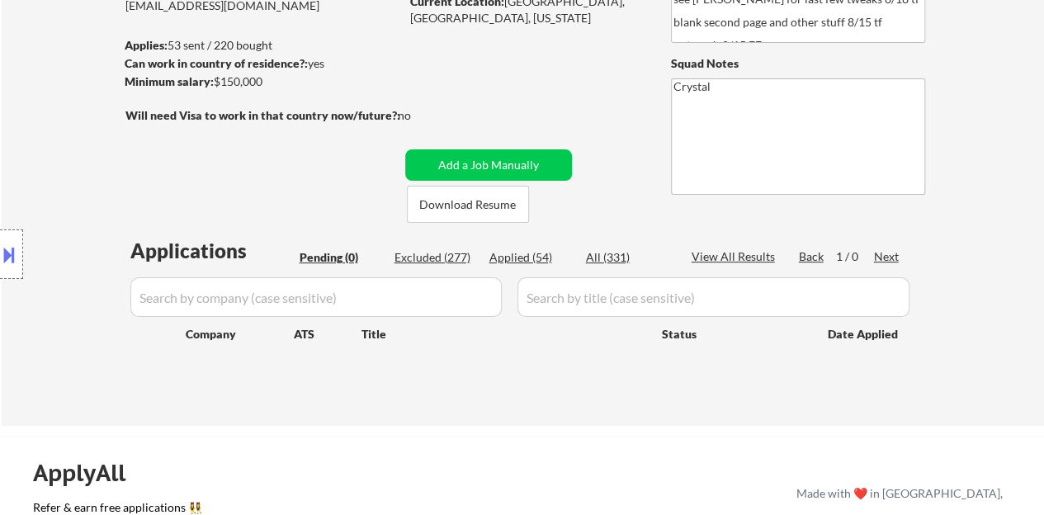
scroll to position [165, 0]
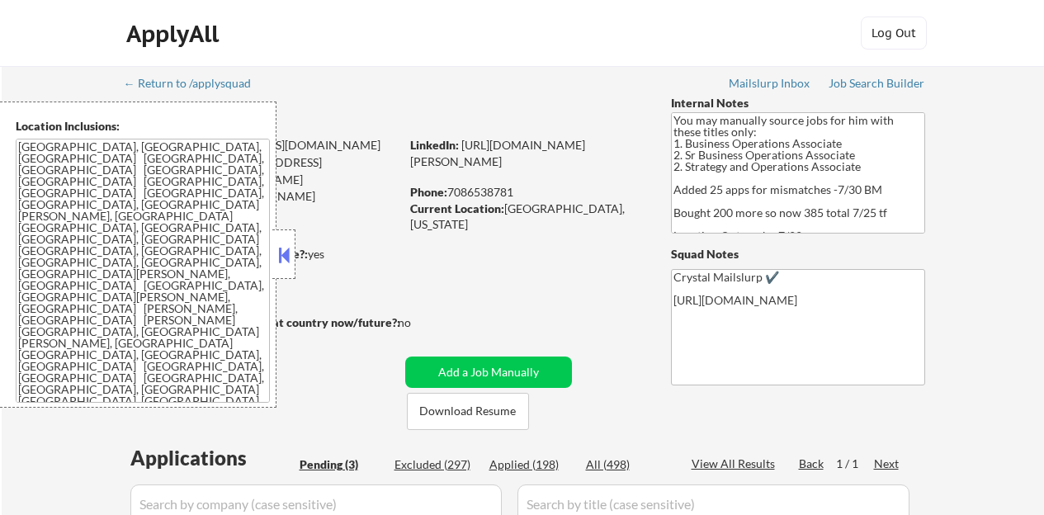
select select ""pending""
click at [284, 250] on button at bounding box center [284, 255] width 18 height 25
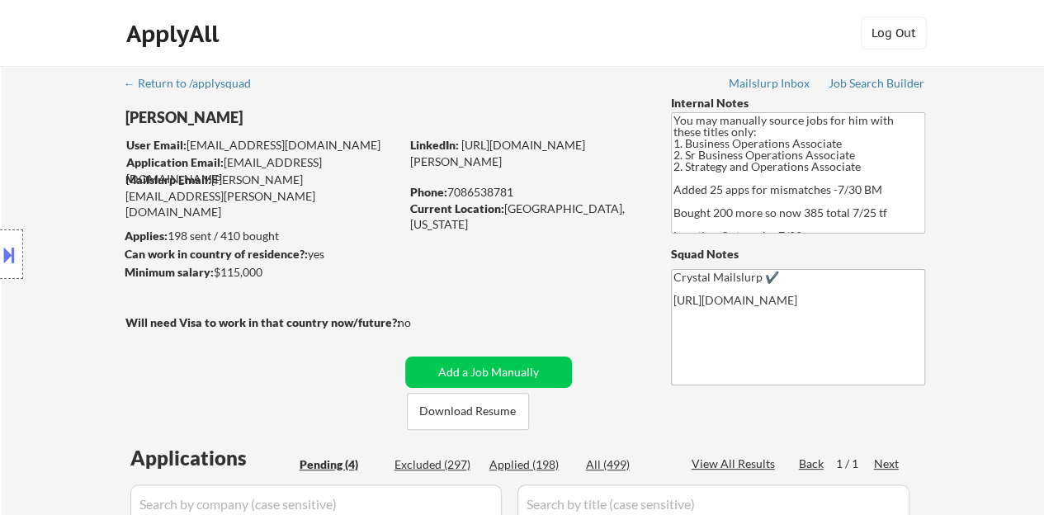
scroll to position [413, 0]
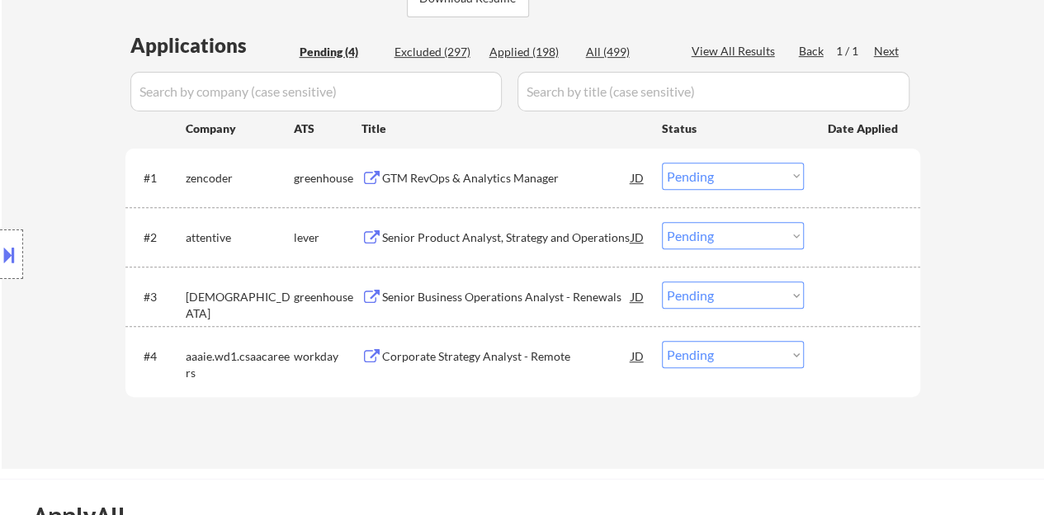
click at [539, 185] on div "GTM RevOps & Analytics Manager" at bounding box center [506, 178] width 249 height 17
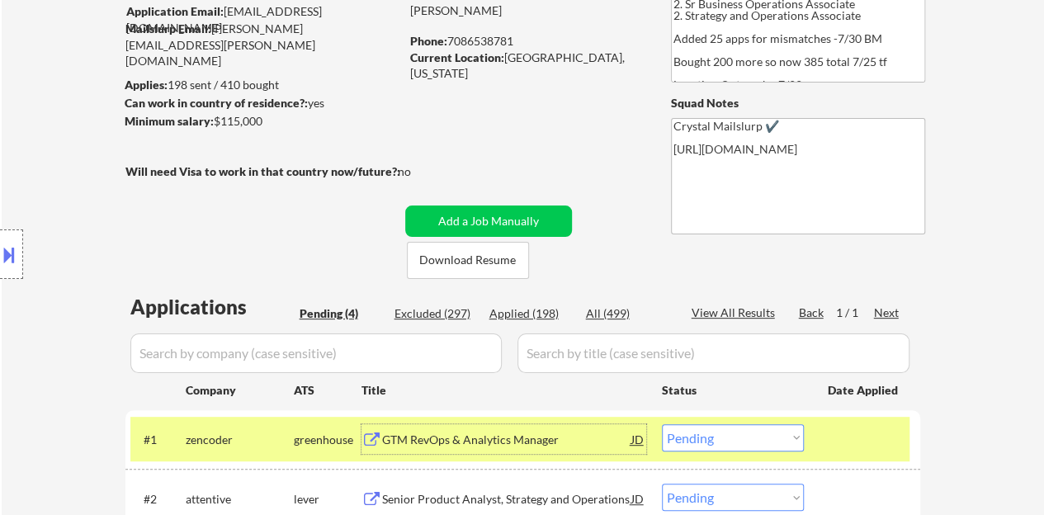
scroll to position [83, 0]
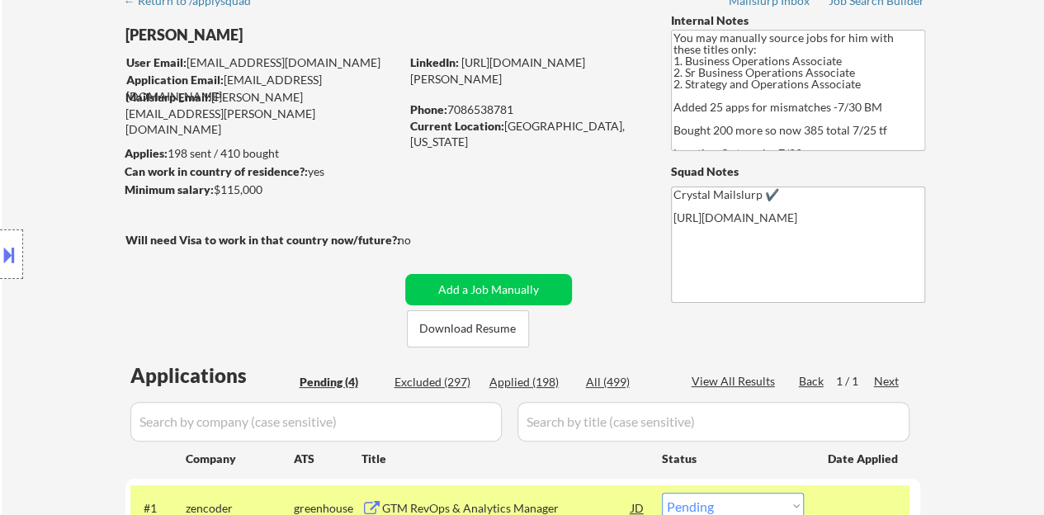
drag, startPoint x: 486, startPoint y: 93, endPoint x: 413, endPoint y: 75, distance: 75.7
click at [413, 75] on div "LinkedIn: https://www.linkedin.com/in/patrick-dowling-039b46152/" at bounding box center [528, 70] width 236 height 32
copy link "https://www.linkedin.com/in/patrick-dowling-039b46152/"
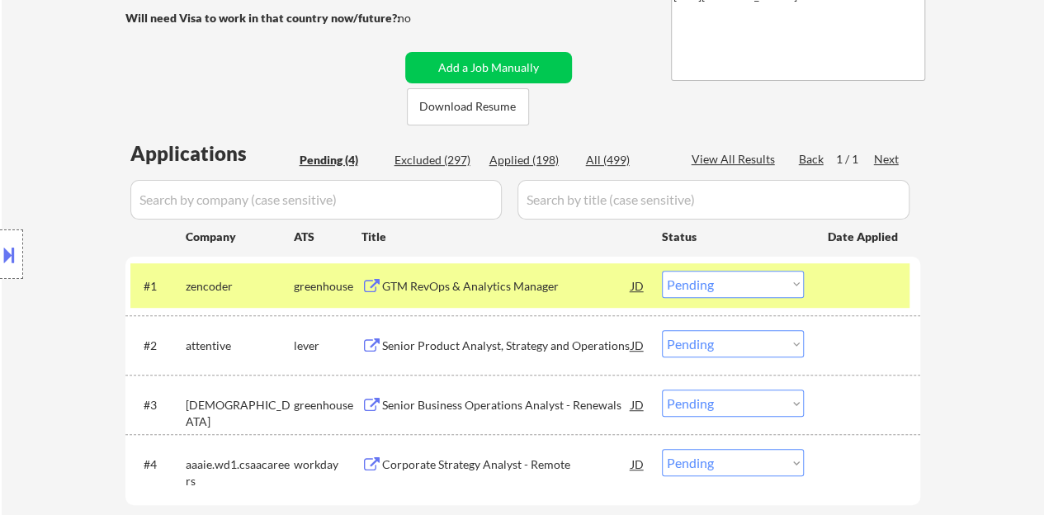
scroll to position [330, 0]
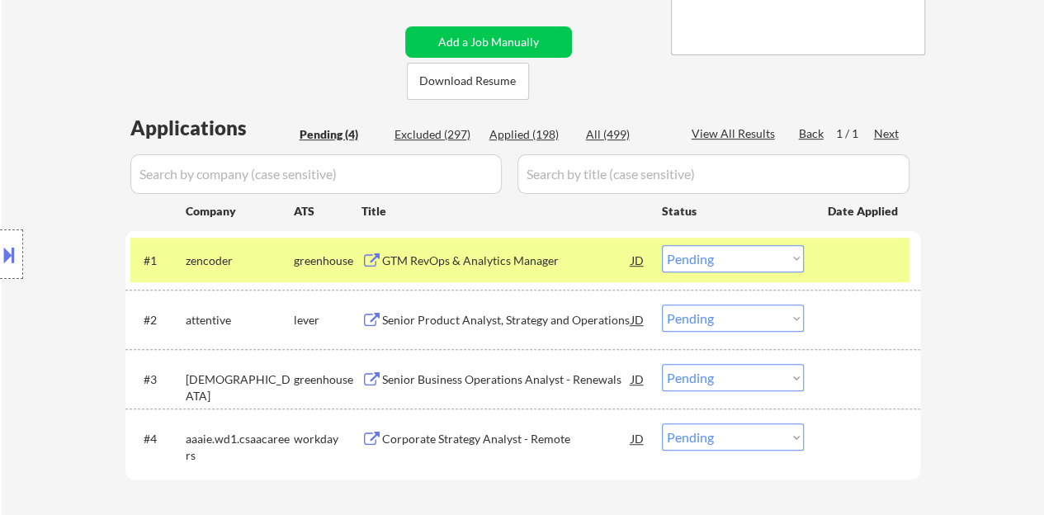
click at [684, 257] on select "Choose an option... Pending Applied Excluded (Questions) Excluded (Expired) Exc…" at bounding box center [733, 258] width 142 height 27
click at [662, 245] on select "Choose an option... Pending Applied Excluded (Questions) Excluded (Expired) Exc…" at bounding box center [733, 258] width 142 height 27
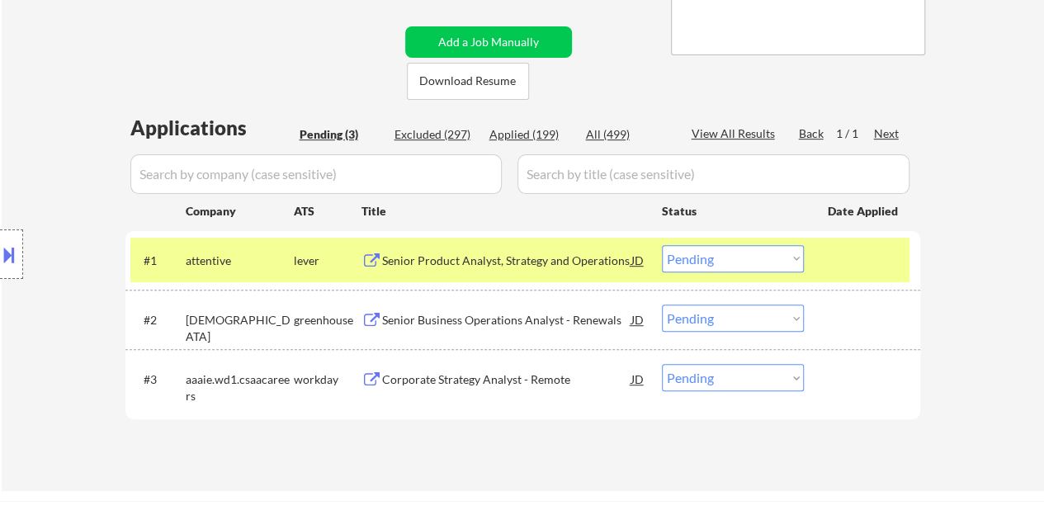
click at [476, 260] on div "Senior Product Analyst, Strategy and Operations" at bounding box center [506, 261] width 249 height 17
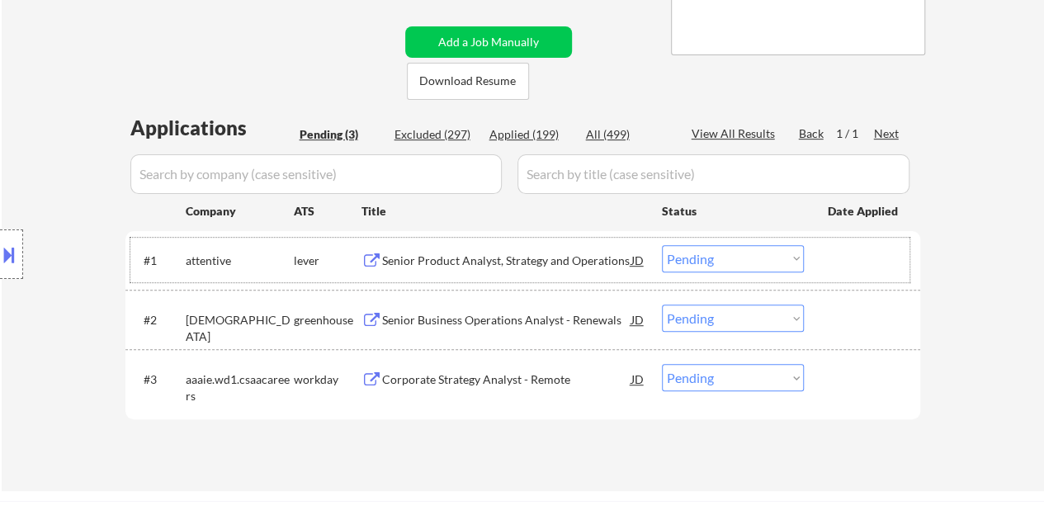
click at [861, 253] on div at bounding box center [864, 260] width 73 height 30
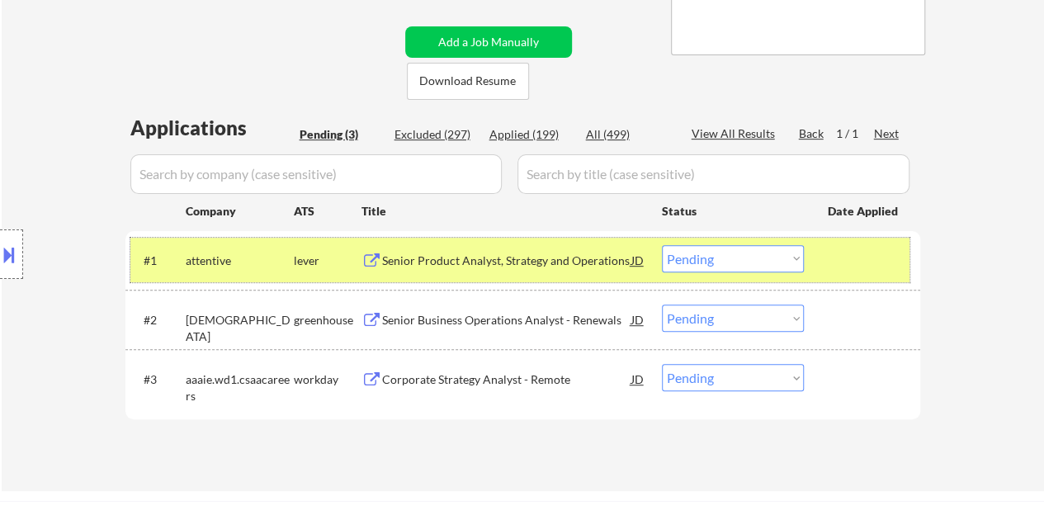
click at [702, 255] on select "Choose an option... Pending Applied Excluded (Questions) Excluded (Expired) Exc…" at bounding box center [733, 258] width 142 height 27
click at [662, 245] on select "Choose an option... Pending Applied Excluded (Questions) Excluded (Expired) Exc…" at bounding box center [733, 258] width 142 height 27
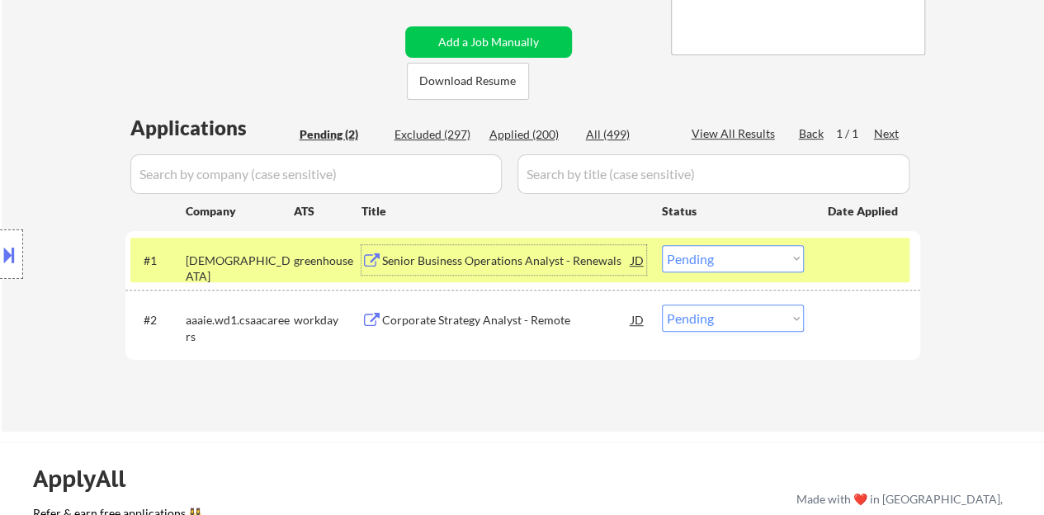
click at [459, 266] on div "Senior Business Operations Analyst - Renewals" at bounding box center [506, 261] width 249 height 17
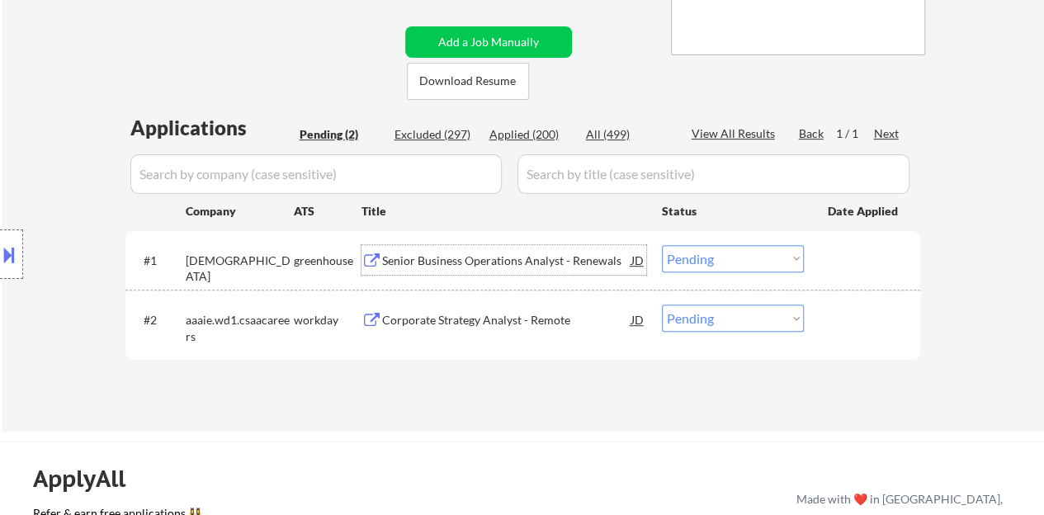
click at [839, 262] on div at bounding box center [864, 260] width 73 height 30
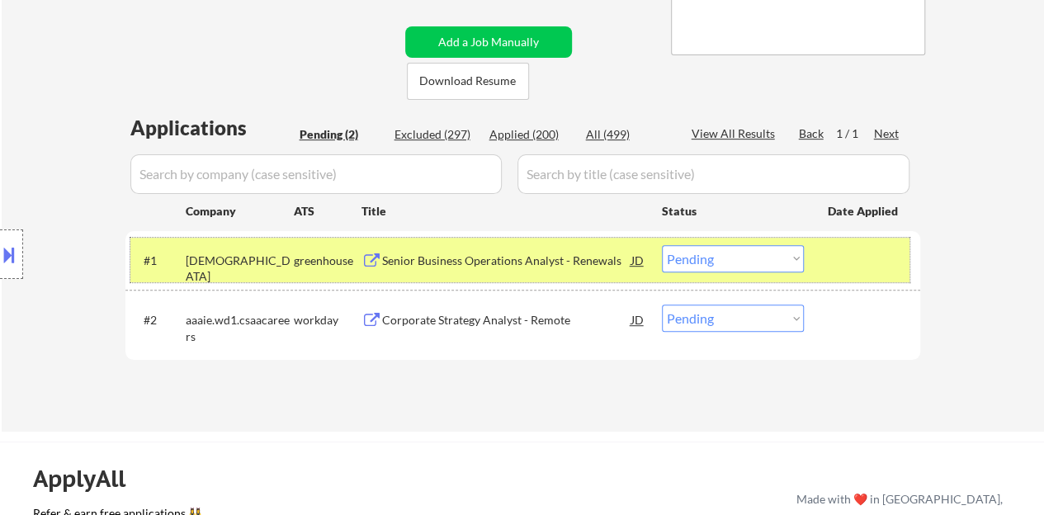
click at [702, 260] on select "Choose an option... Pending Applied Excluded (Questions) Excluded (Expired) Exc…" at bounding box center [733, 258] width 142 height 27
click at [662, 245] on select "Choose an option... Pending Applied Excluded (Questions) Excluded (Expired) Exc…" at bounding box center [733, 258] width 142 height 27
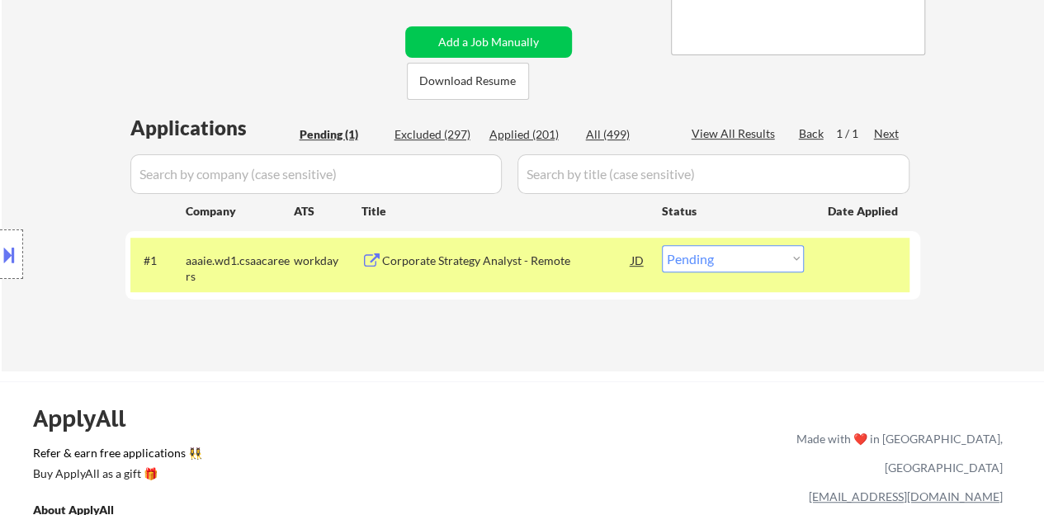
click at [540, 265] on div "Corporate Strategy Analyst - Remote" at bounding box center [506, 261] width 249 height 17
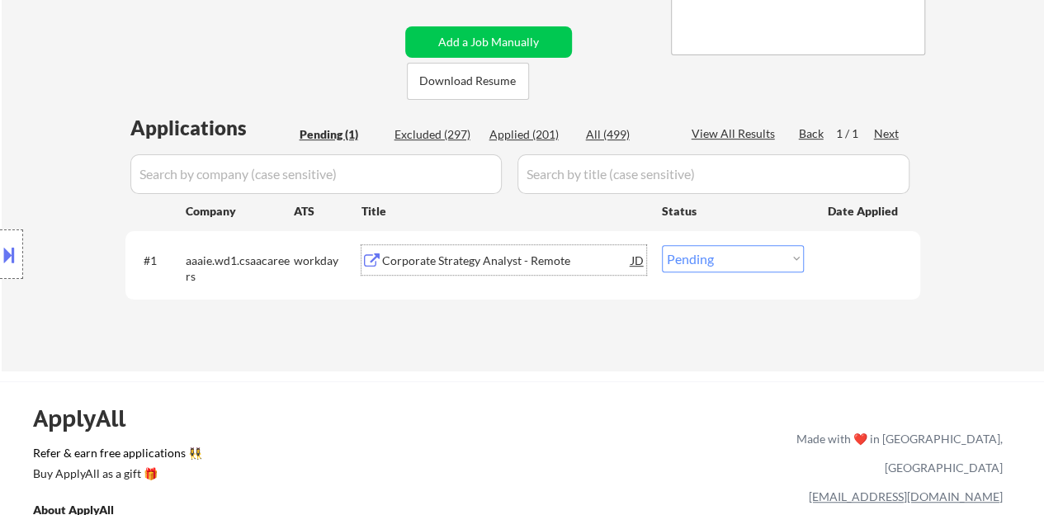
click at [718, 247] on select "Choose an option... Pending Applied Excluded (Questions) Excluded (Expired) Exc…" at bounding box center [733, 258] width 142 height 27
select select ""applied""
click at [662, 245] on select "Choose an option... Pending Applied Excluded (Questions) Excluded (Expired) Exc…" at bounding box center [733, 258] width 142 height 27
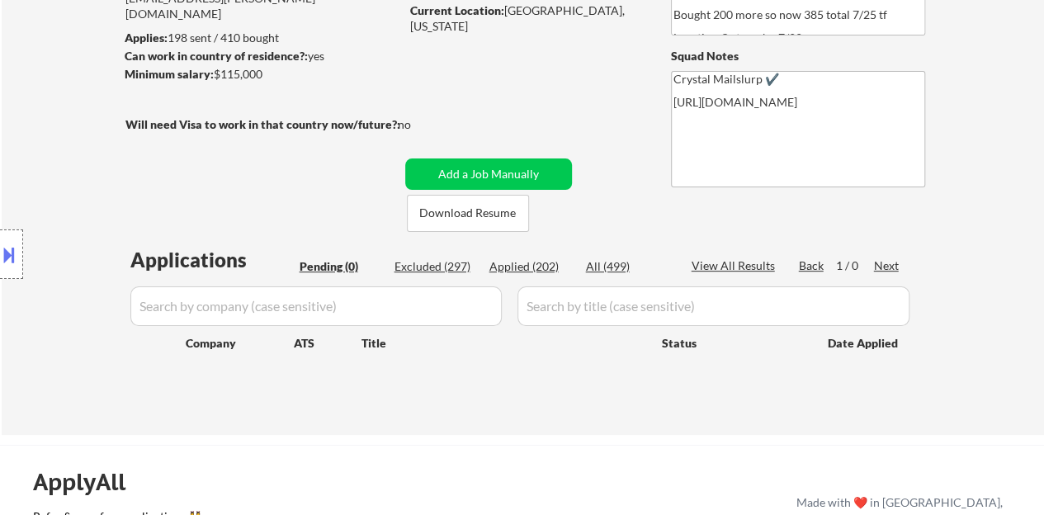
scroll to position [165, 0]
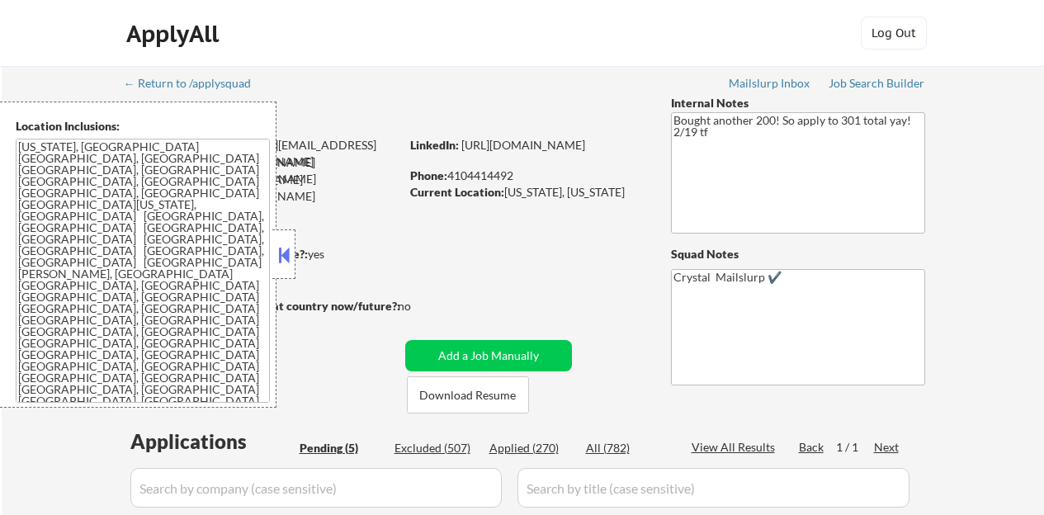
select select ""pending""
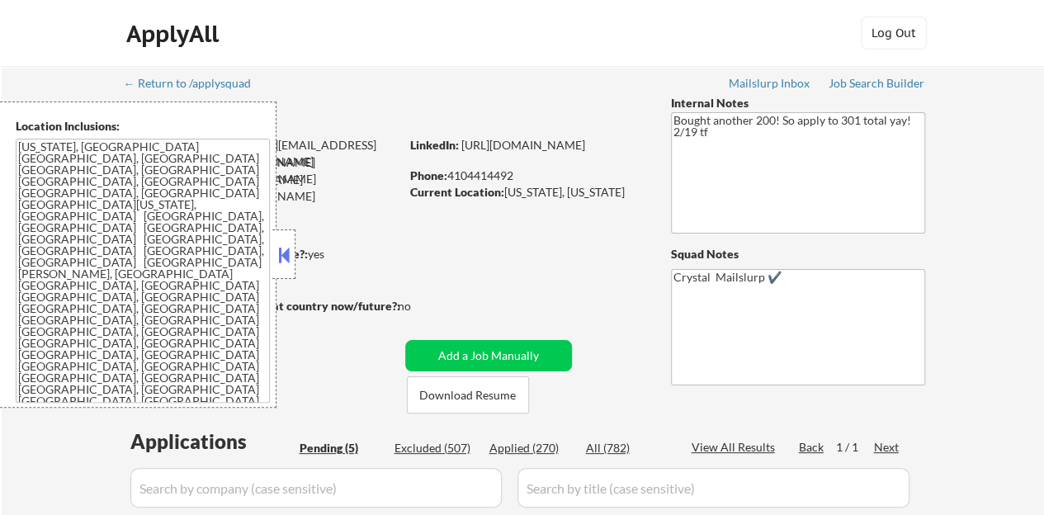
click at [287, 254] on button at bounding box center [284, 255] width 18 height 25
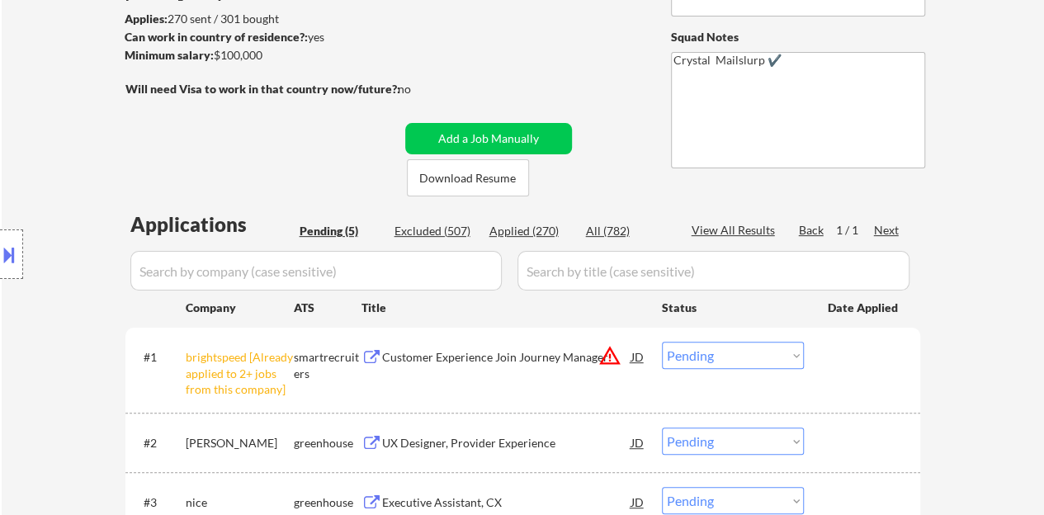
scroll to position [495, 0]
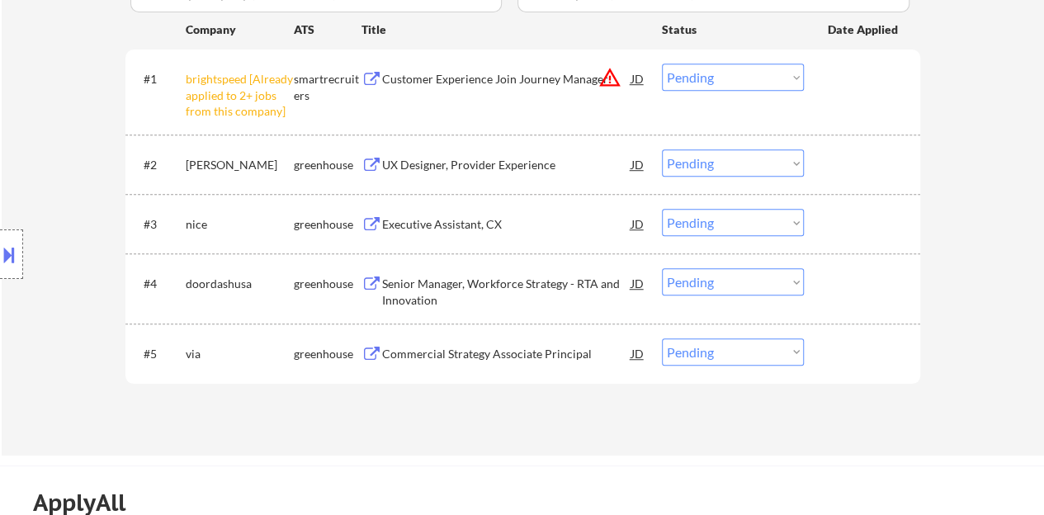
click at [743, 82] on select "Choose an option... Pending Applied Excluded (Questions) Excluded (Expired) Exc…" at bounding box center [733, 77] width 142 height 27
click at [662, 64] on select "Choose an option... Pending Applied Excluded (Questions) Excluded (Expired) Exc…" at bounding box center [733, 77] width 142 height 27
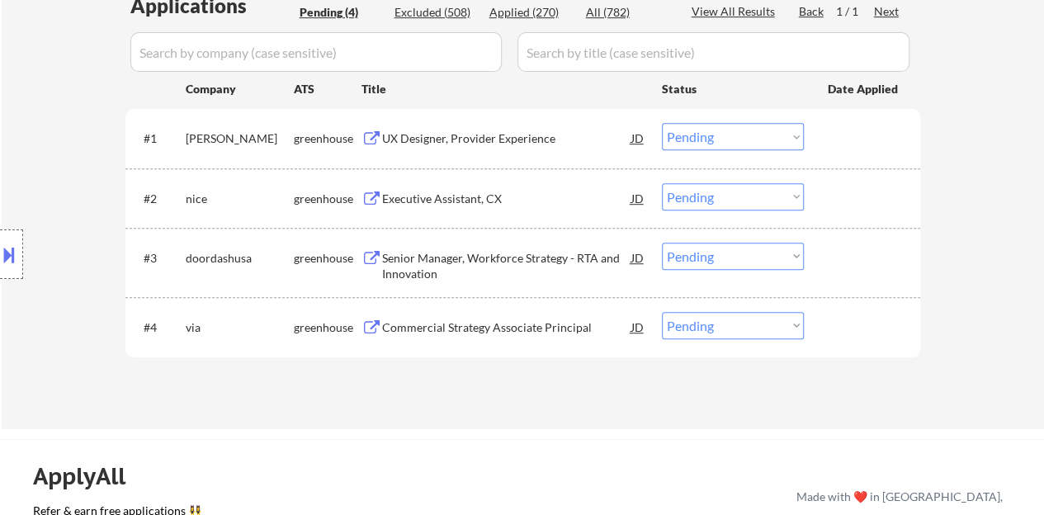
scroll to position [413, 0]
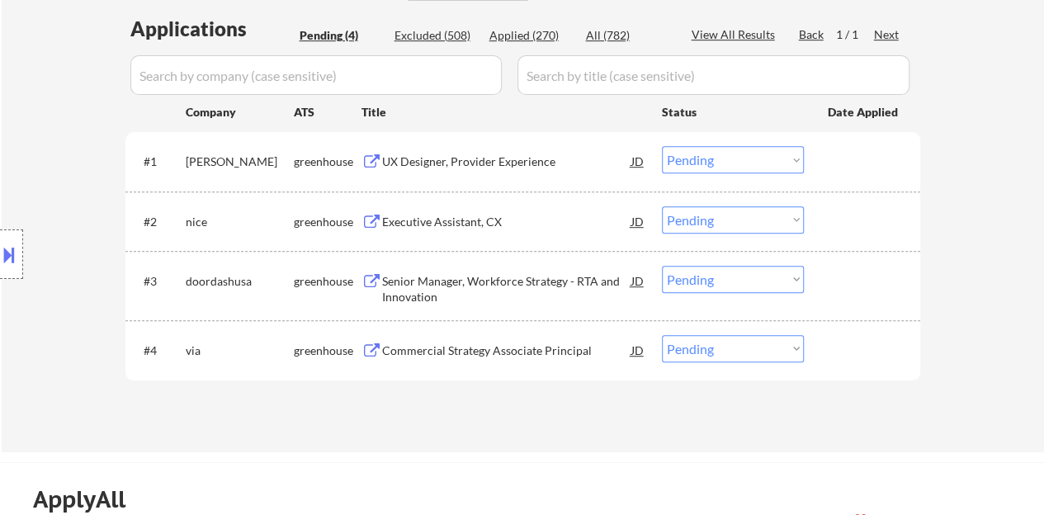
click at [472, 159] on div "UX Designer, Provider Experience" at bounding box center [506, 162] width 249 height 17
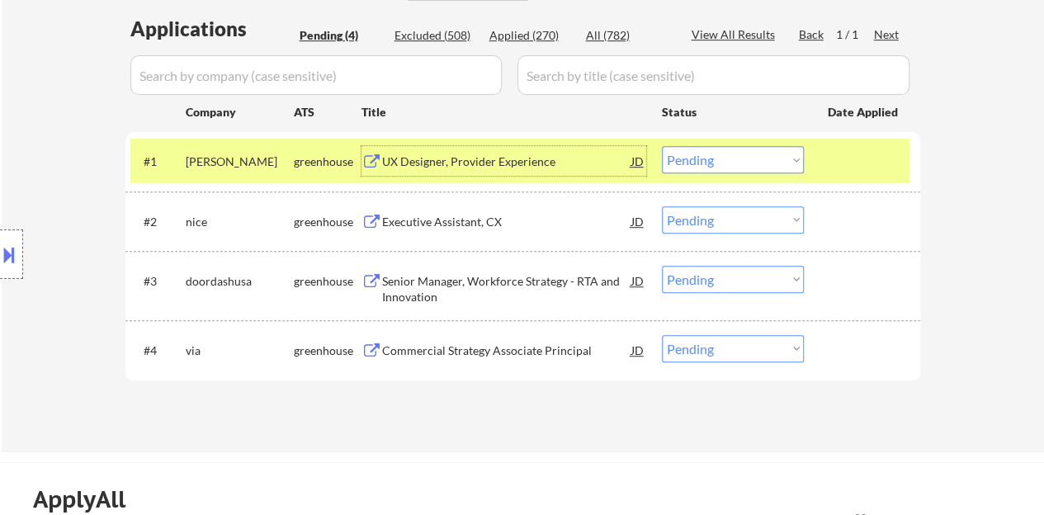
click at [689, 156] on select "Choose an option... Pending Applied Excluded (Questions) Excluded (Expired) Exc…" at bounding box center [733, 159] width 142 height 27
click at [662, 146] on select "Choose an option... Pending Applied Excluded (Questions) Excluded (Expired) Exc…" at bounding box center [733, 159] width 142 height 27
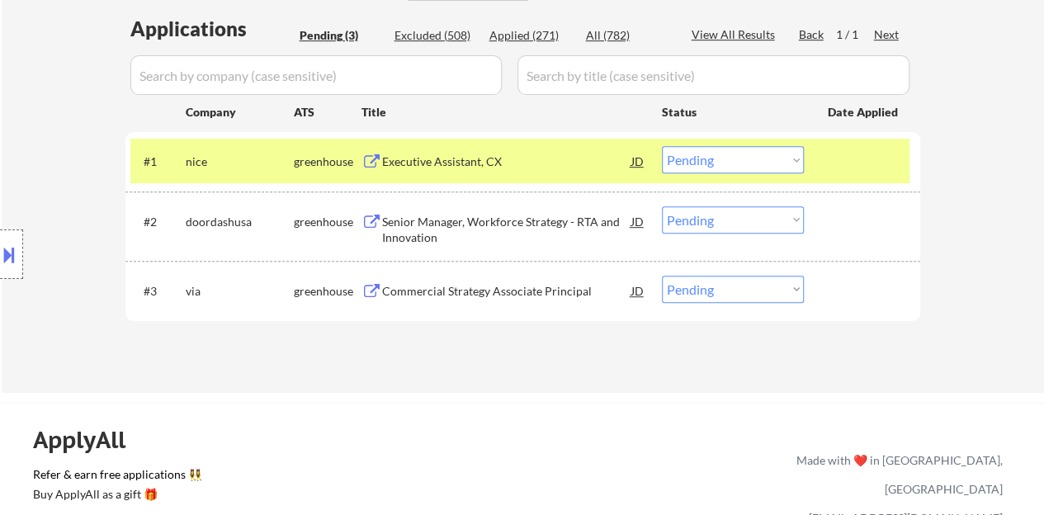
click at [433, 169] on div "Executive Assistant, CX" at bounding box center [506, 162] width 249 height 17
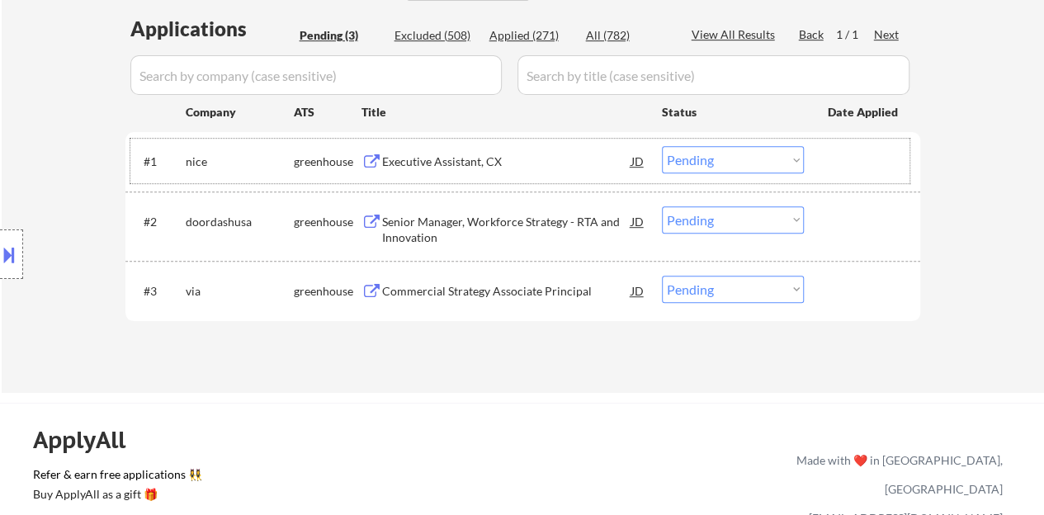
click at [854, 176] on div "#1 nice greenhouse Executive Assistant, CX JD warning_amber Choose an option...…" at bounding box center [519, 161] width 779 height 45
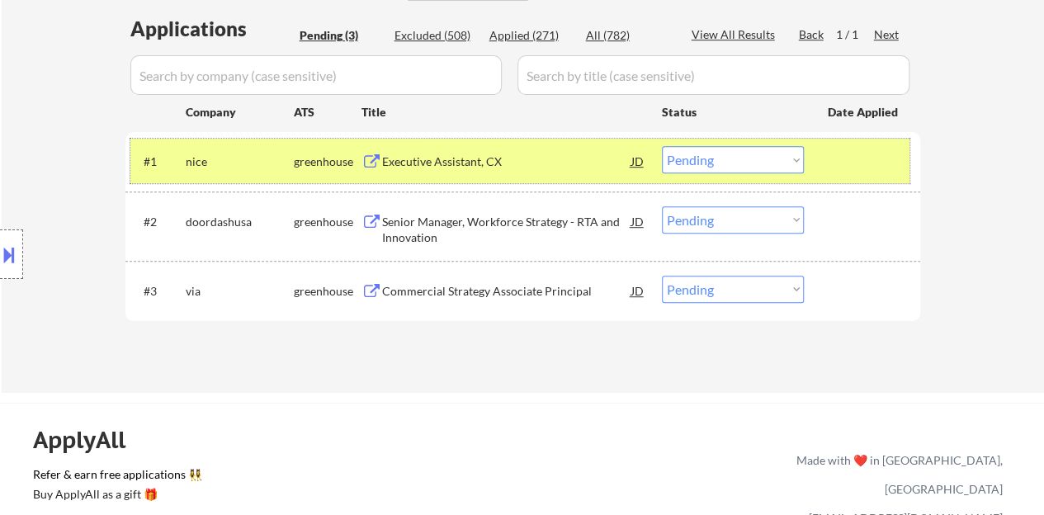
click at [719, 149] on select "Choose an option... Pending Applied Excluded (Questions) Excluded (Expired) Exc…" at bounding box center [733, 159] width 142 height 27
click at [662, 146] on select "Choose an option... Pending Applied Excluded (Questions) Excluded (Expired) Exc…" at bounding box center [733, 159] width 142 height 27
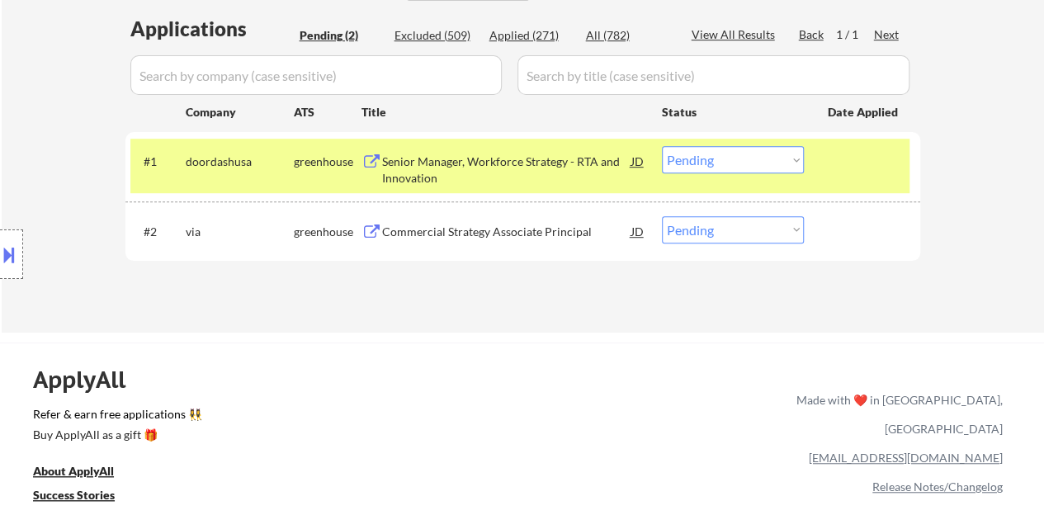
click at [579, 162] on div "Senior Manager, Workforce Strategy - RTA and Innovation" at bounding box center [506, 170] width 249 height 32
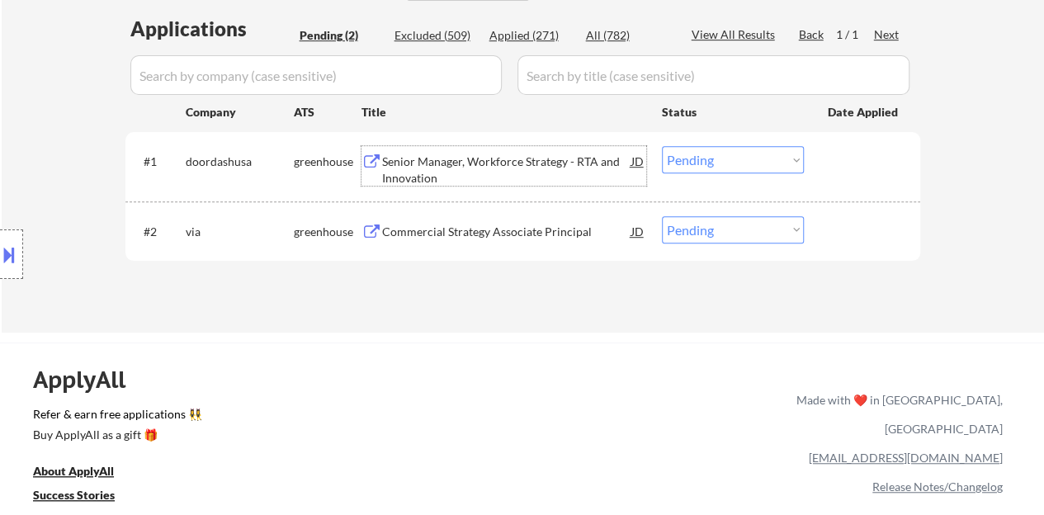
click at [844, 187] on div "#1 doordashusa greenhouse Senior Manager, Workforce Strategy - RTA and Innovati…" at bounding box center [519, 166] width 779 height 54
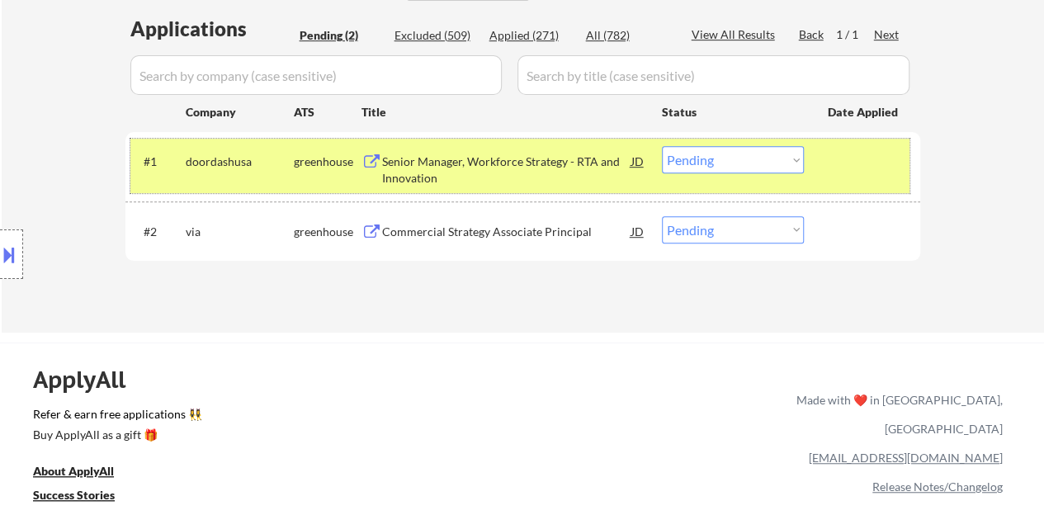
click at [733, 140] on div "#1 doordashusa greenhouse Senior Manager, Workforce Strategy - RTA and Innovati…" at bounding box center [519, 166] width 779 height 54
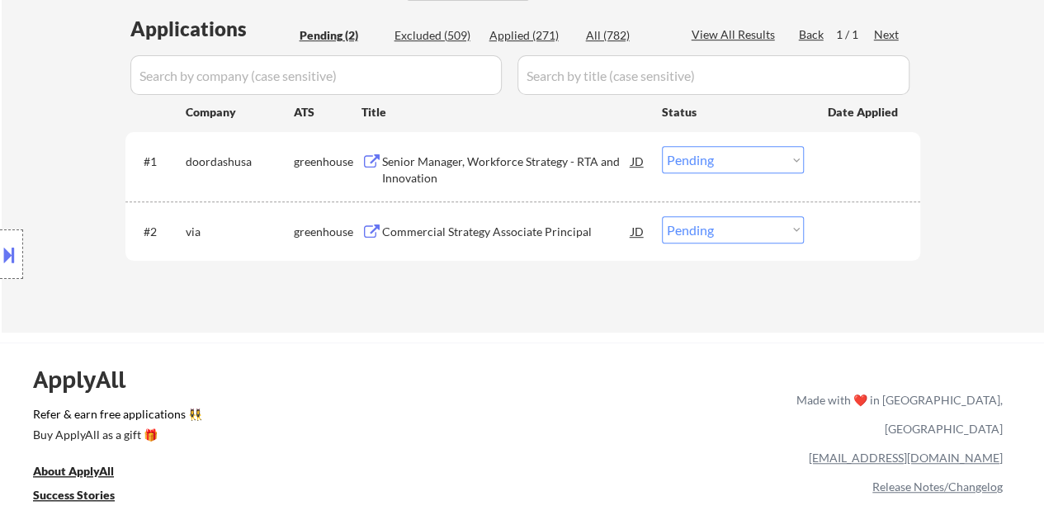
click at [737, 147] on select "Choose an option... Pending Applied Excluded (Questions) Excluded (Expired) Exc…" at bounding box center [733, 159] width 142 height 27
click at [662, 146] on select "Choose an option... Pending Applied Excluded (Questions) Excluded (Expired) Exc…" at bounding box center [733, 159] width 142 height 27
select select ""pending""
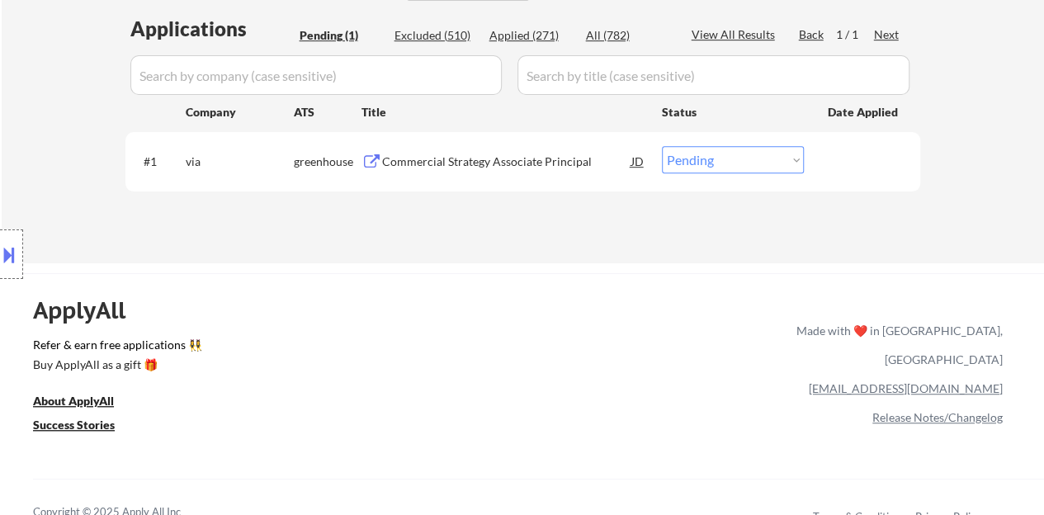
click at [486, 156] on div "Commercial Strategy Associate Principal" at bounding box center [506, 162] width 249 height 17
